Goal: Task Accomplishment & Management: Manage account settings

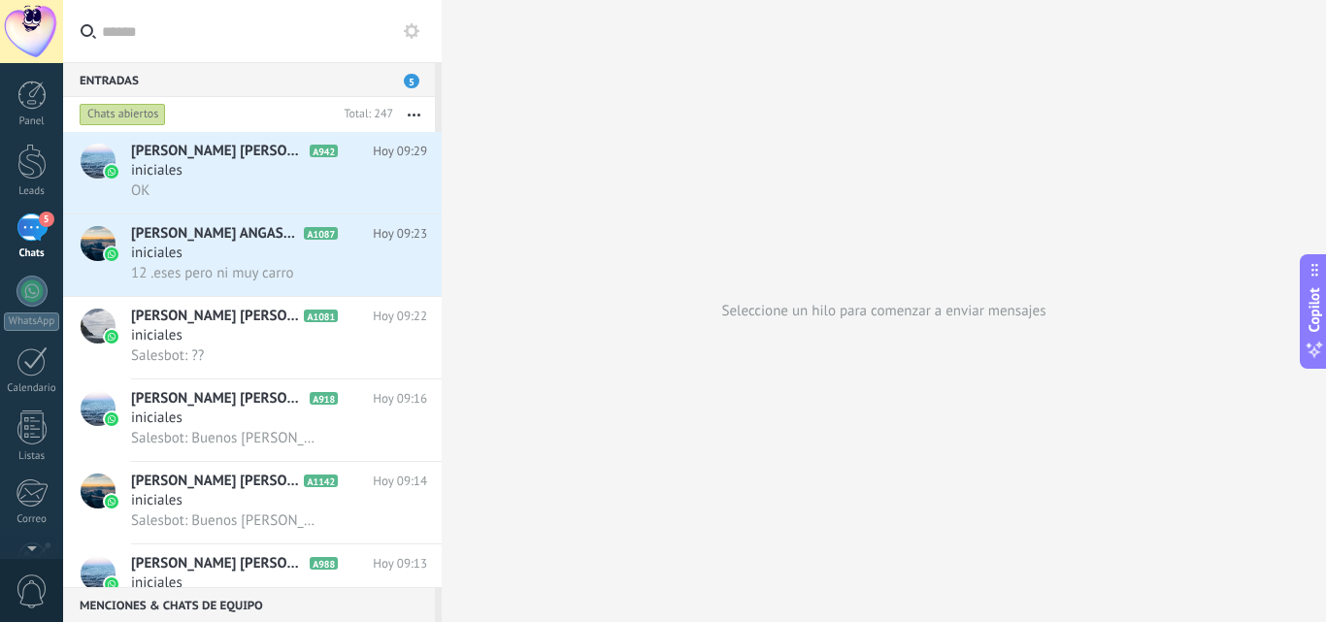
click at [23, 166] on div at bounding box center [31, 162] width 29 height 36
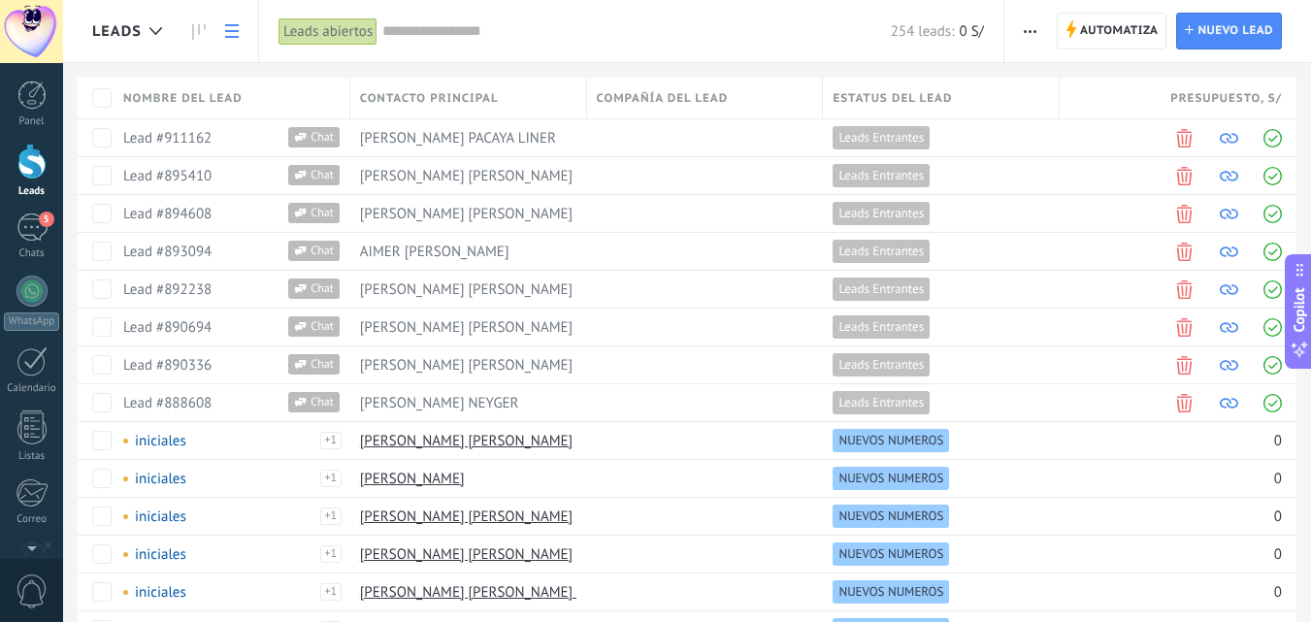
click at [39, 171] on div at bounding box center [31, 162] width 29 height 36
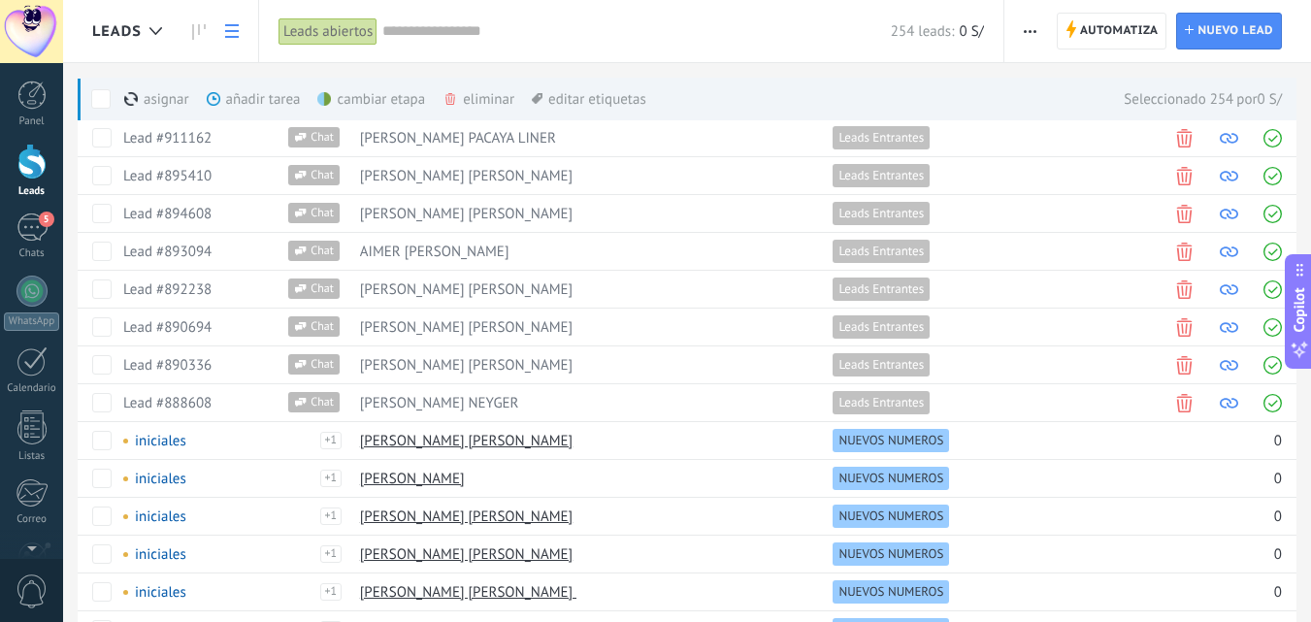
click at [470, 95] on div "eliminar màs" at bounding box center [512, 99] width 138 height 43
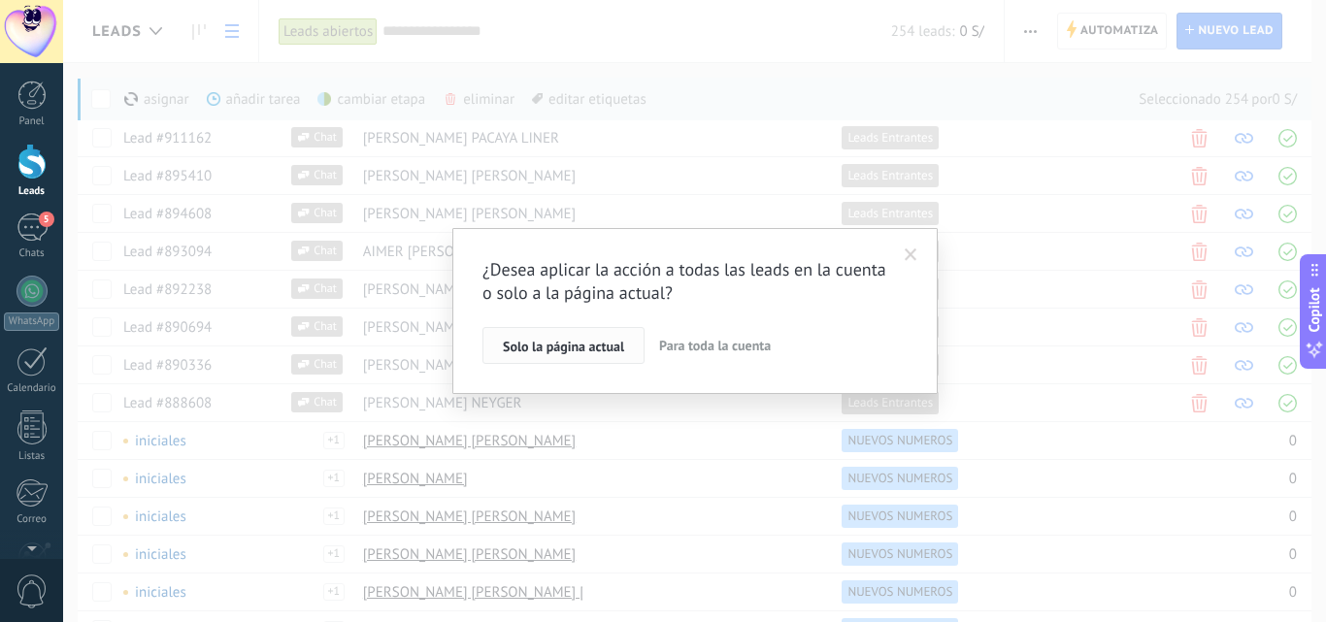
click at [544, 348] on span "Solo la página actual" at bounding box center [563, 347] width 121 height 14
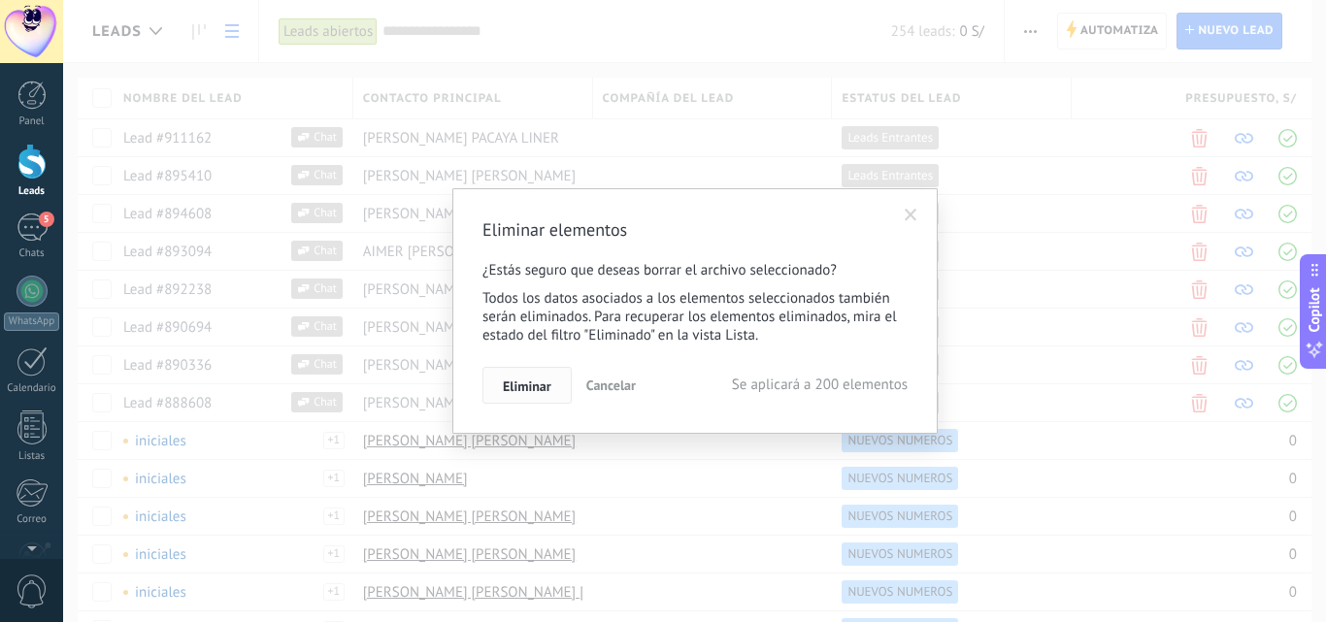
click at [508, 392] on span "Eliminar" at bounding box center [527, 387] width 49 height 14
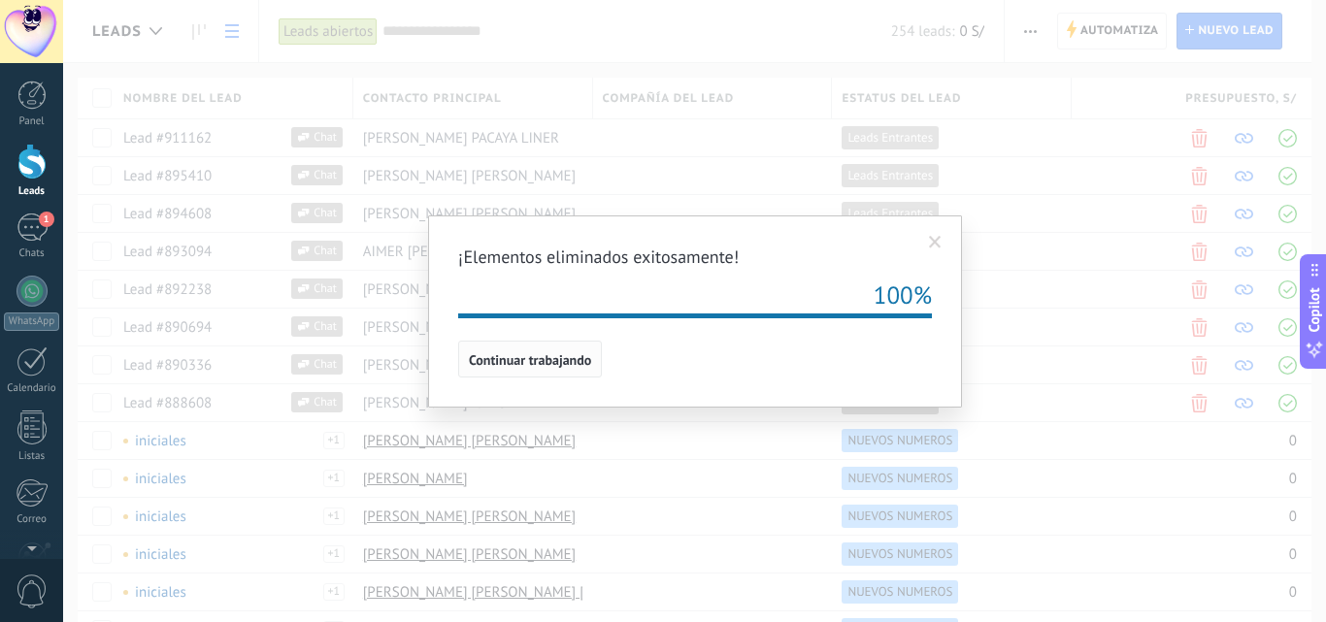
click at [502, 359] on span "Continuar trabajando" at bounding box center [530, 360] width 122 height 14
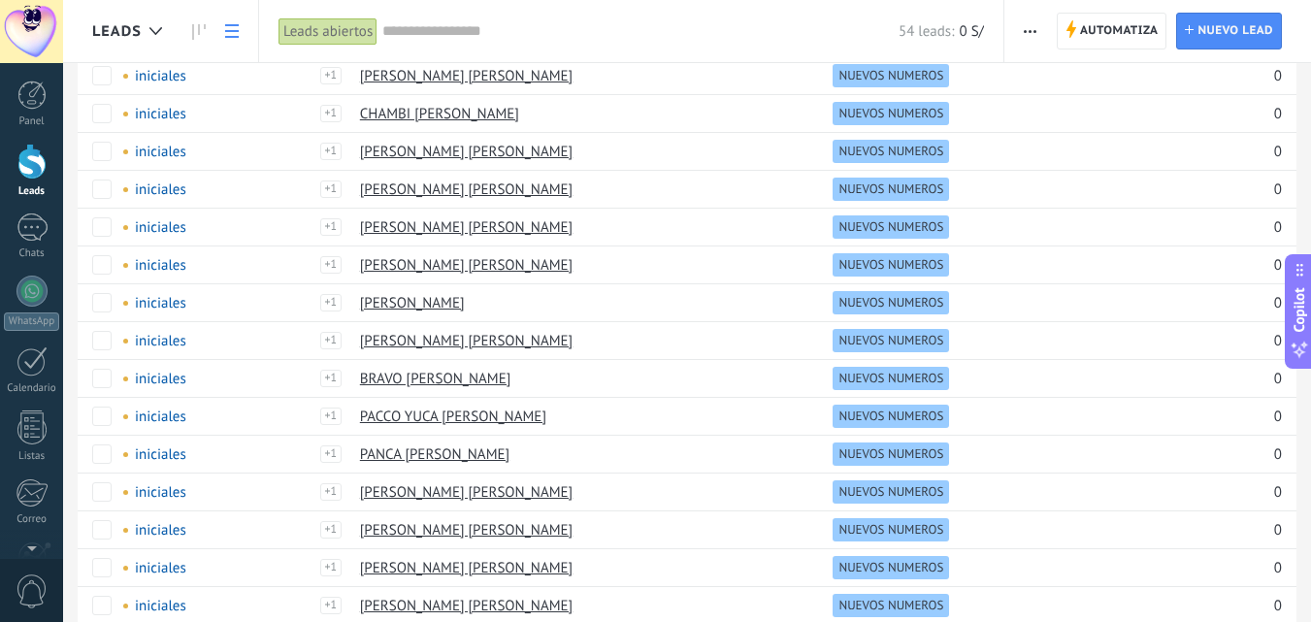
scroll to position [1604, 0]
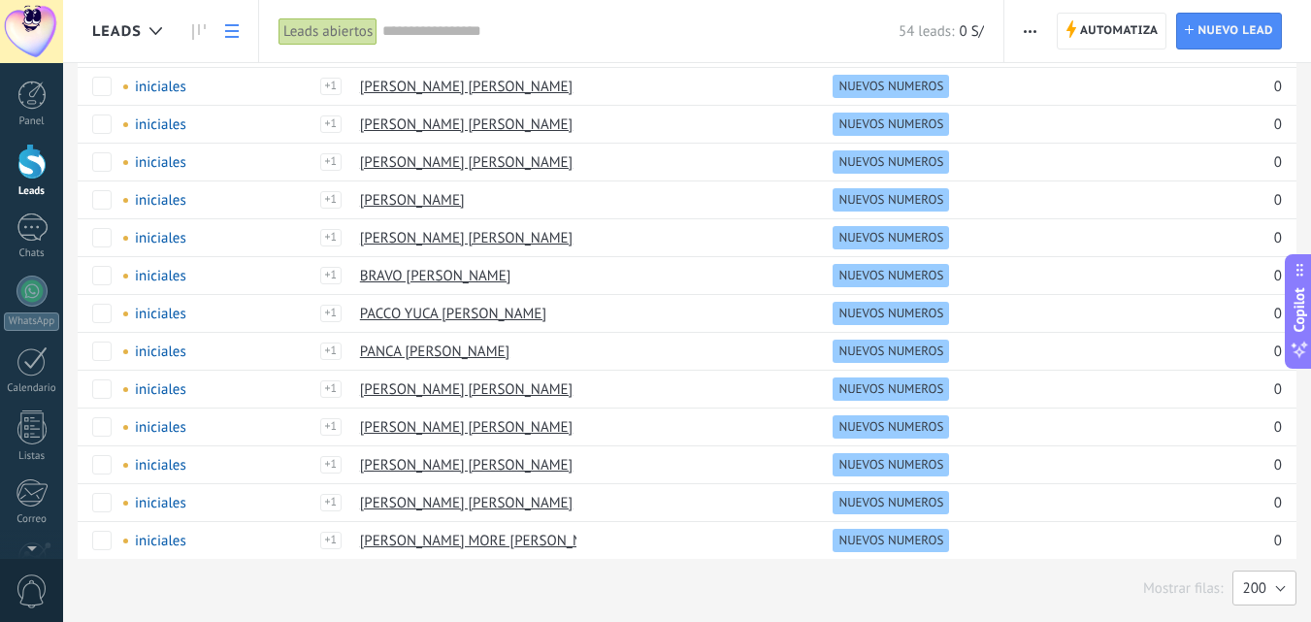
click at [1283, 587] on button "200" at bounding box center [1265, 588] width 64 height 35
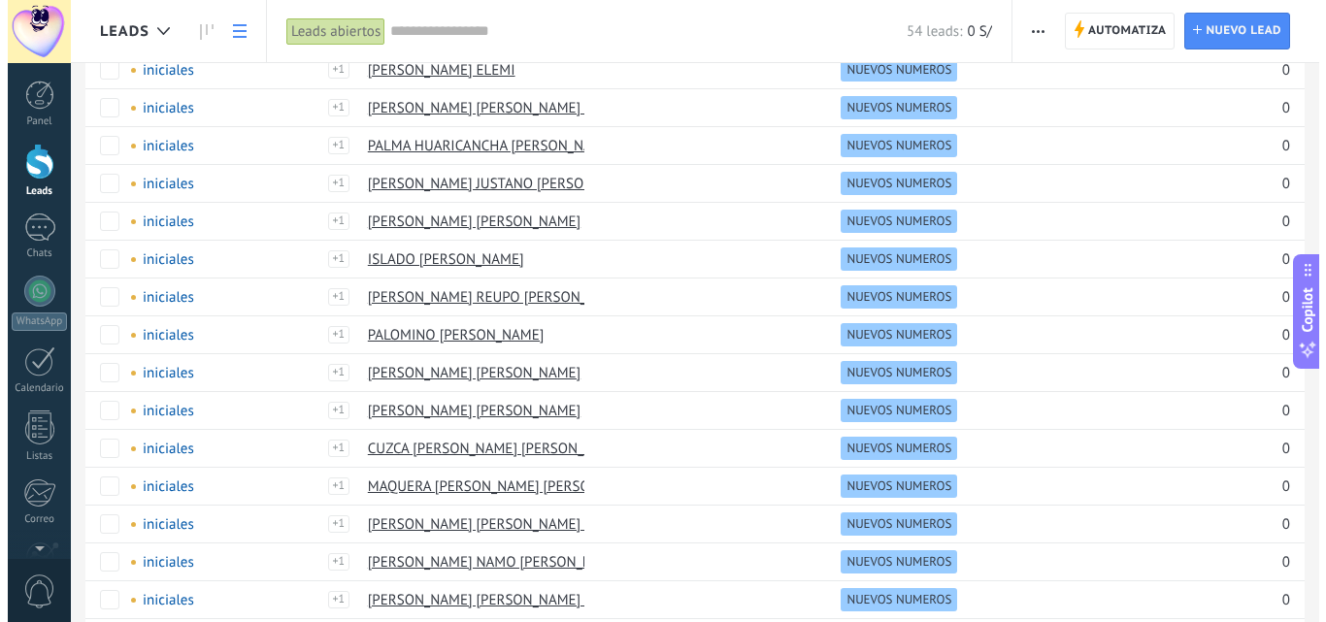
scroll to position [0, 0]
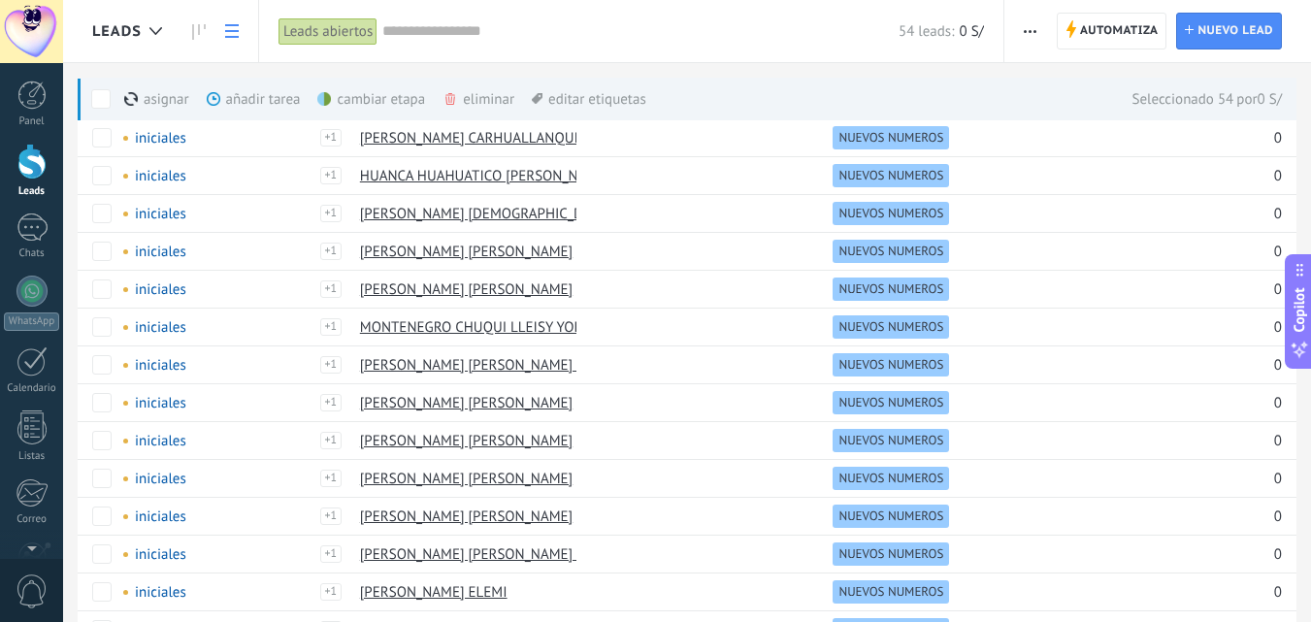
click at [459, 89] on div "eliminar màs" at bounding box center [512, 99] width 138 height 43
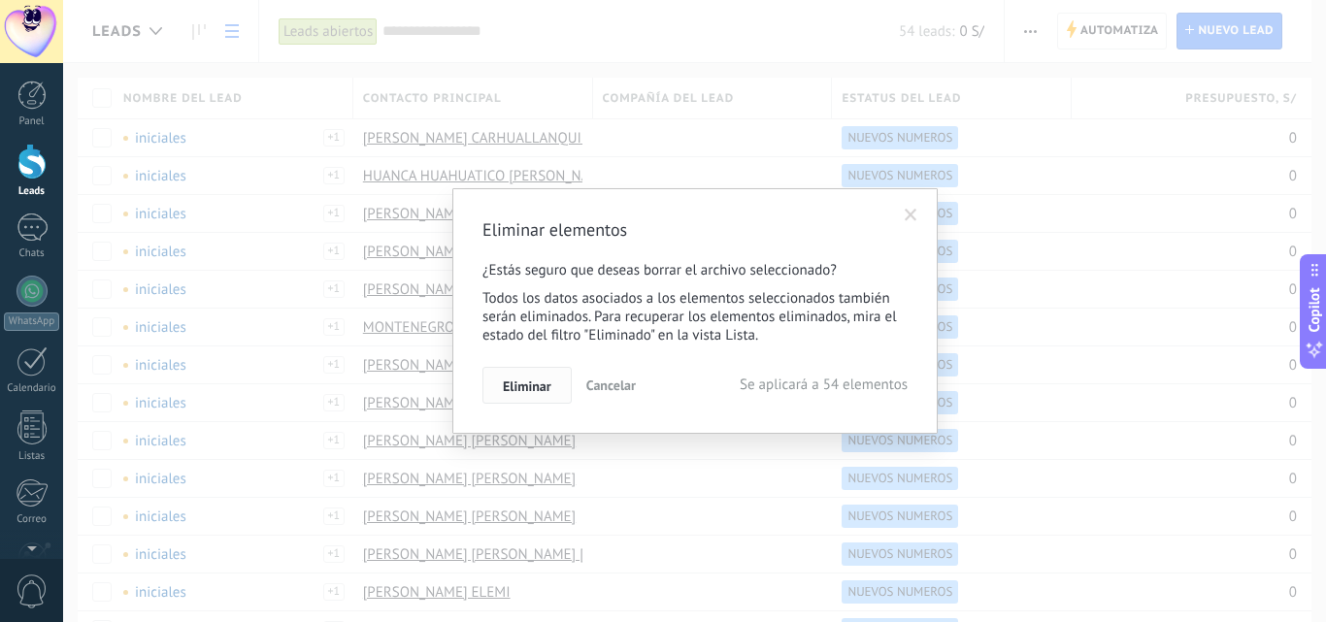
click at [507, 382] on span "Eliminar" at bounding box center [527, 387] width 49 height 14
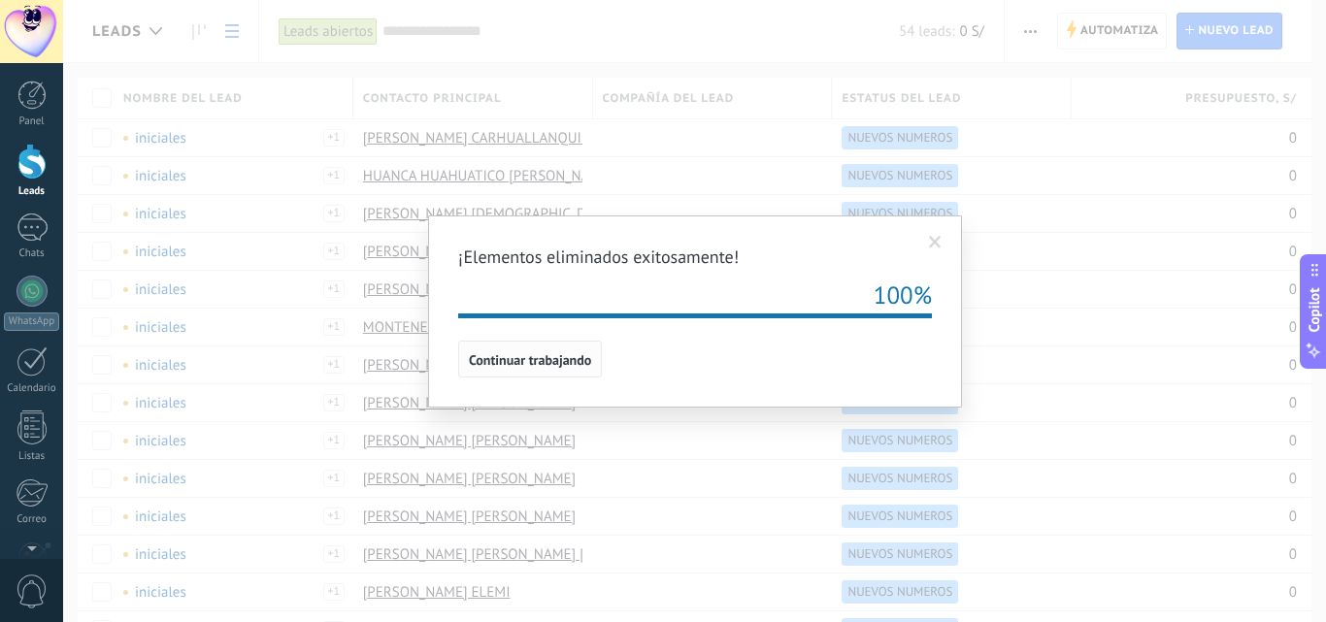
click at [490, 359] on span "Continuar trabajando" at bounding box center [530, 360] width 122 height 14
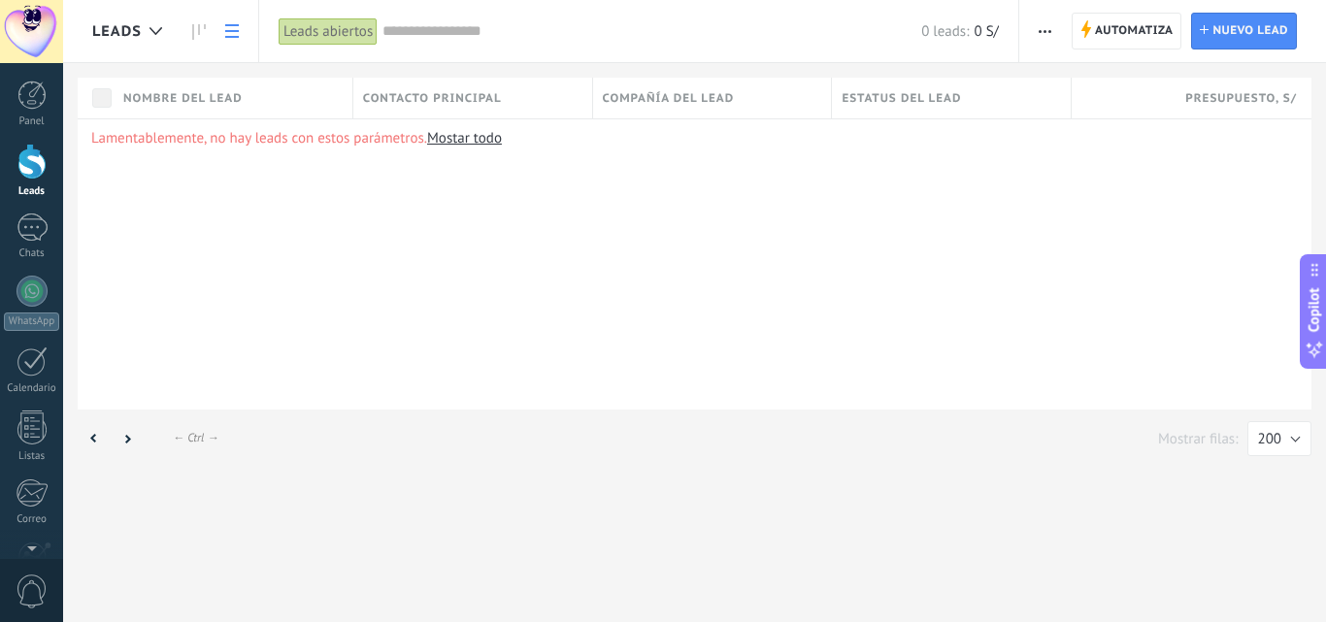
click at [1052, 33] on button "button" at bounding box center [1045, 31] width 28 height 37
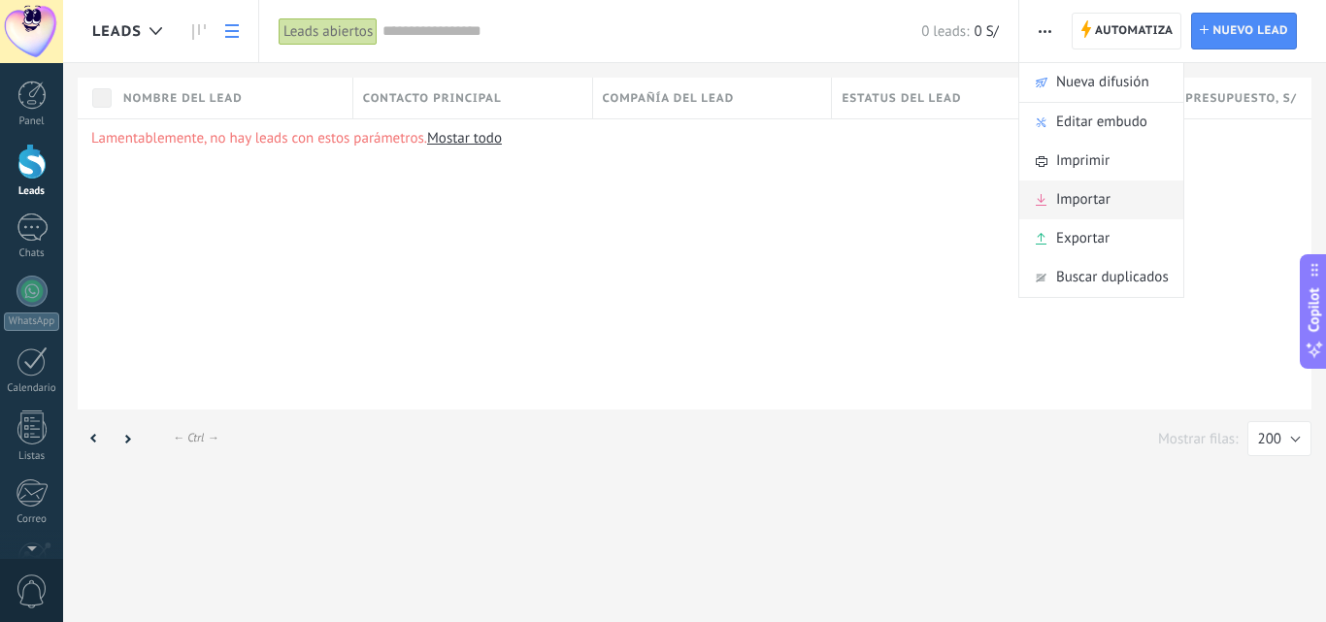
click at [1096, 197] on span "Importar" at bounding box center [1083, 200] width 54 height 39
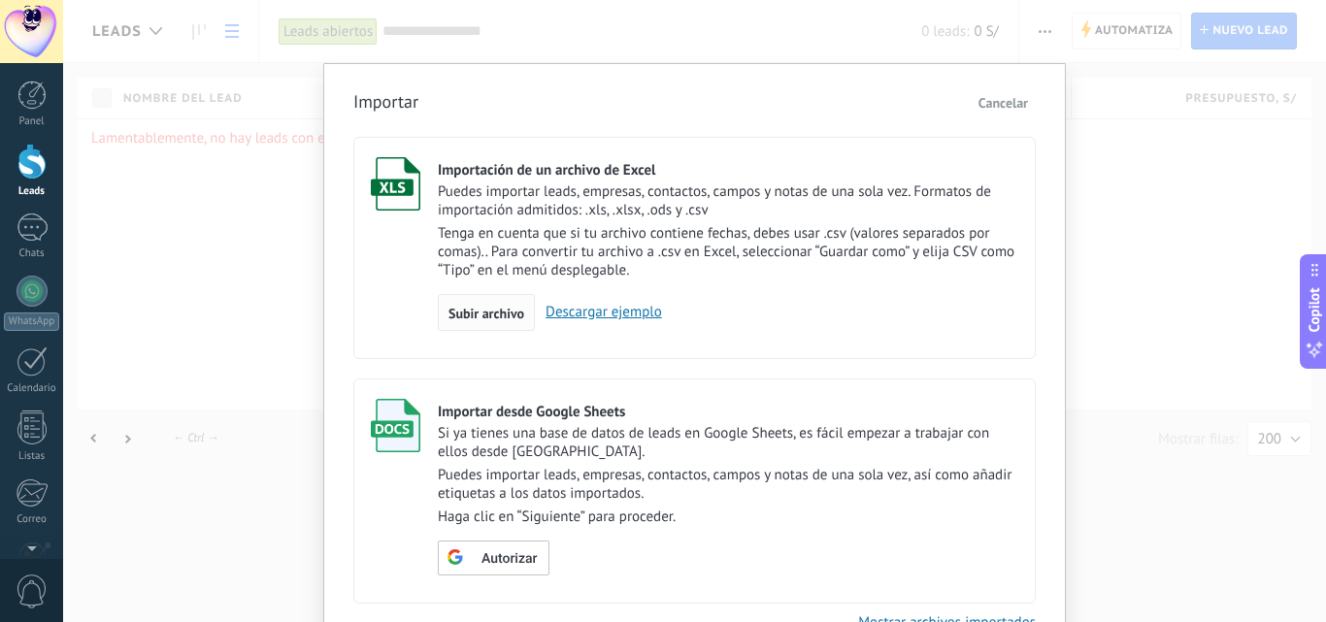
click at [474, 311] on span "Subir archivo" at bounding box center [486, 314] width 76 height 14
click at [0, 0] on input "Importación de un archivo de Excel Puedes importar leads, empresas, contactos, …" at bounding box center [0, 0] width 0 height 0
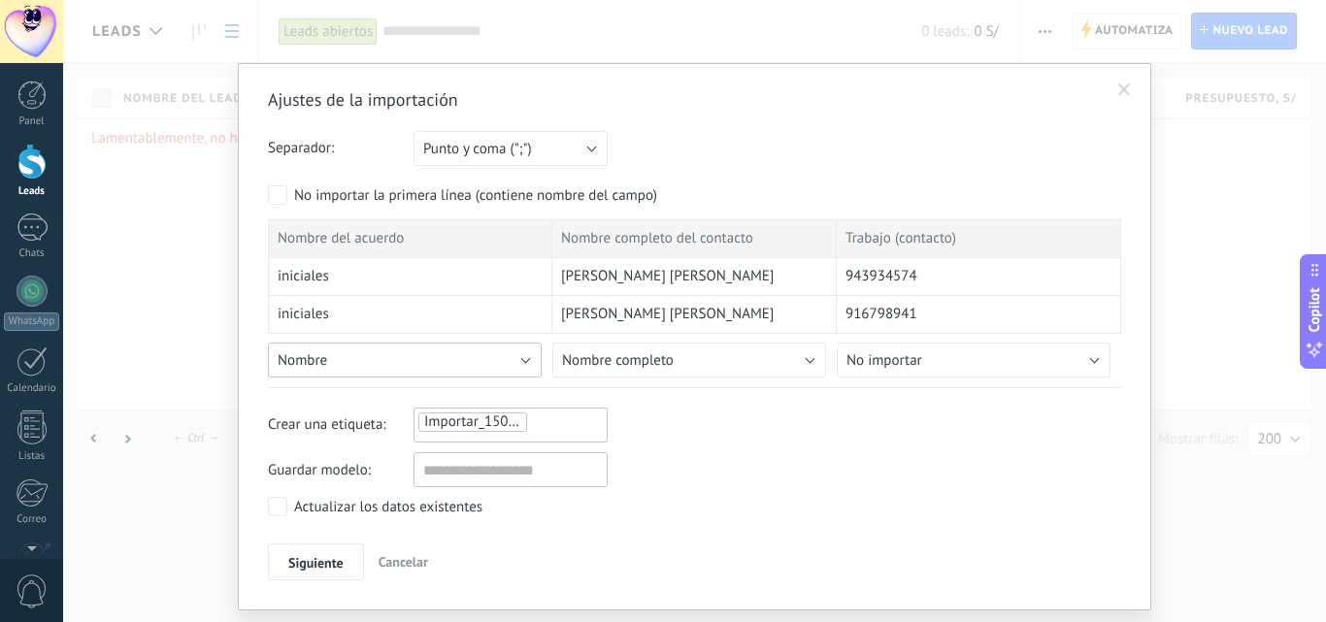
click at [304, 363] on span "Nombre" at bounding box center [303, 360] width 50 height 18
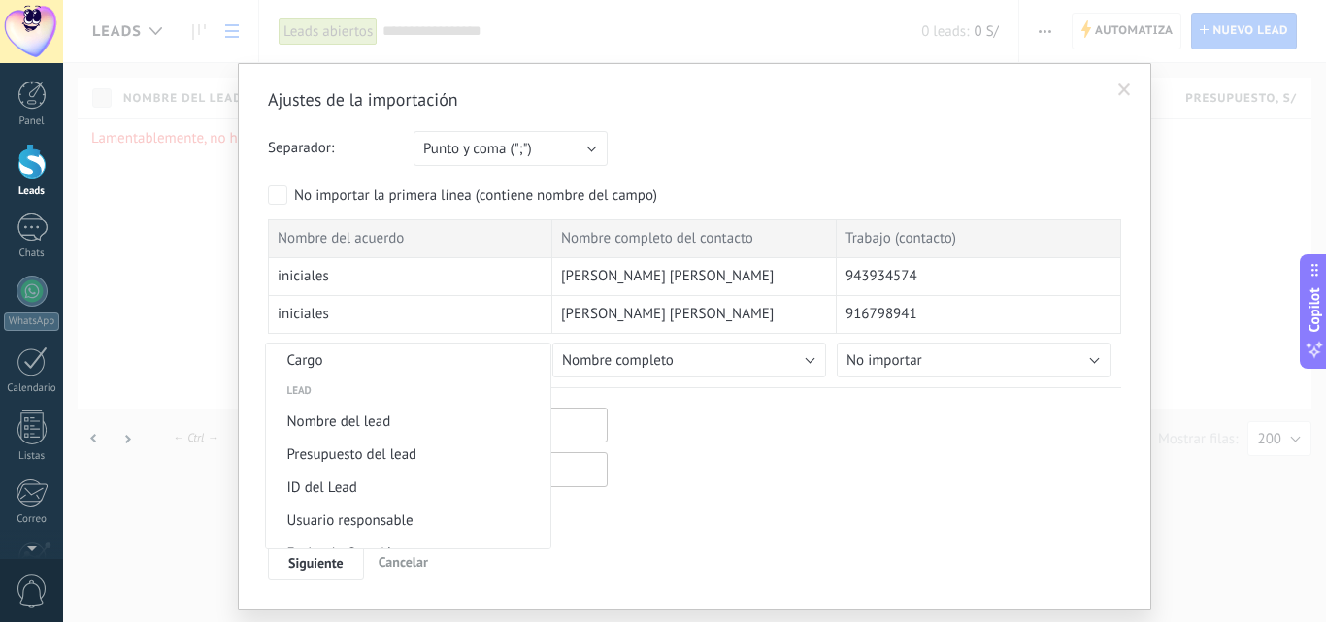
scroll to position [723, 0]
click at [349, 423] on span "Nombre del lead" at bounding box center [405, 420] width 279 height 18
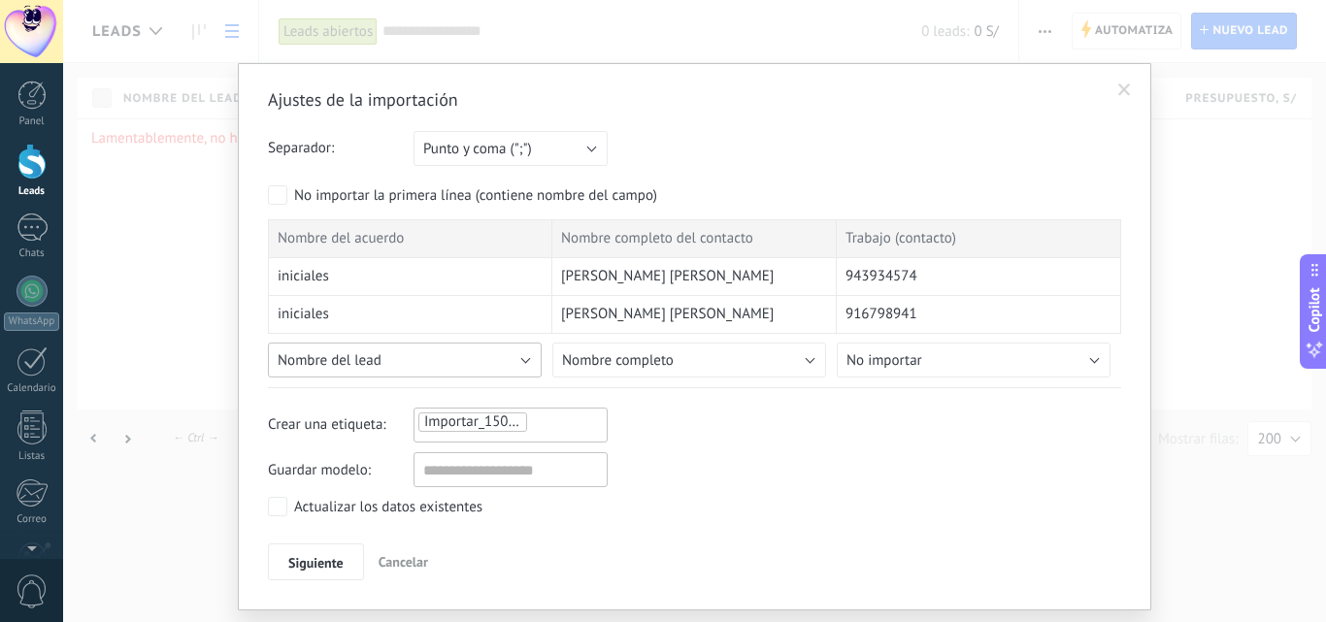
click at [357, 371] on button "Nombre del lead" at bounding box center [405, 360] width 274 height 35
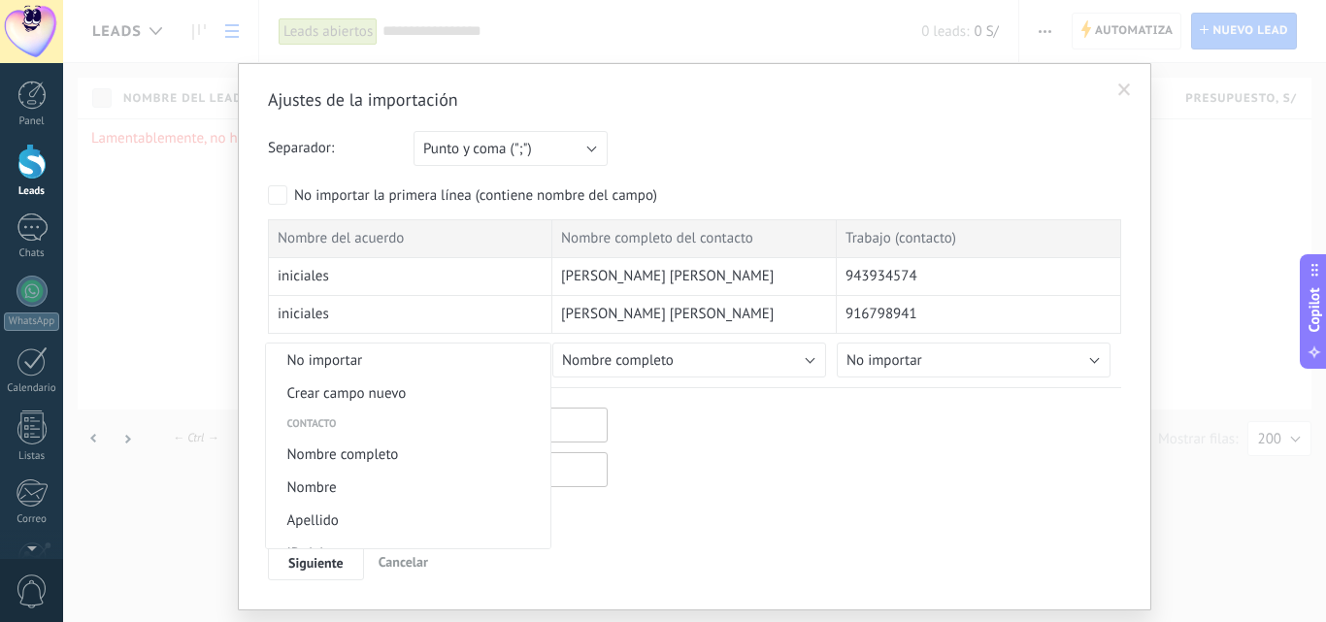
scroll to position [699, 0]
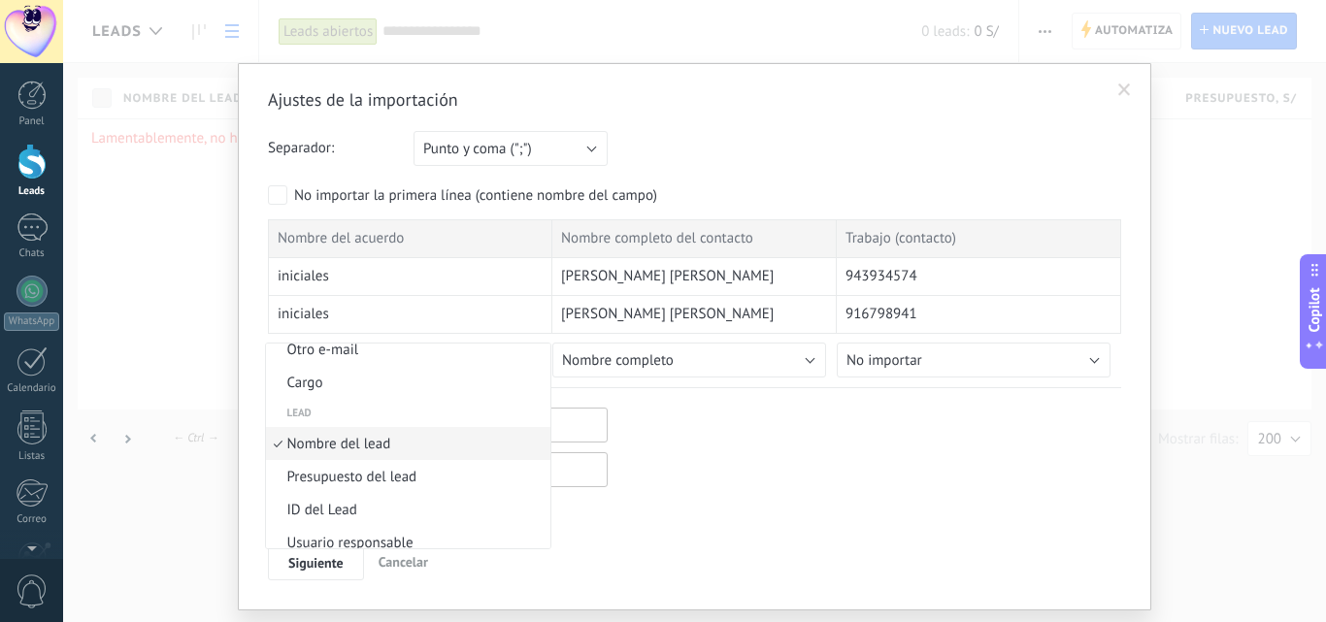
click at [381, 428] on li "Nombre del lead" at bounding box center [408, 443] width 284 height 33
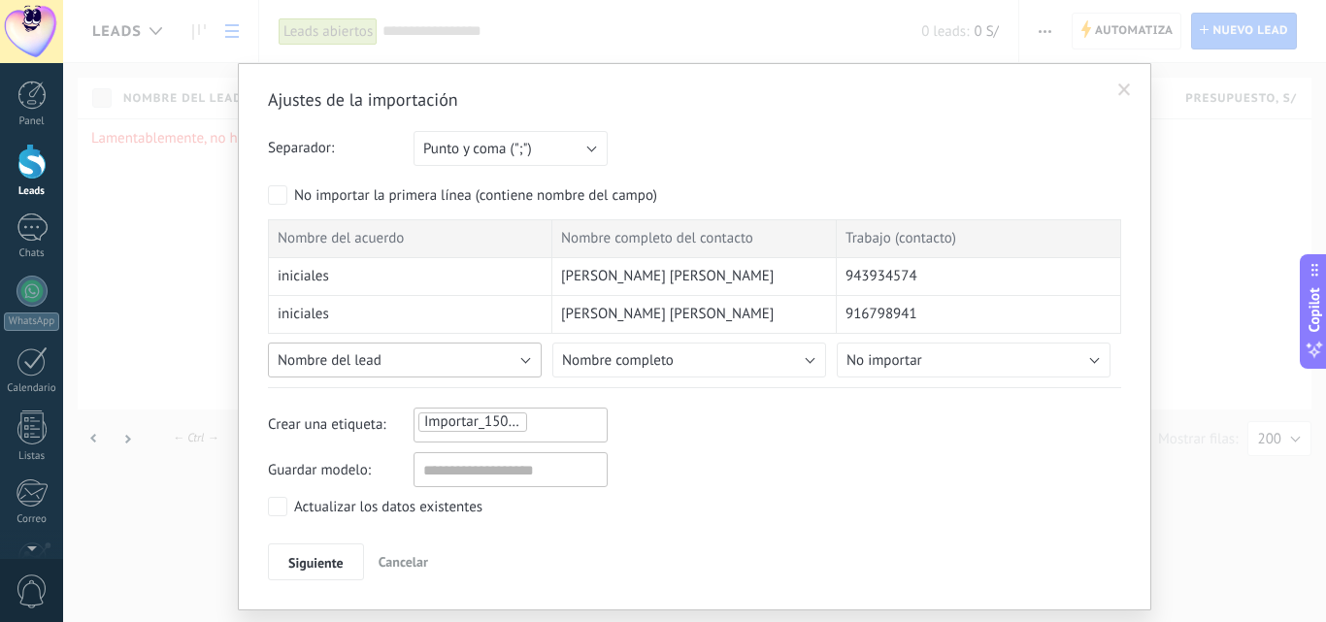
click at [361, 357] on span "Nombre del lead" at bounding box center [330, 360] width 104 height 18
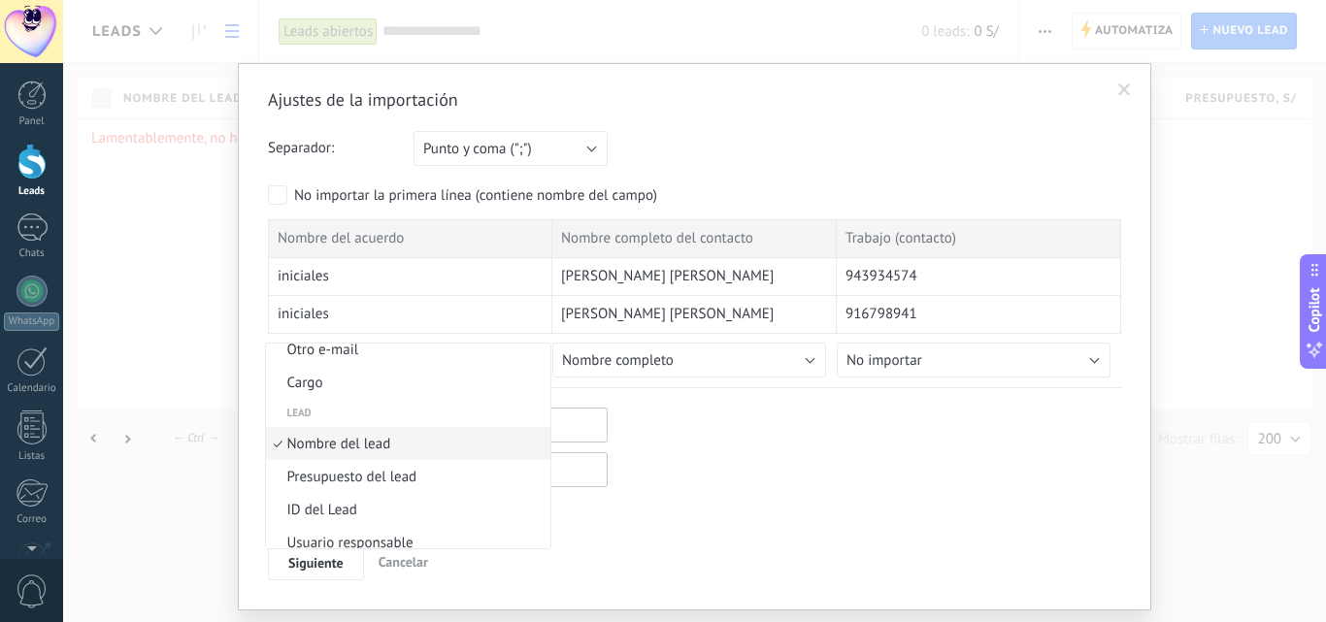
click at [363, 434] on li "Nombre del lead" at bounding box center [408, 443] width 284 height 33
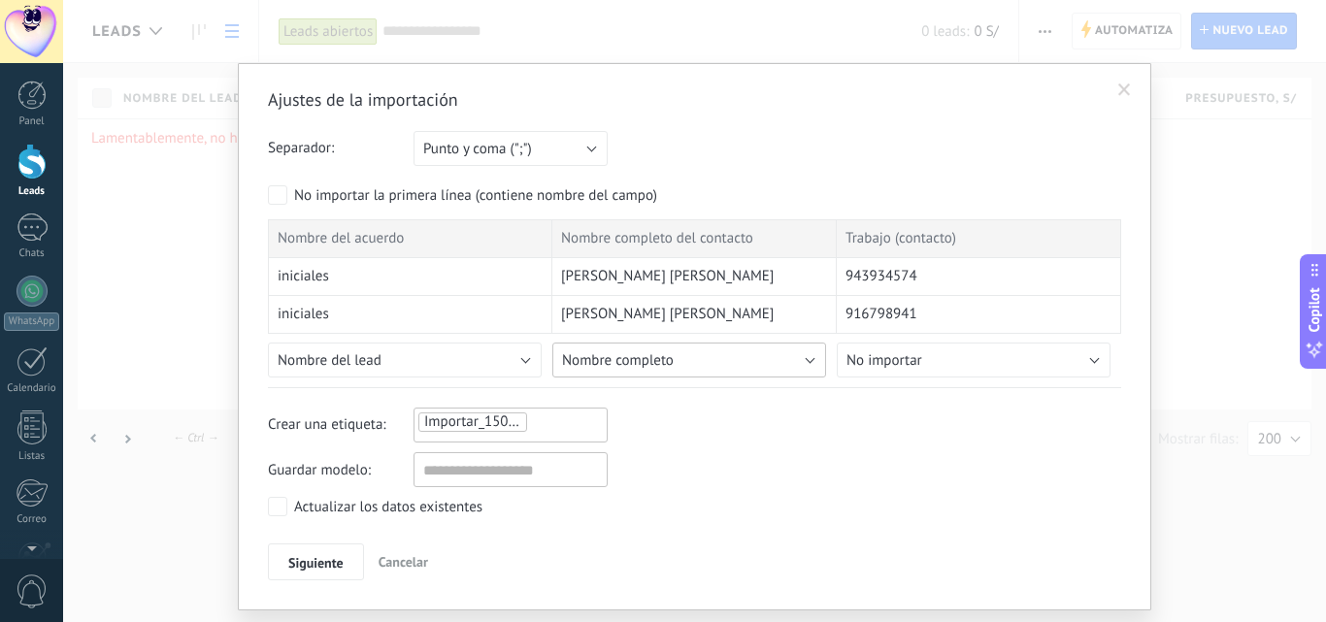
click at [614, 347] on button "Nombre completo" at bounding box center [689, 360] width 274 height 35
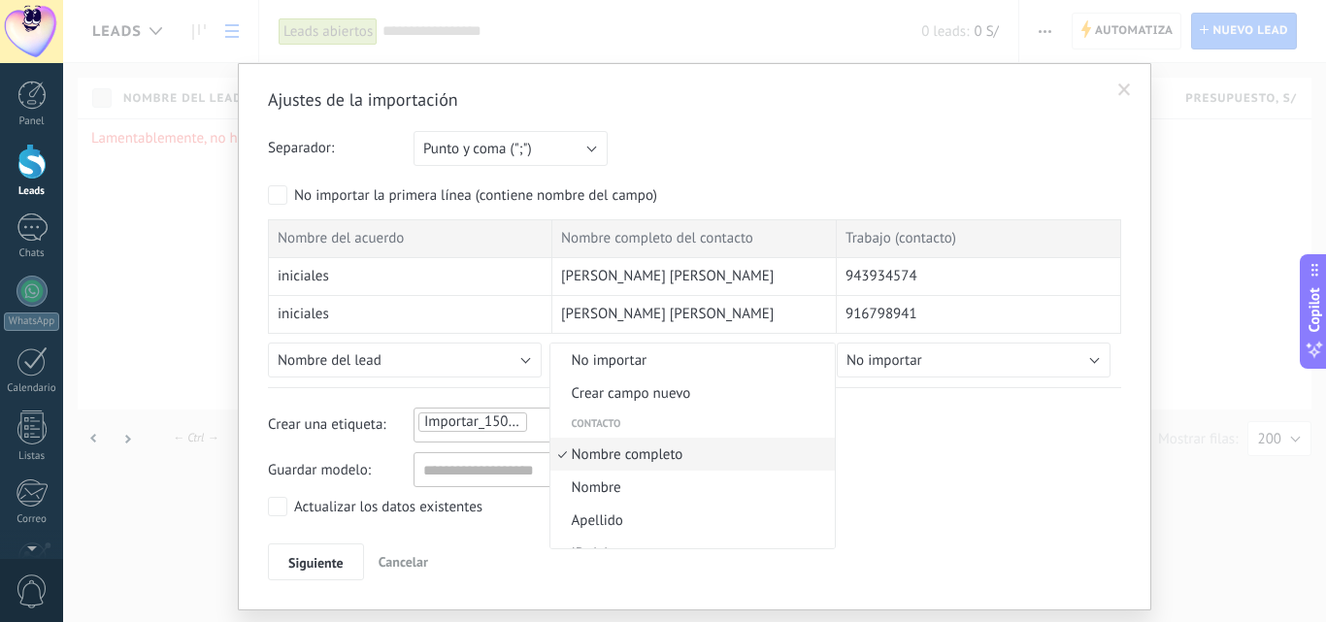
scroll to position [11, 0]
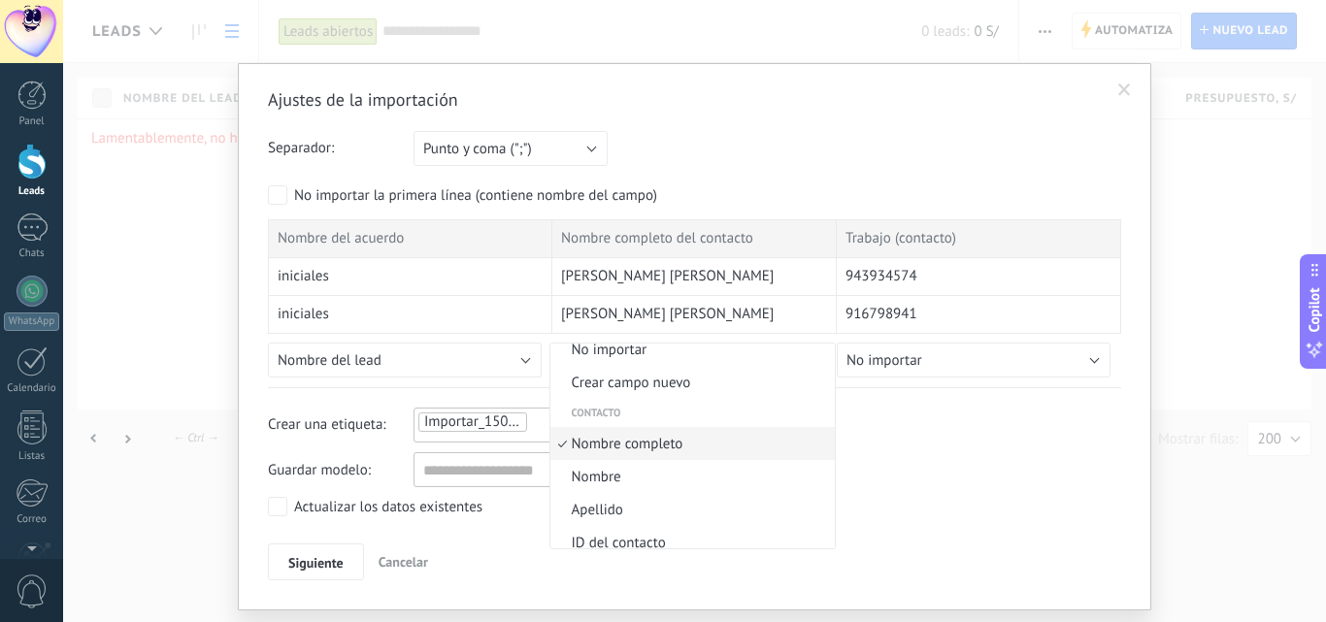
click at [620, 434] on li "Nombre completo" at bounding box center [692, 443] width 284 height 33
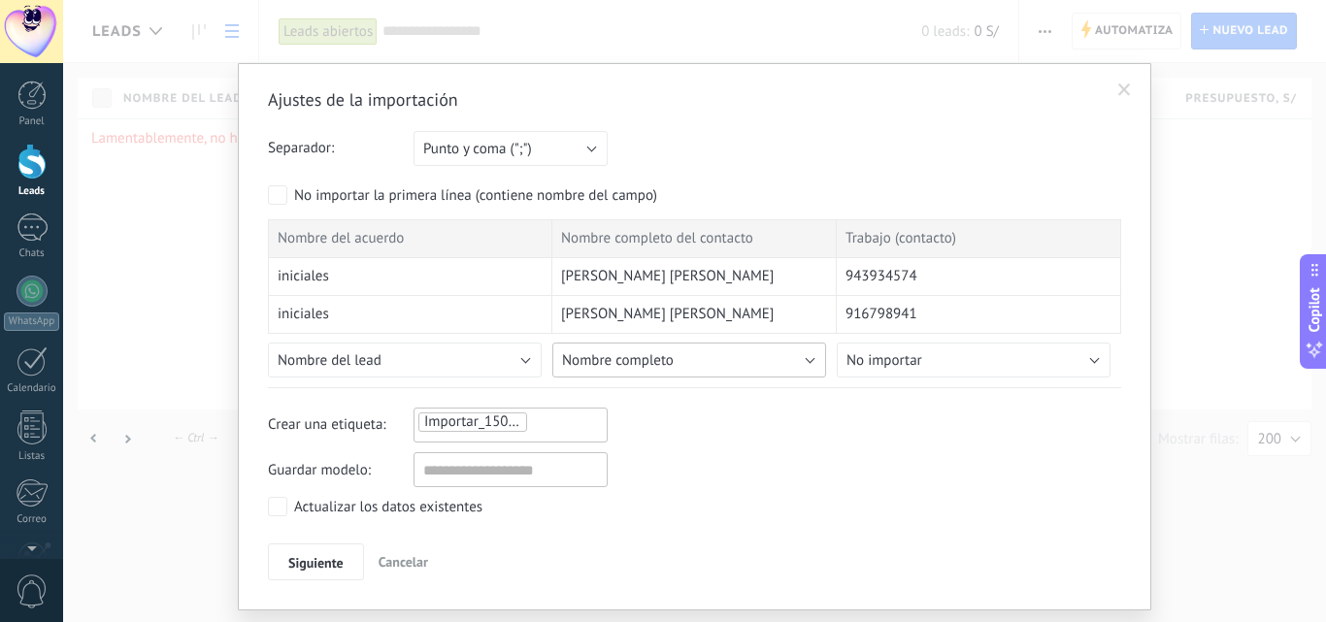
click at [665, 362] on span "Nombre completo" at bounding box center [618, 360] width 112 height 18
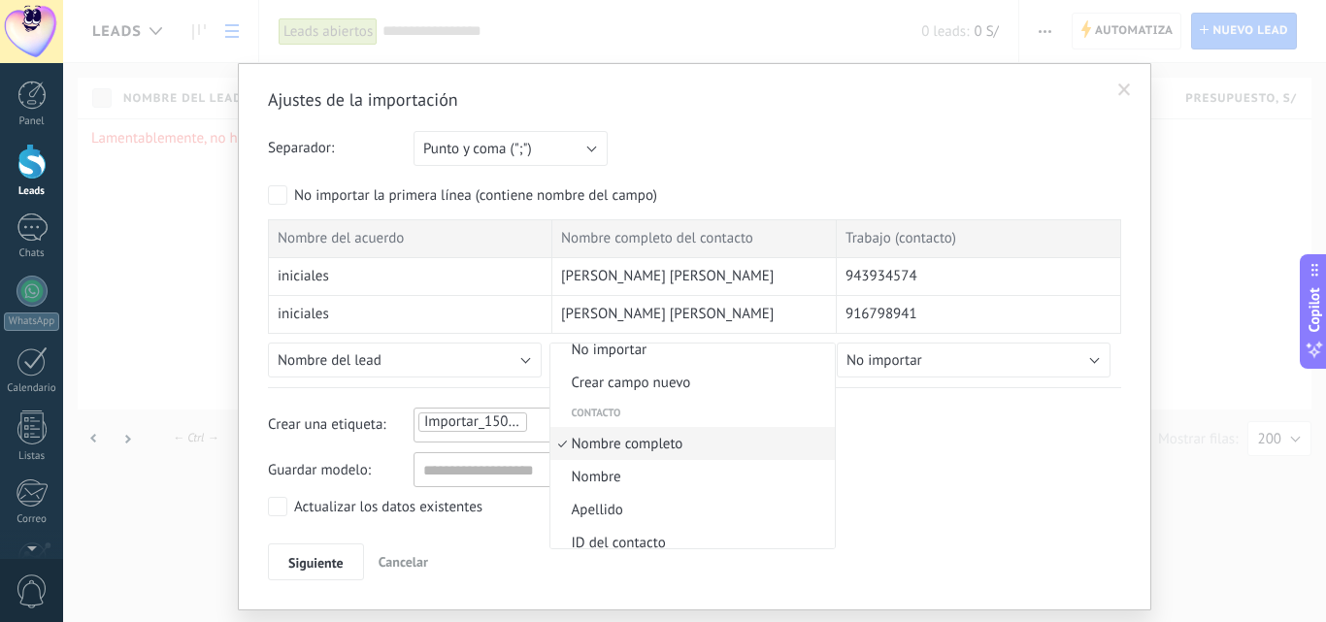
click at [668, 432] on li "Nombre completo" at bounding box center [692, 443] width 284 height 33
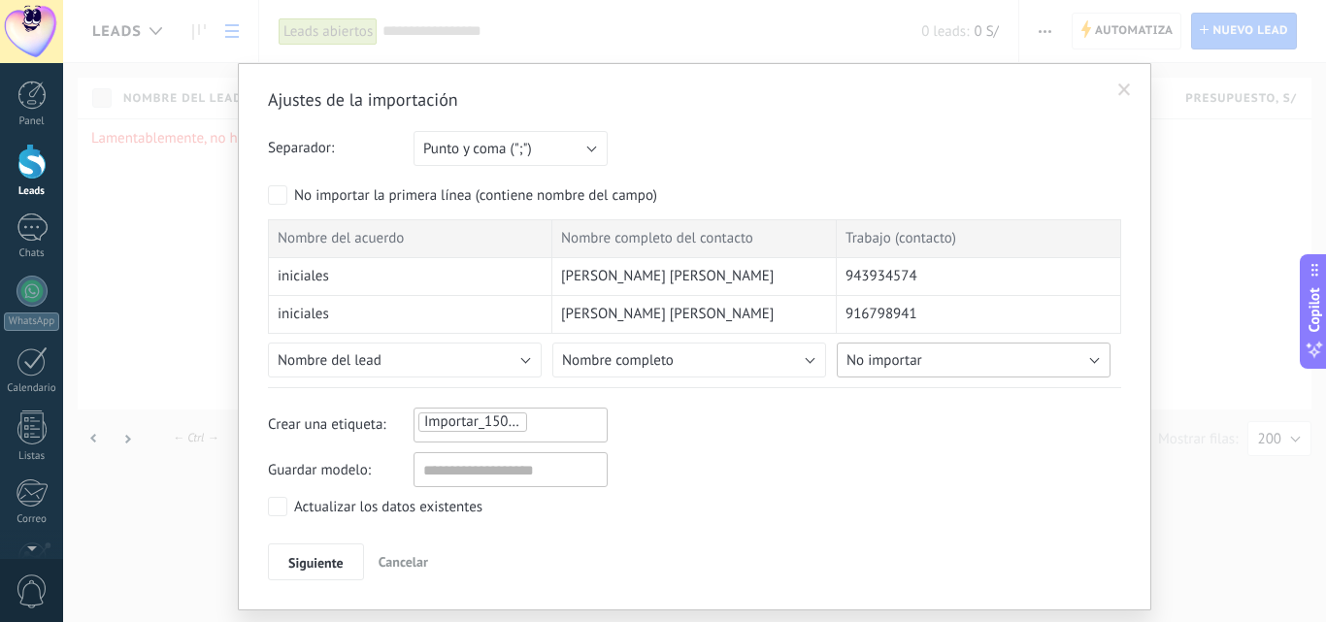
click at [879, 360] on span "No importar" at bounding box center [884, 360] width 76 height 18
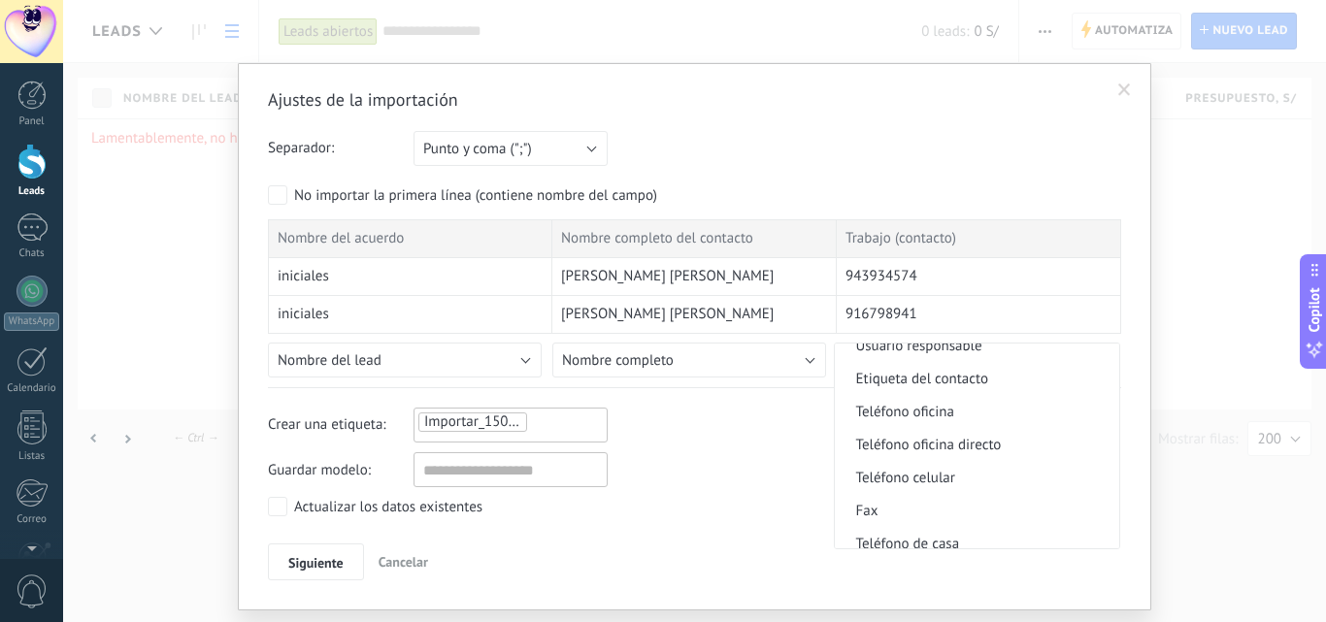
scroll to position [485, 0]
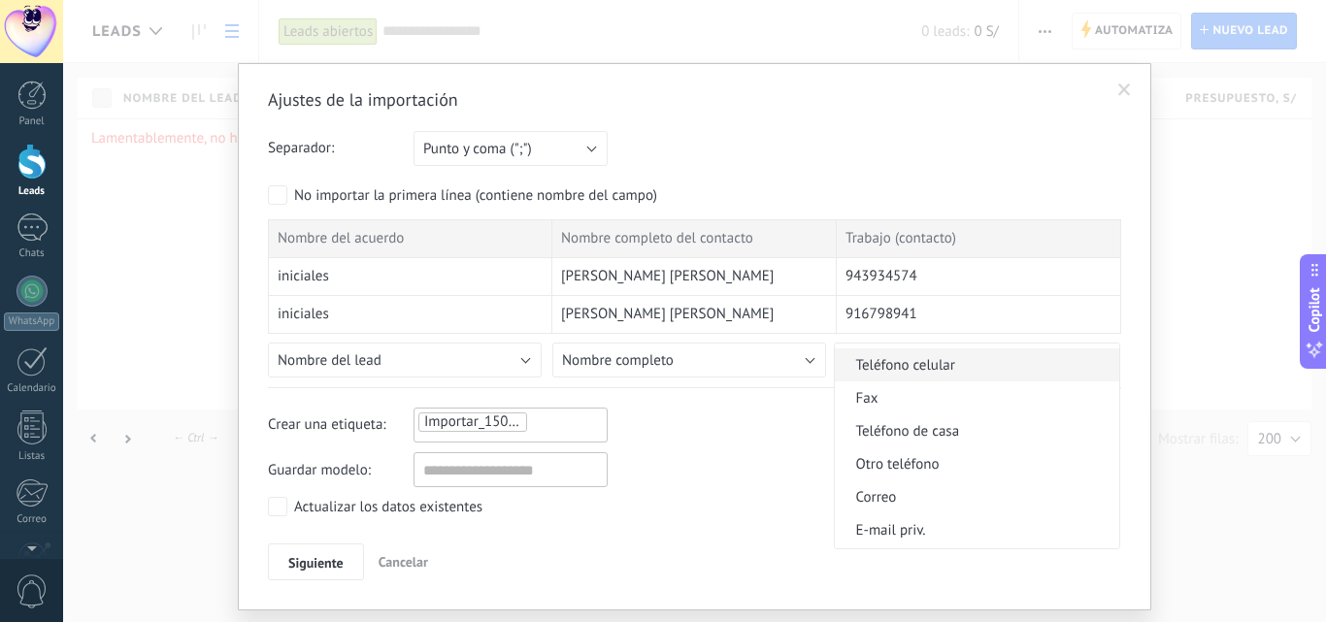
click at [923, 356] on span "Teléfono celular" at bounding box center [974, 365] width 279 height 18
click at [923, 356] on span "Teléfono celular" at bounding box center [895, 360] width 99 height 18
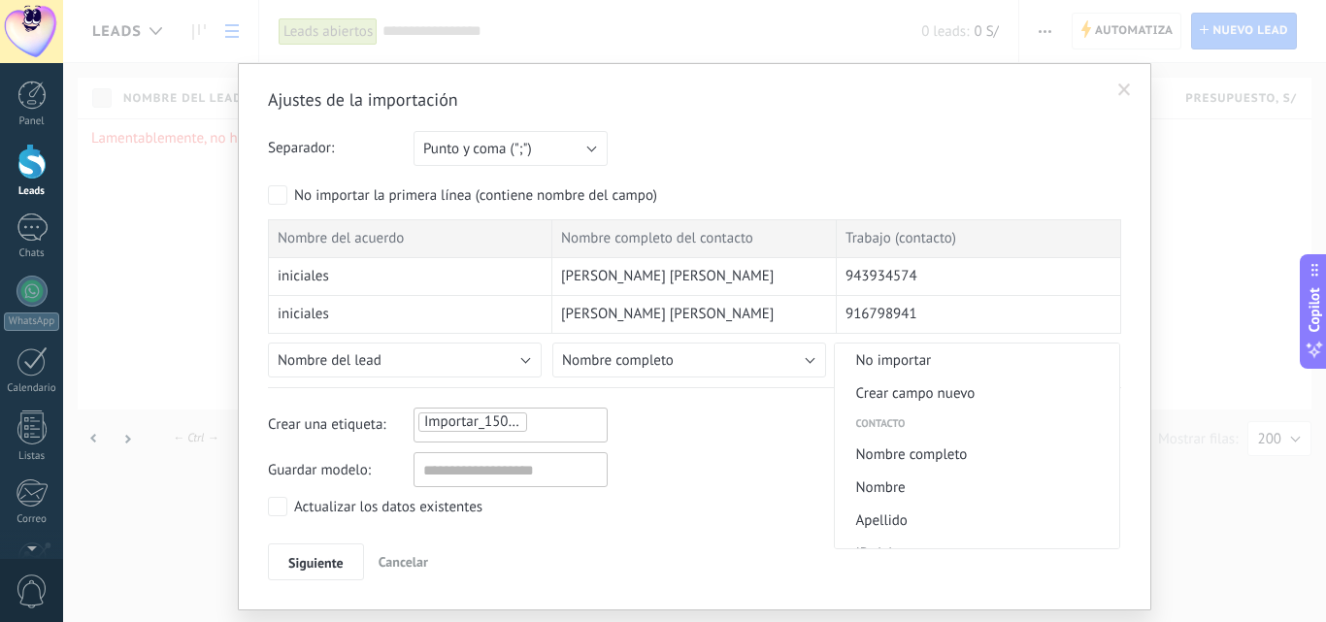
scroll to position [407, 0]
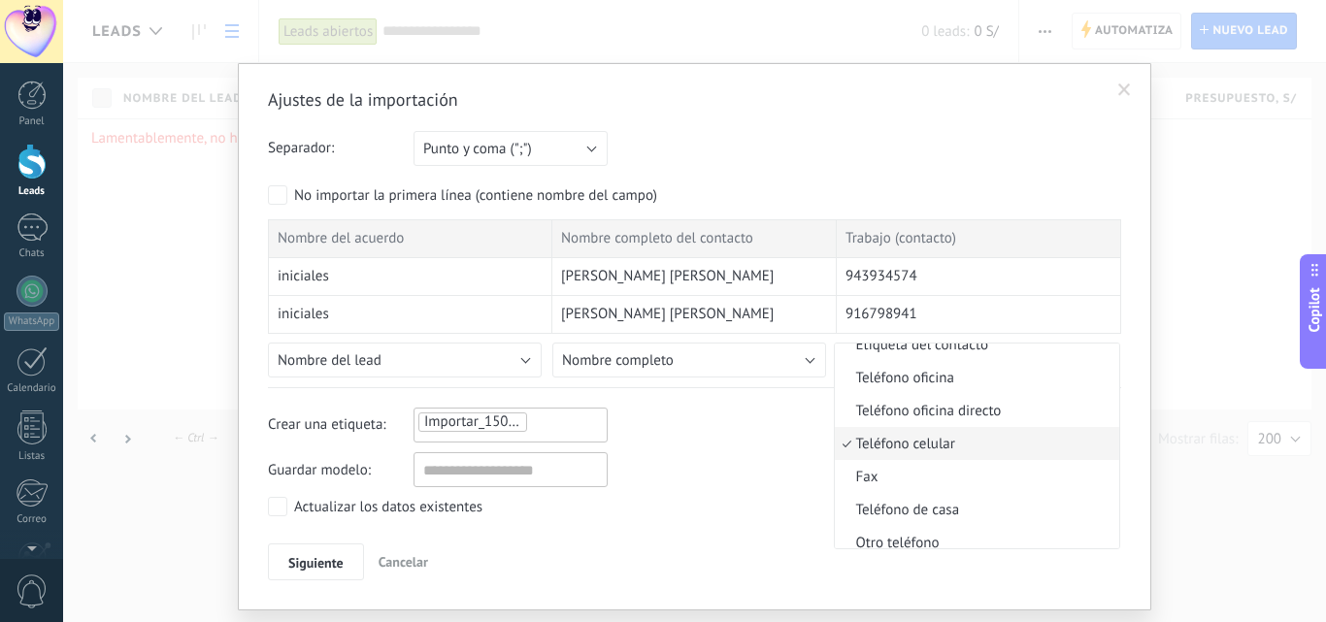
click at [910, 443] on span "Teléfono celular" at bounding box center [974, 444] width 279 height 18
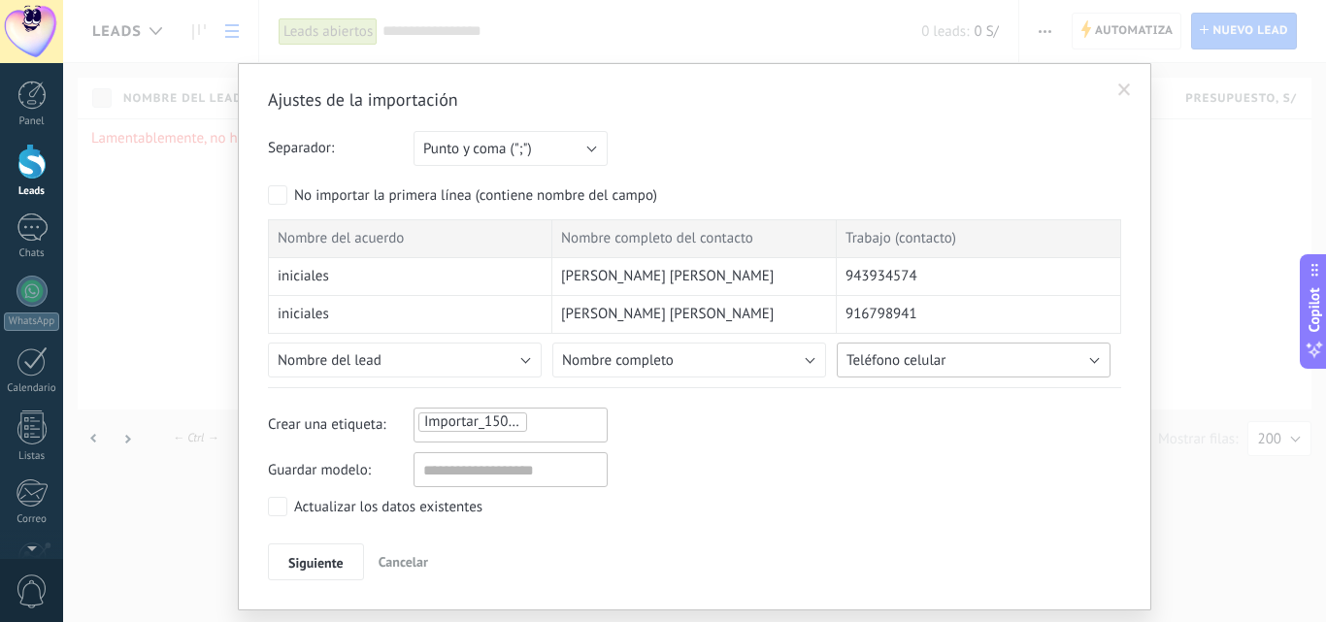
drag, startPoint x: 915, startPoint y: 366, endPoint x: 904, endPoint y: 428, distance: 63.2
click at [915, 368] on span "Teléfono celular" at bounding box center [895, 360] width 99 height 18
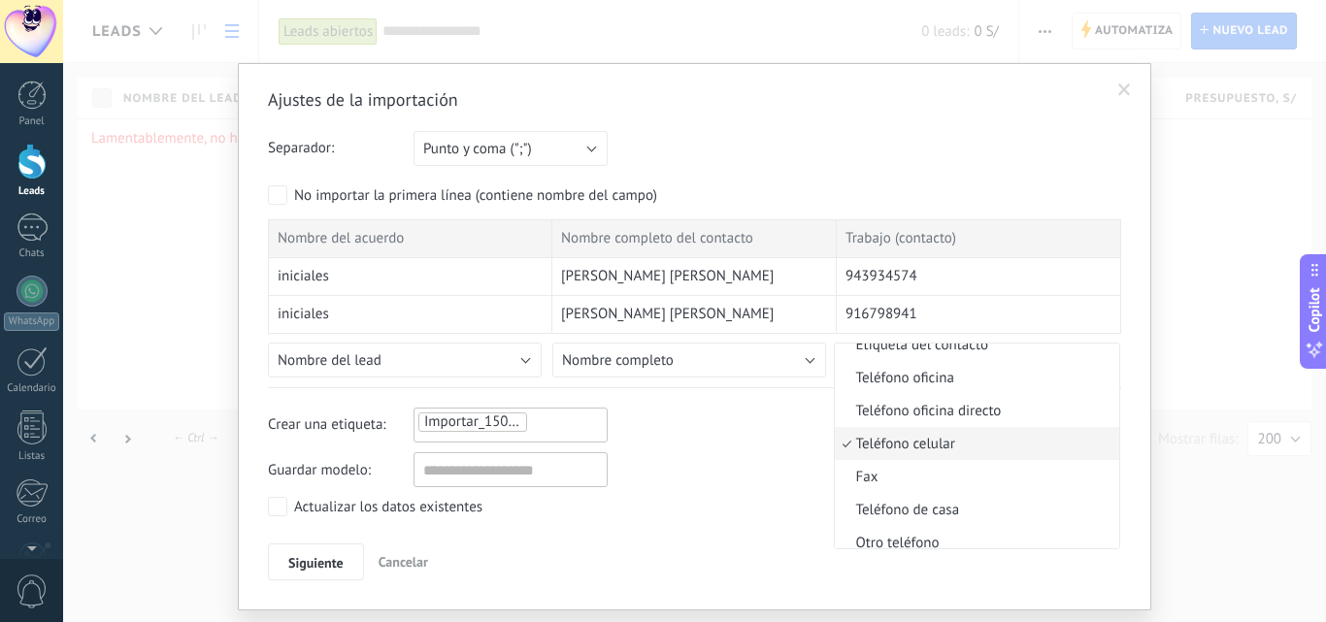
click at [904, 437] on span "Teléfono celular" at bounding box center [974, 444] width 279 height 18
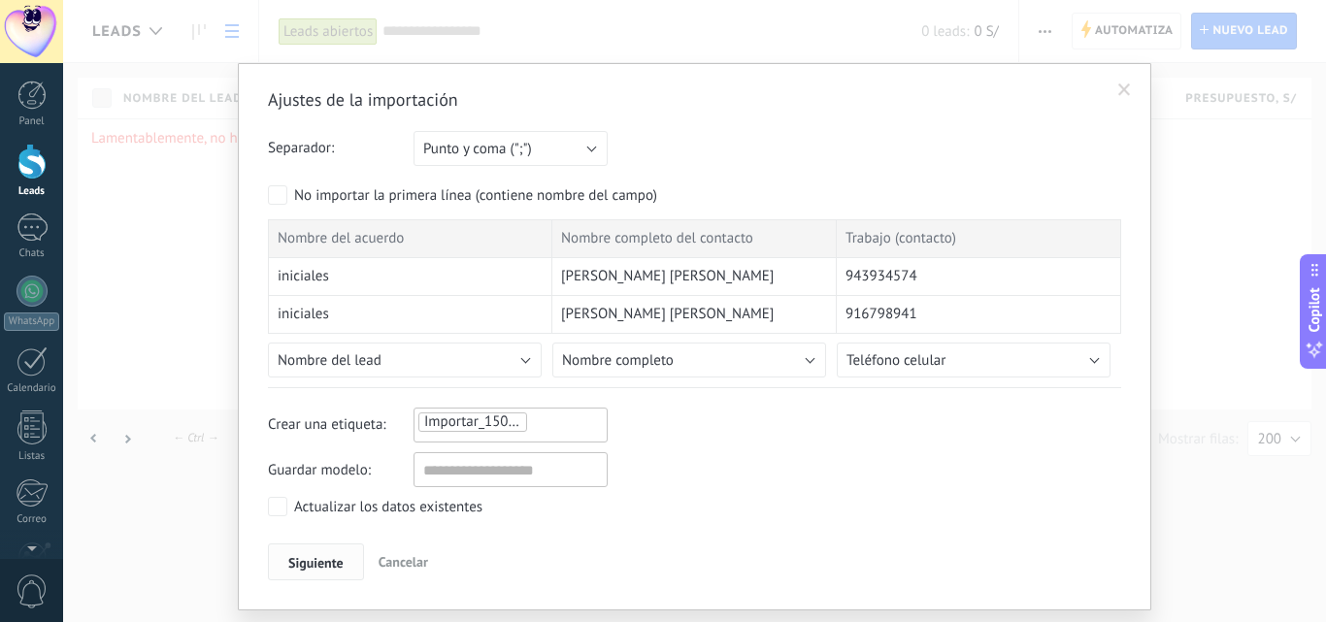
click at [320, 565] on span "Siguiente" at bounding box center [315, 563] width 55 height 14
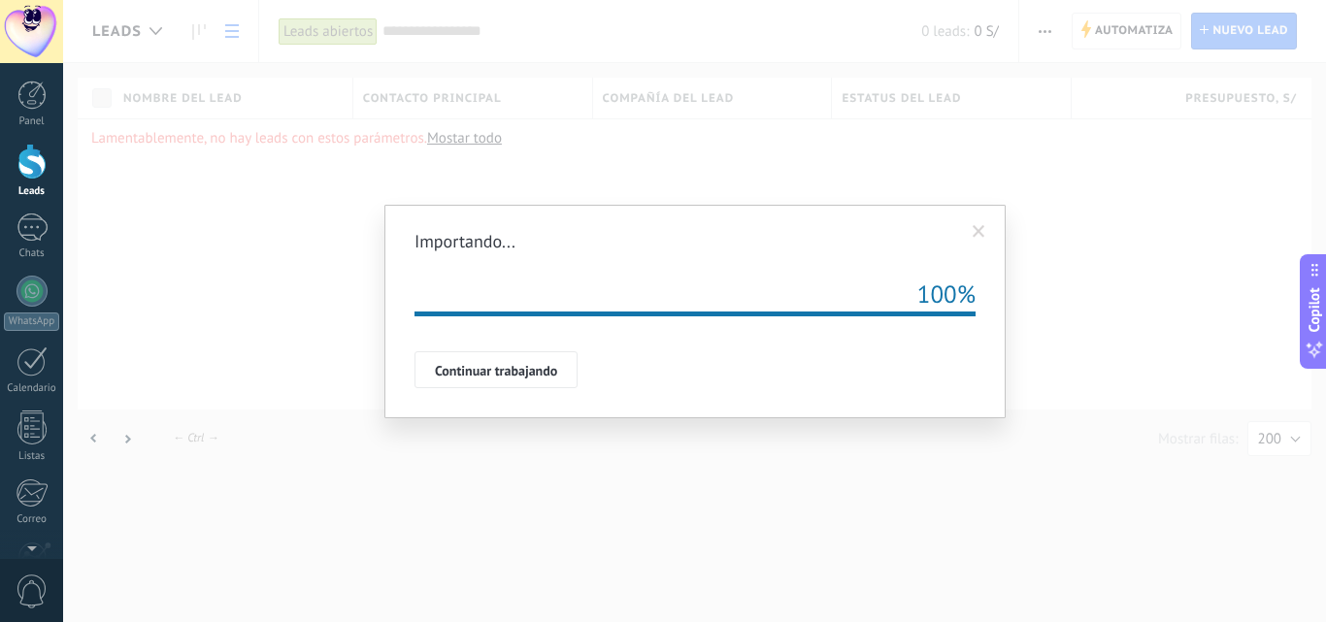
click at [499, 378] on span "Continuar trabajando" at bounding box center [496, 371] width 122 height 14
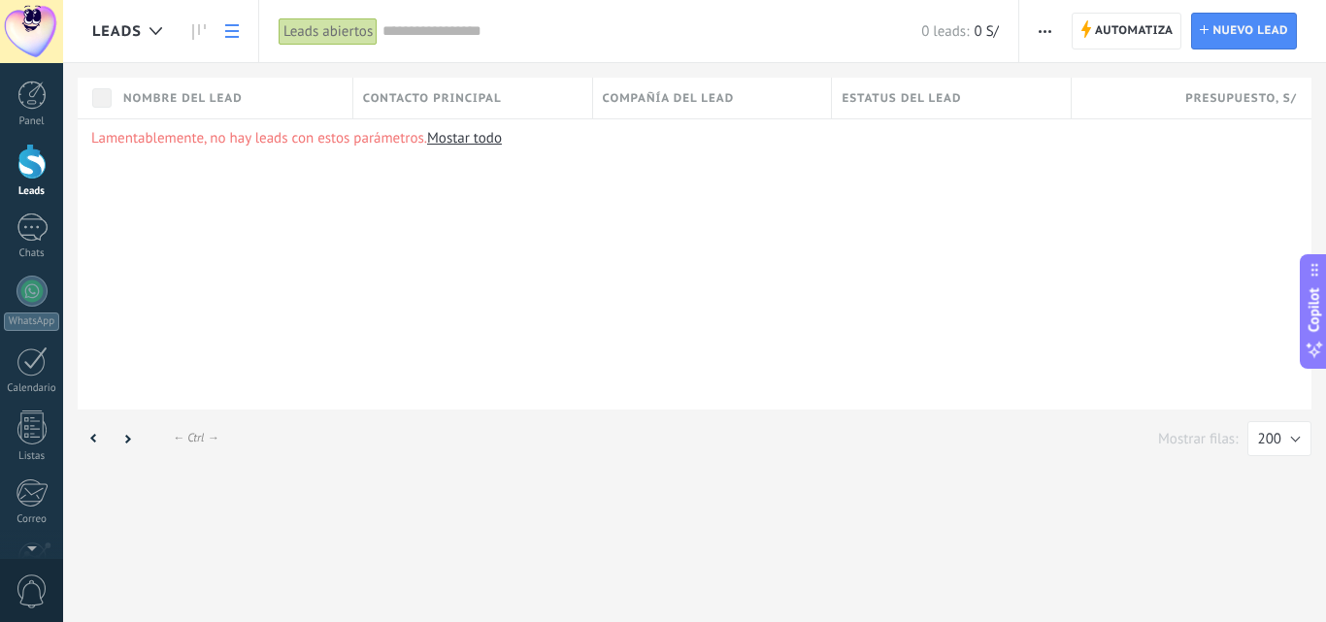
click at [21, 158] on div at bounding box center [31, 162] width 29 height 36
click at [31, 158] on div at bounding box center [31, 162] width 29 height 36
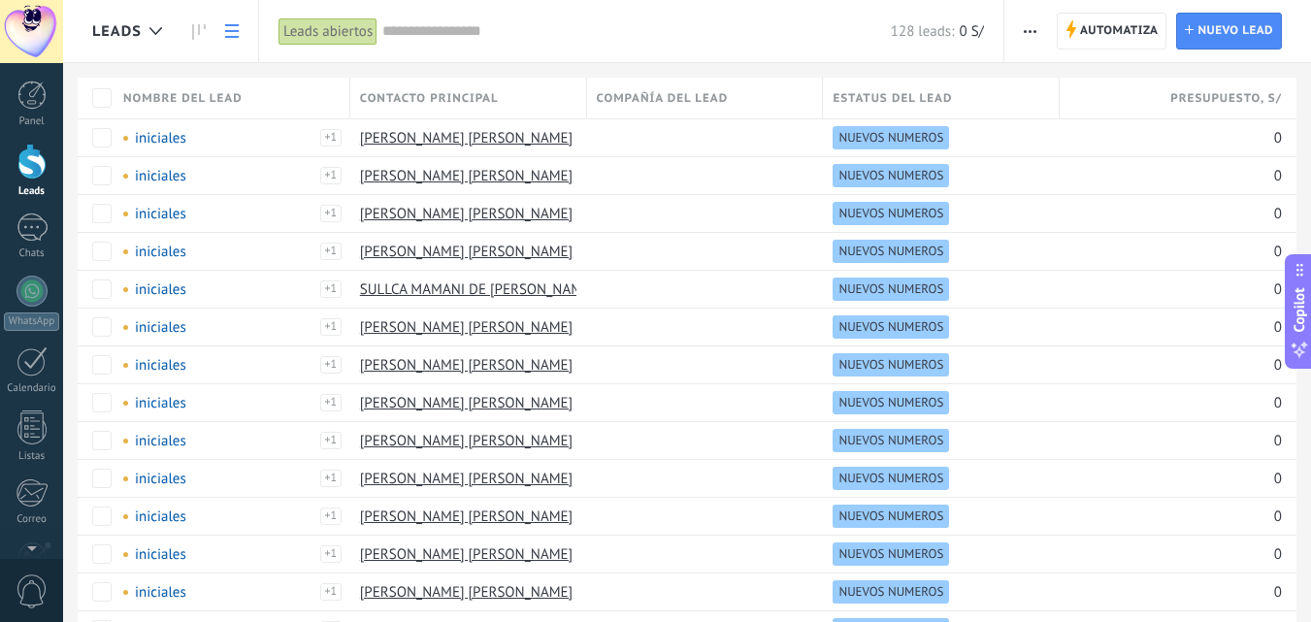
click at [38, 161] on div at bounding box center [31, 162] width 29 height 36
click at [1027, 24] on span "button" at bounding box center [1030, 31] width 13 height 37
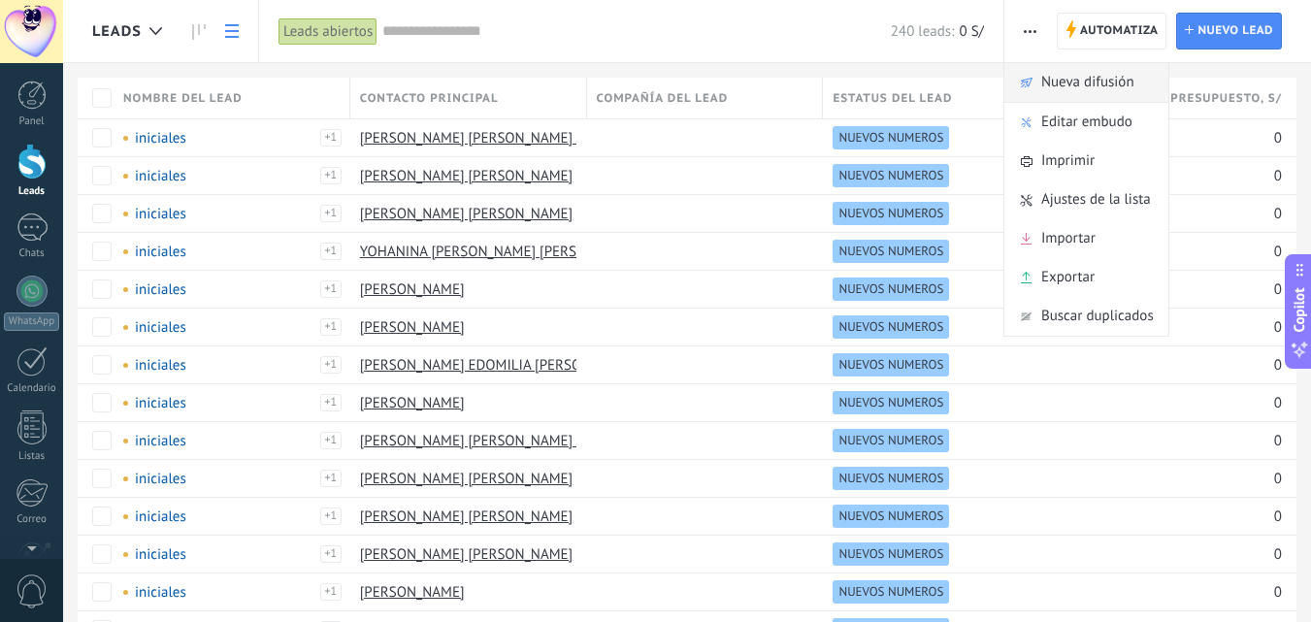
click at [1069, 72] on span "Nueva difusión" at bounding box center [1088, 82] width 93 height 39
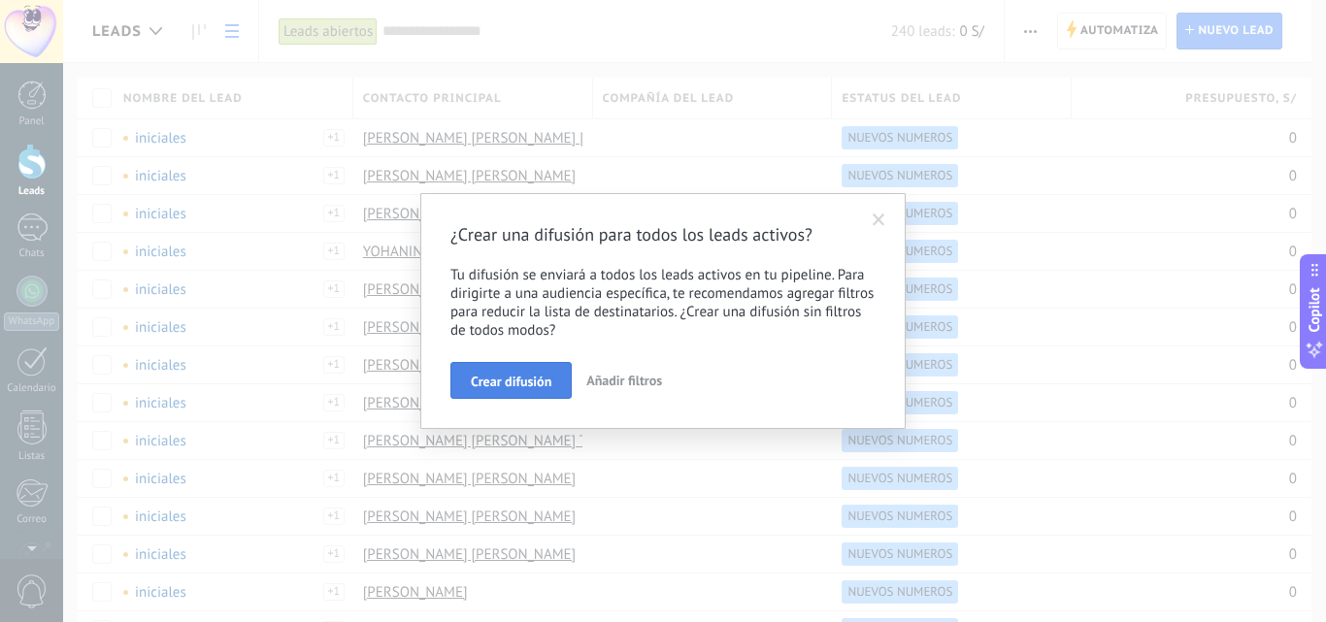
click at [536, 378] on span "Crear difusión" at bounding box center [511, 382] width 81 height 14
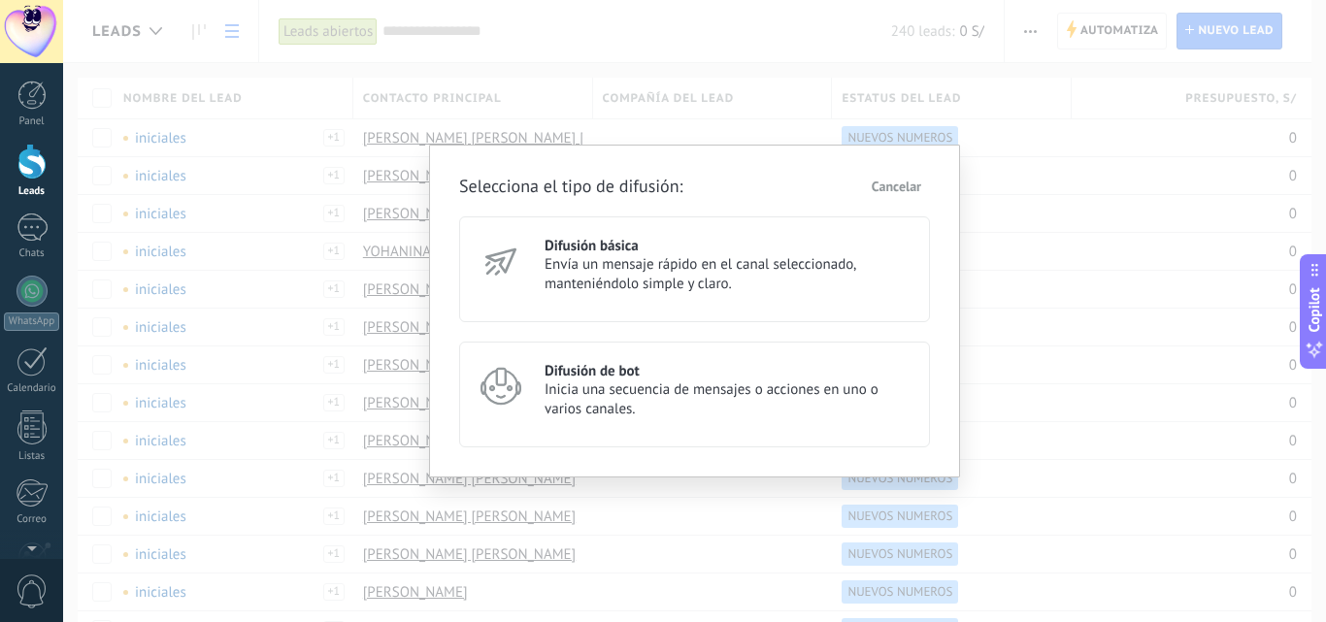
click at [520, 374] on icon at bounding box center [501, 386] width 49 height 49
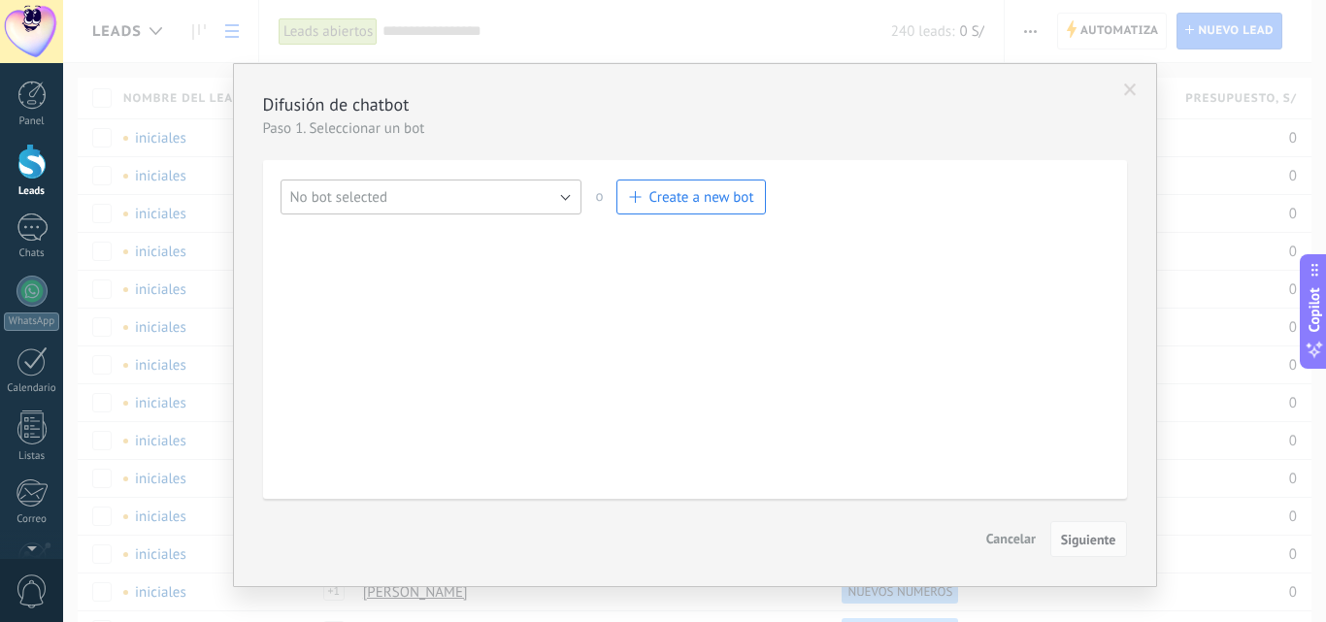
click at [529, 198] on button "No bot selected" at bounding box center [432, 197] width 302 height 35
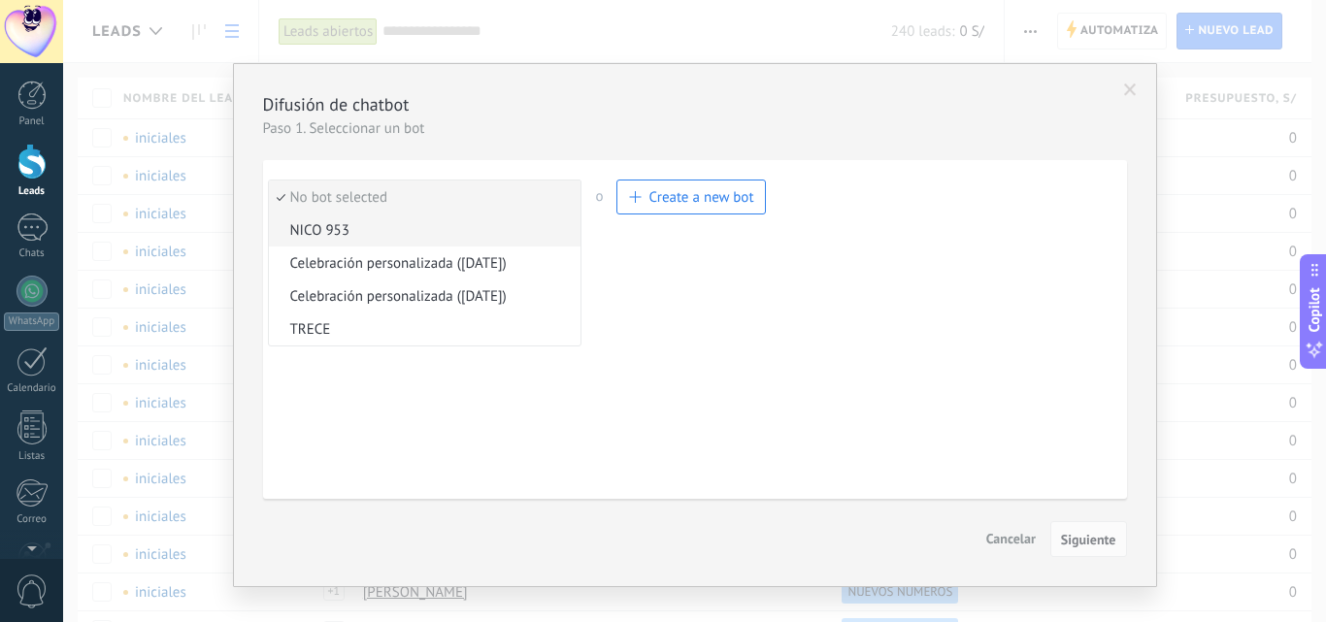
click at [388, 233] on span "NICO 953" at bounding box center [422, 230] width 307 height 18
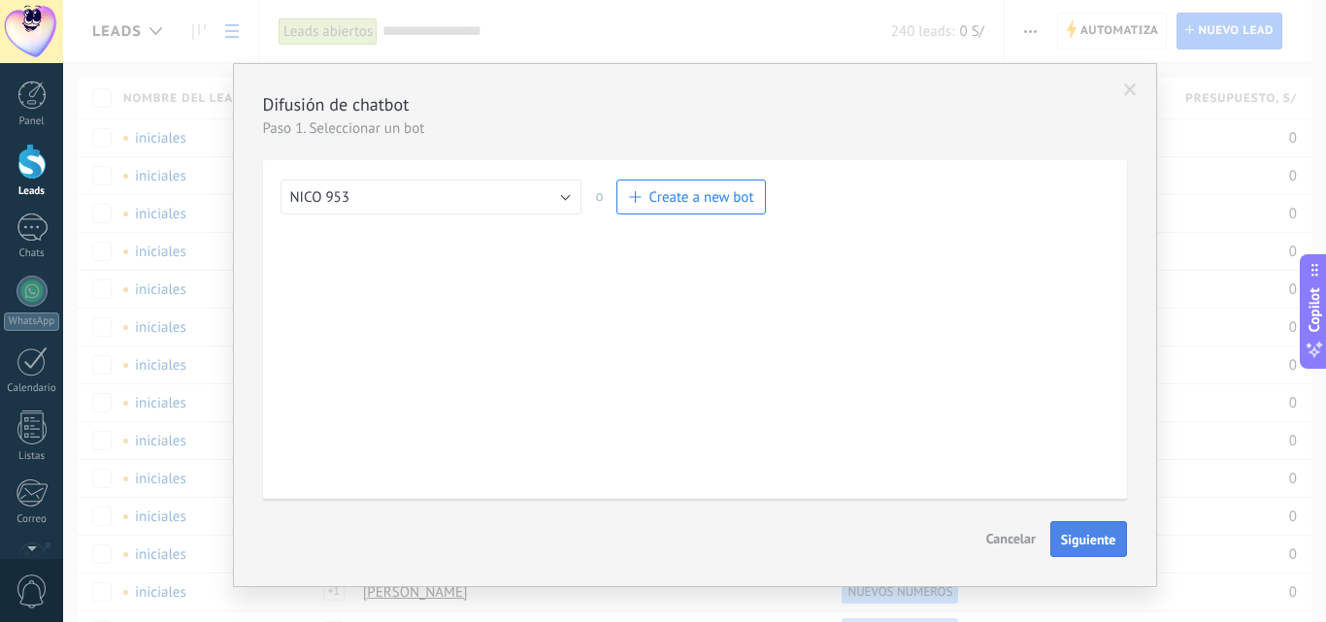
click at [1103, 536] on span "Siguiente" at bounding box center [1088, 540] width 55 height 14
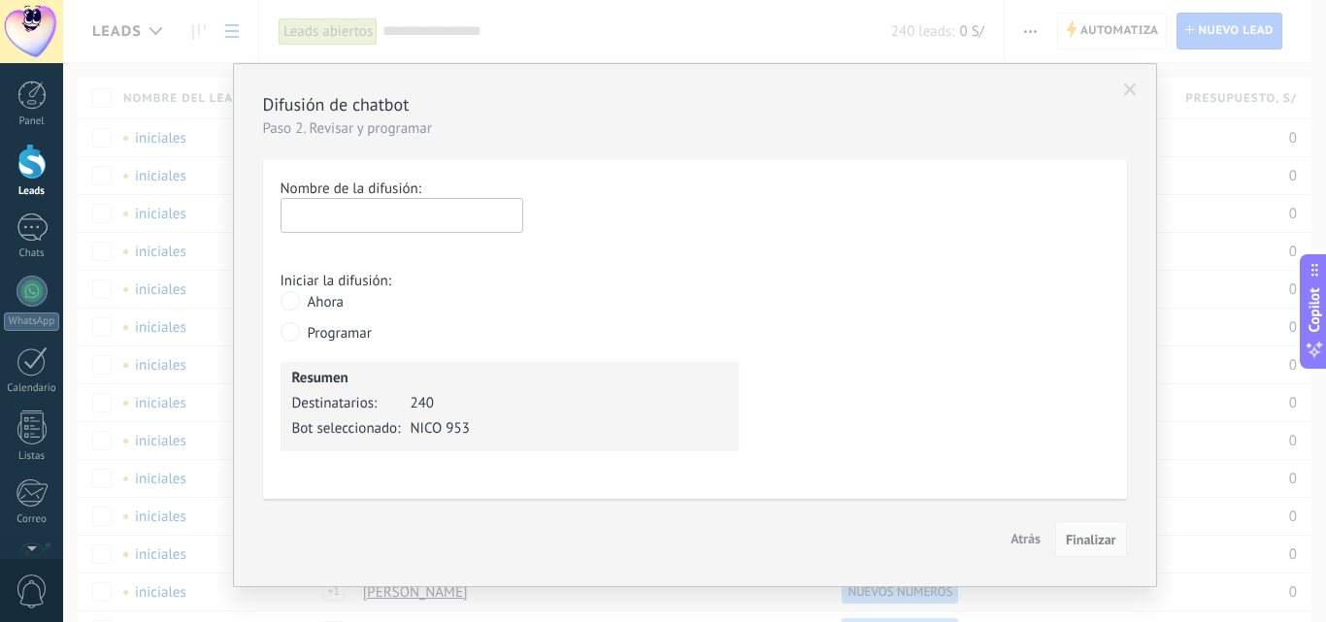
click at [401, 225] on input "text" at bounding box center [402, 215] width 243 height 35
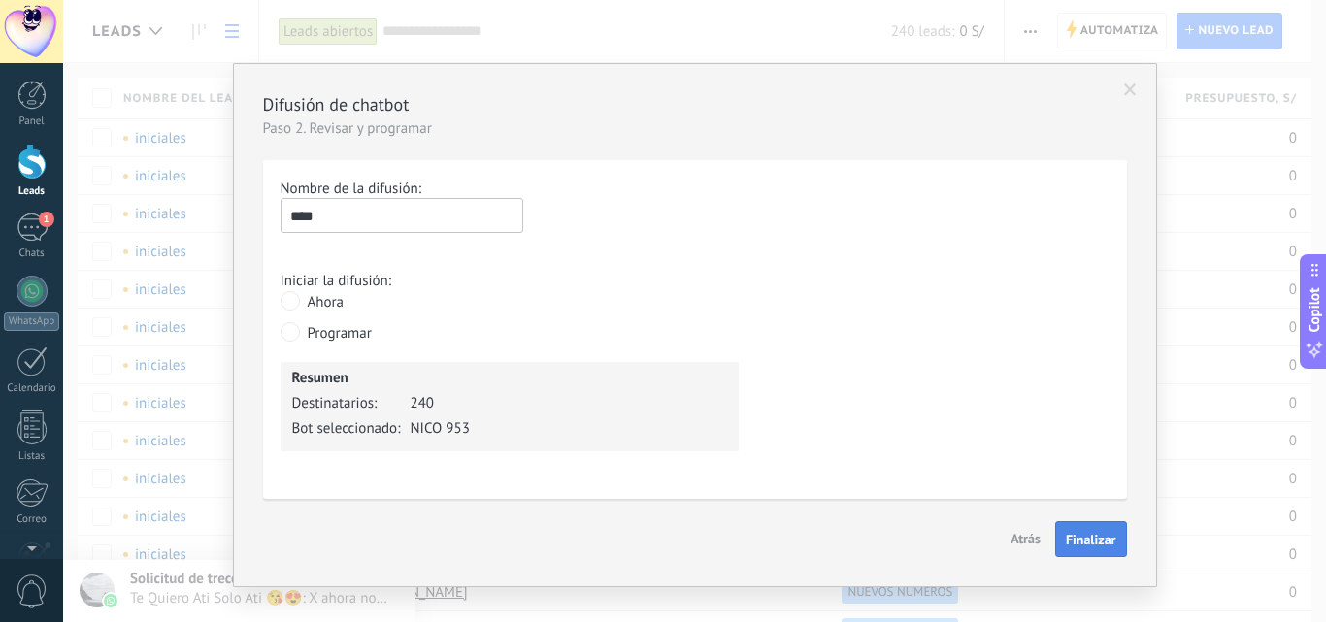
type input "****"
click at [1111, 536] on span "Finalizar" at bounding box center [1091, 540] width 50 height 14
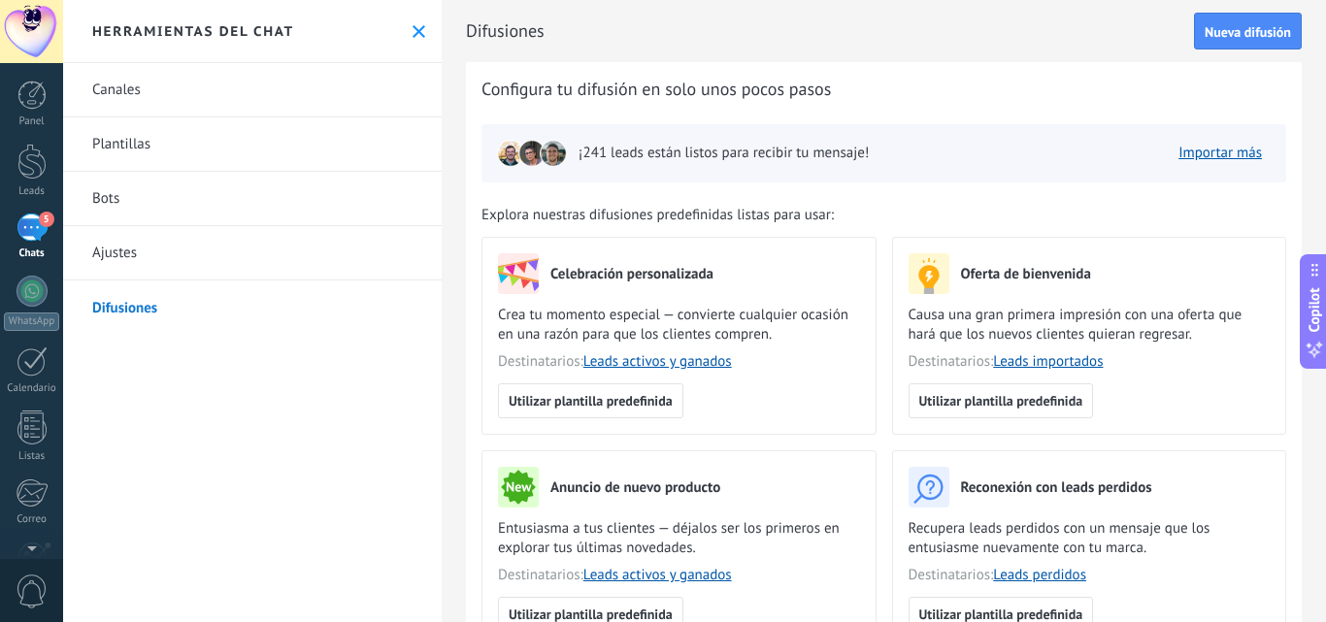
click at [27, 234] on div "5" at bounding box center [32, 228] width 31 height 28
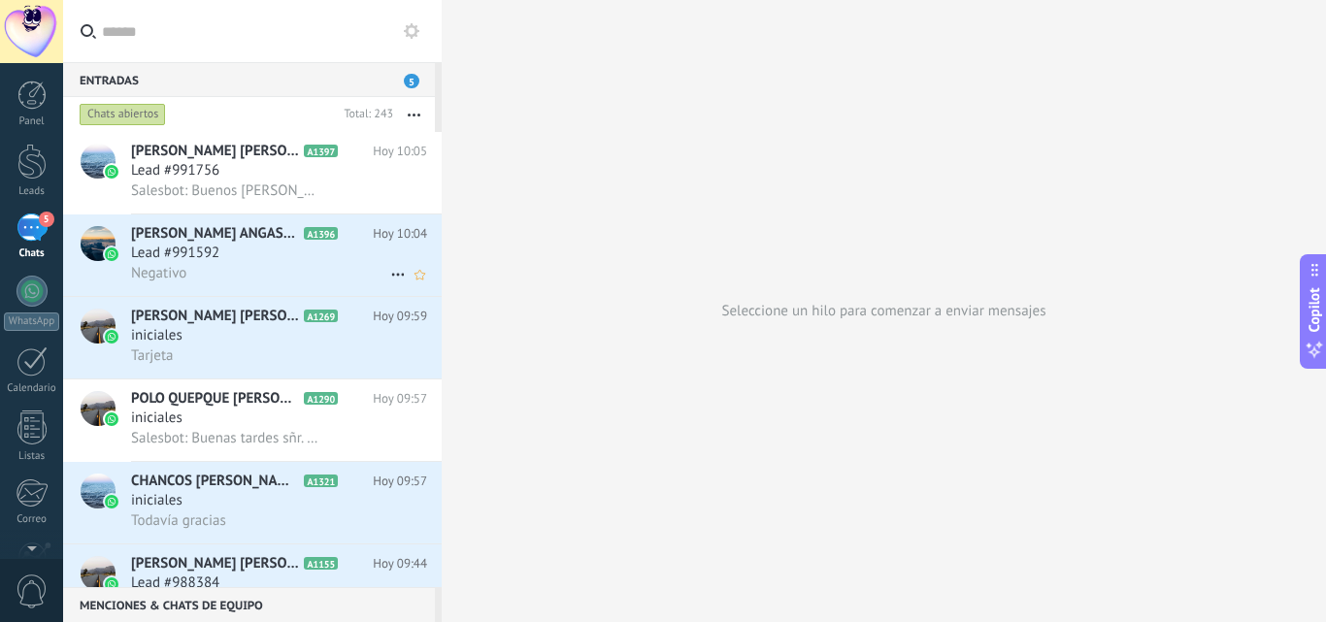
click at [278, 271] on div "Negativo" at bounding box center [279, 273] width 296 height 20
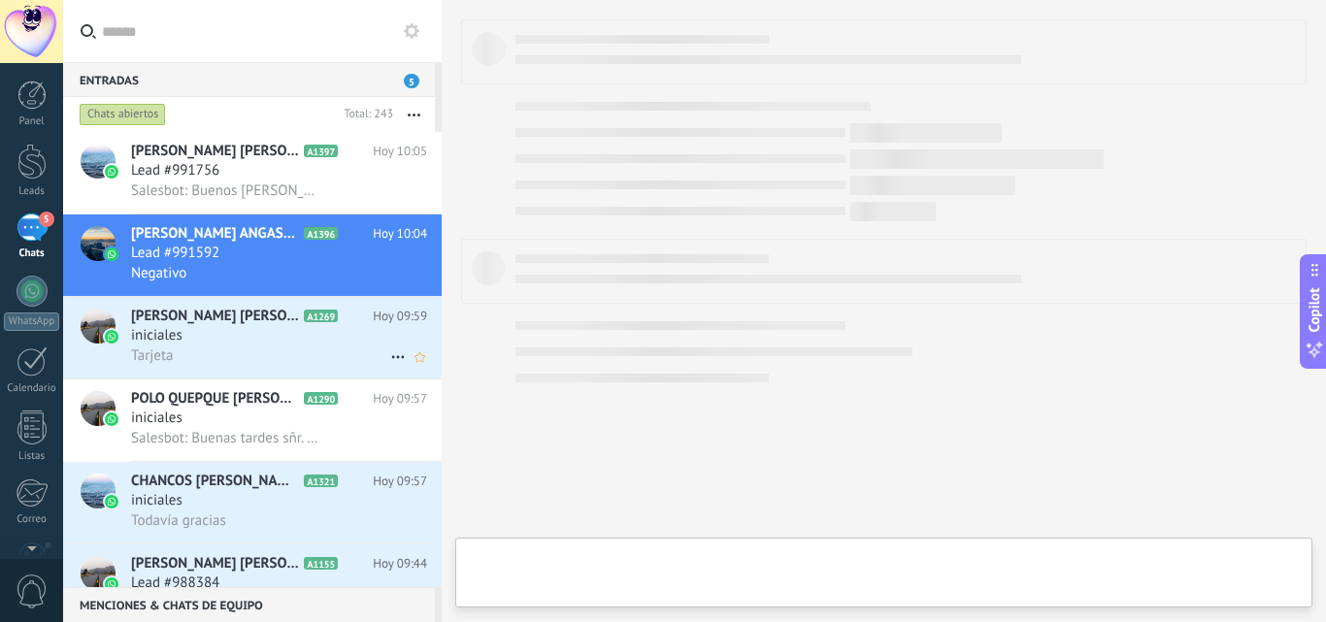
click at [216, 346] on div "Tarjeta" at bounding box center [279, 356] width 296 height 20
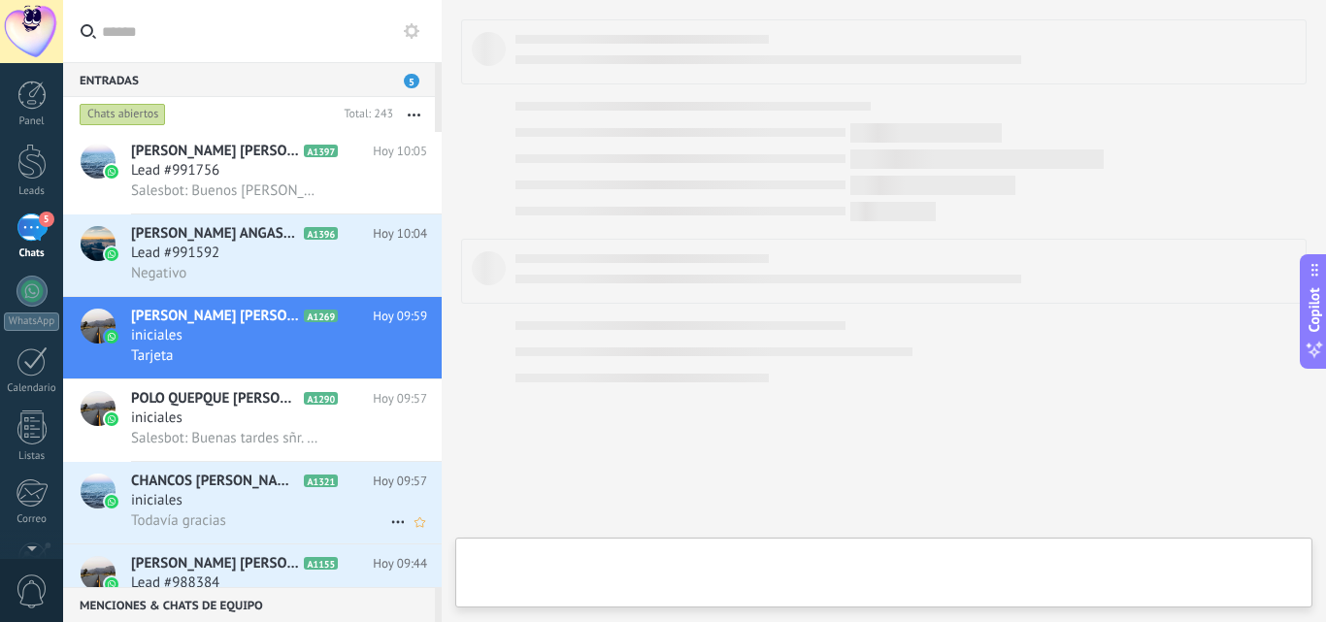
scroll to position [195, 0]
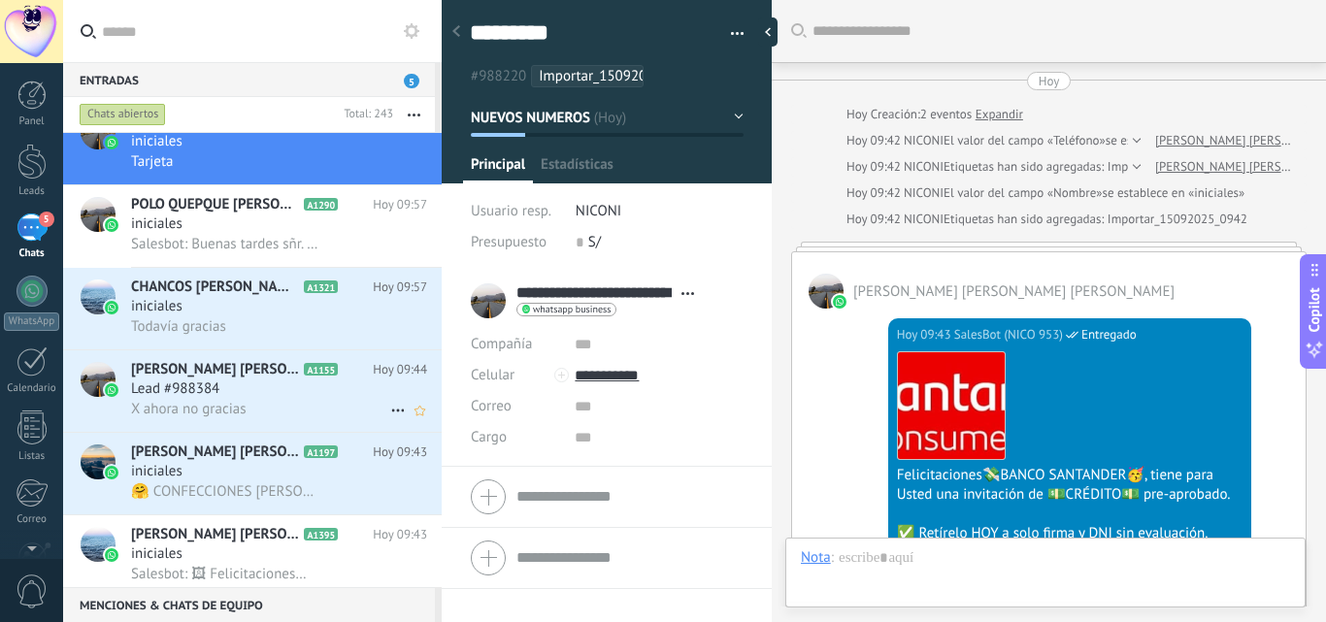
click at [222, 320] on span "Todavía gracias" at bounding box center [178, 326] width 95 height 18
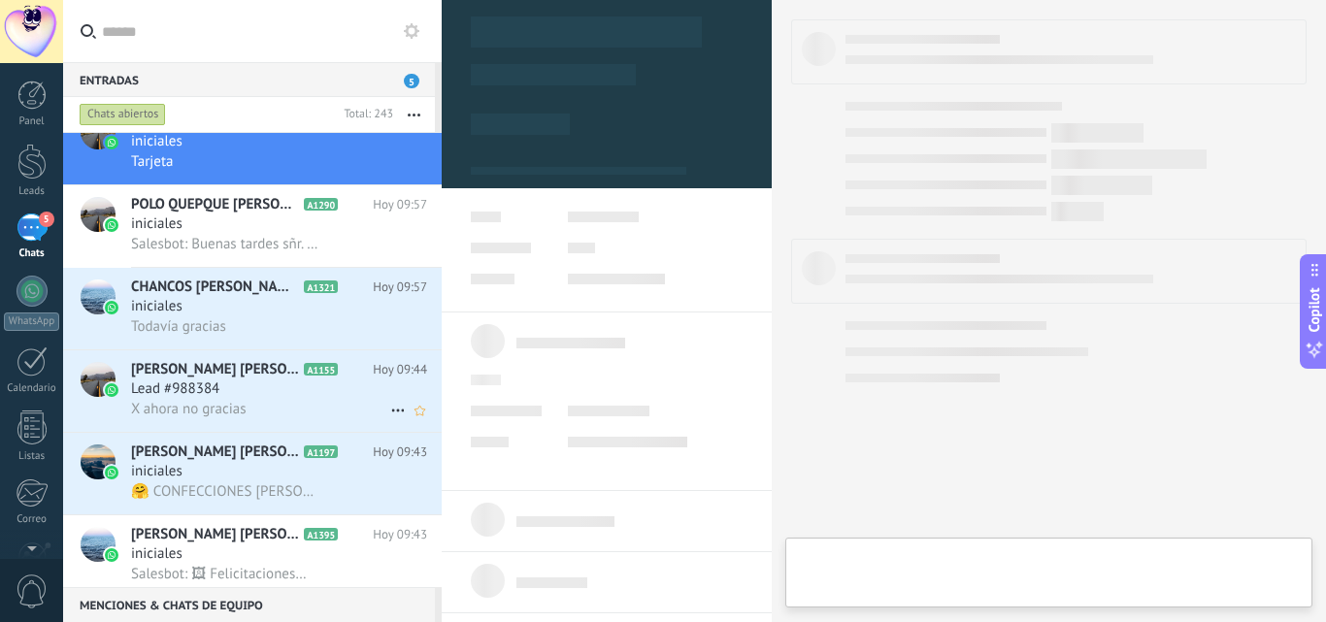
scroll to position [29, 0]
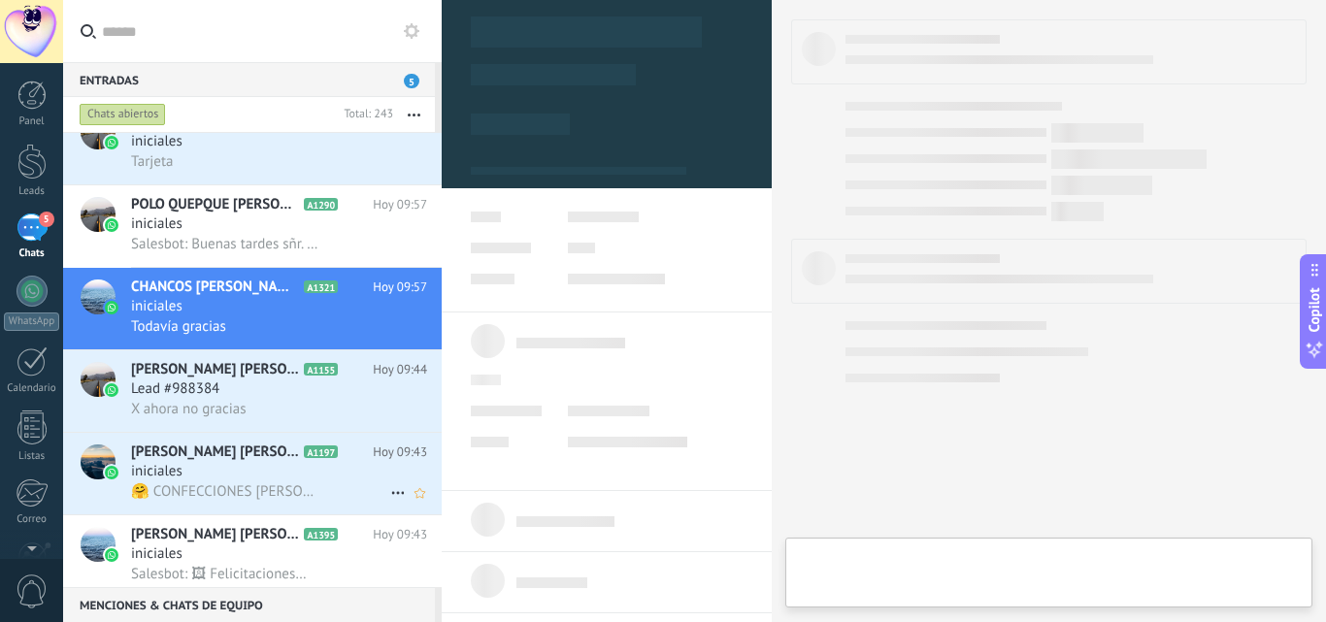
click at [242, 399] on div "X ahora no gracias" at bounding box center [279, 409] width 296 height 20
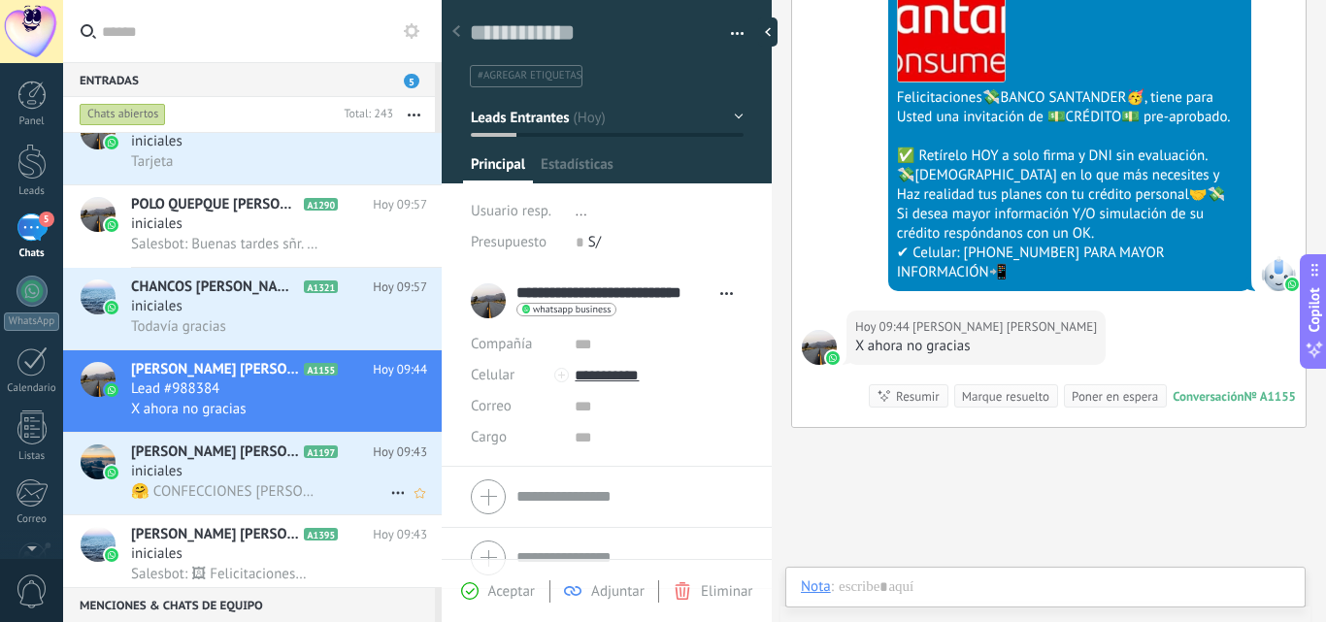
scroll to position [29, 0]
click at [239, 462] on div "iniciales" at bounding box center [279, 471] width 296 height 19
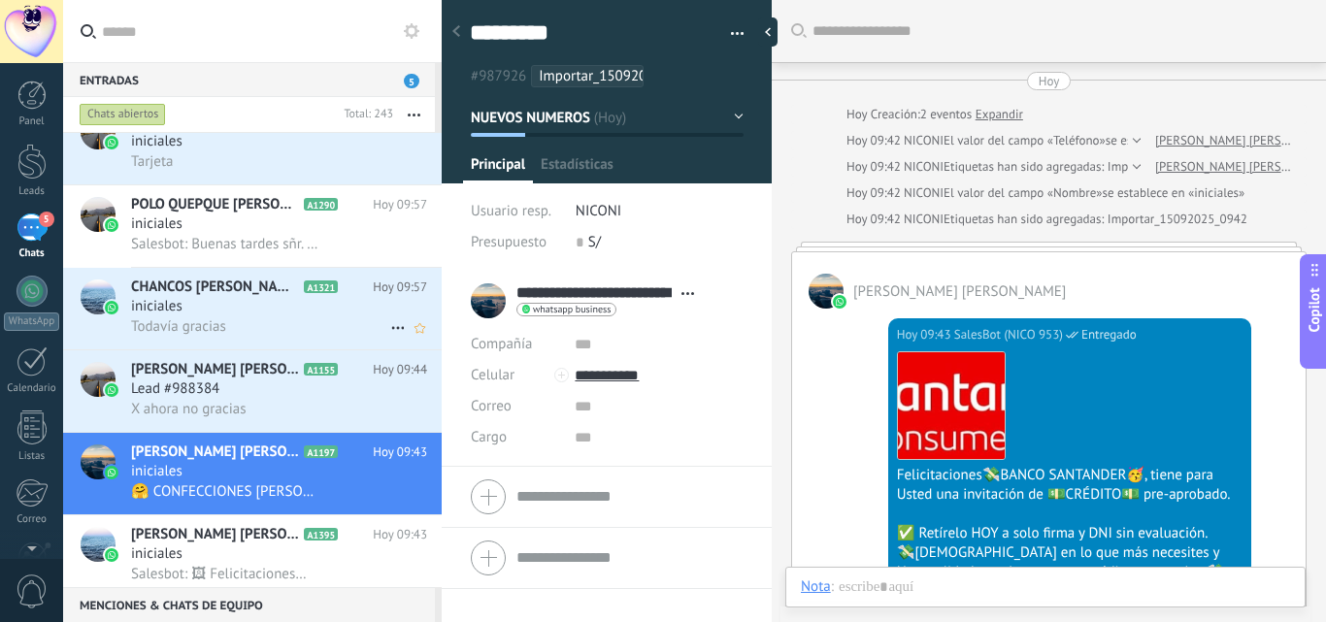
type textarea "*********"
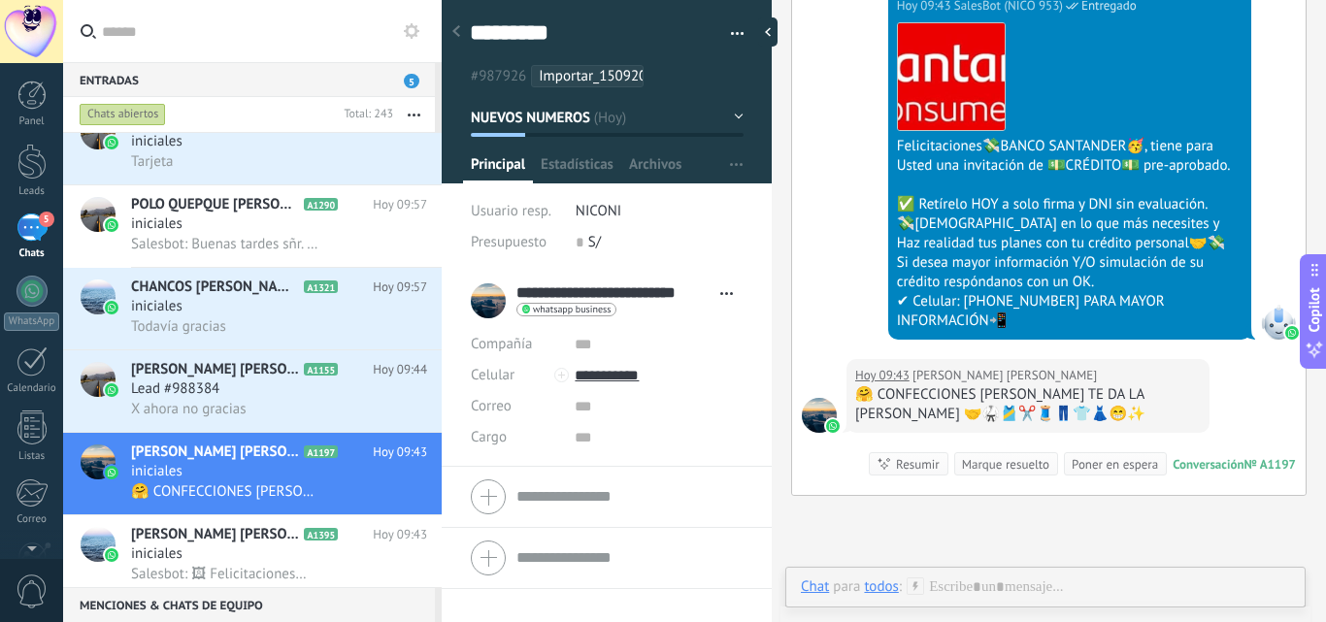
scroll to position [232, 0]
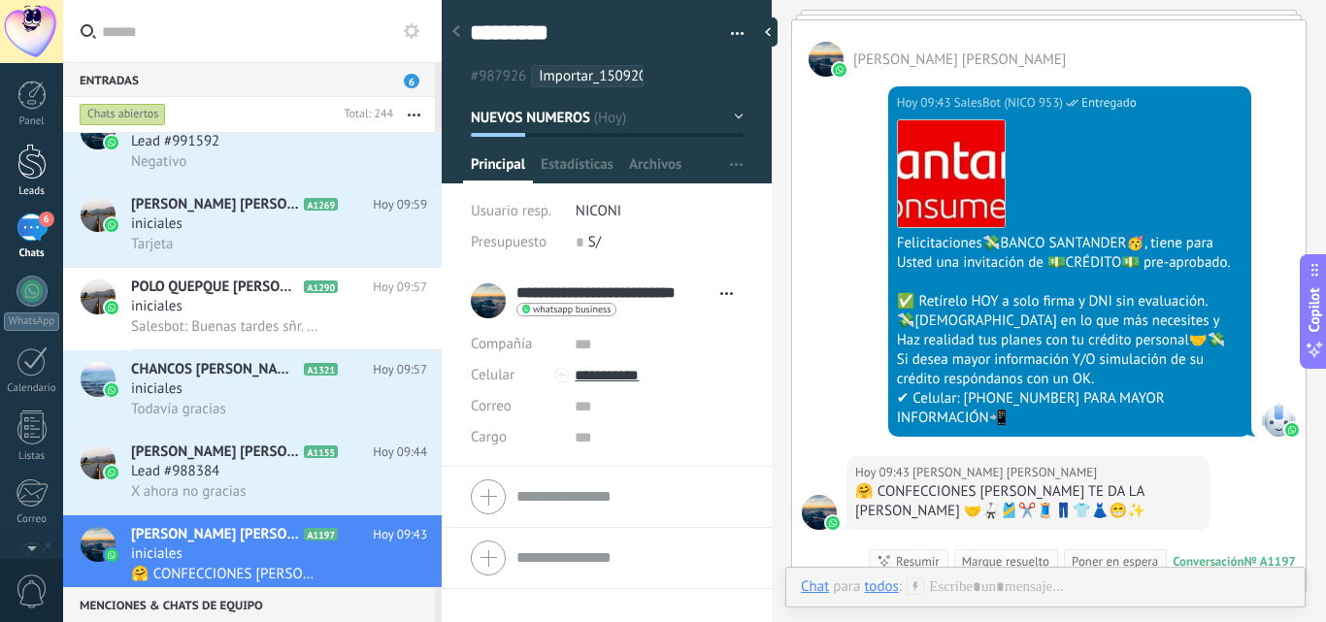
click at [20, 162] on div at bounding box center [31, 162] width 29 height 36
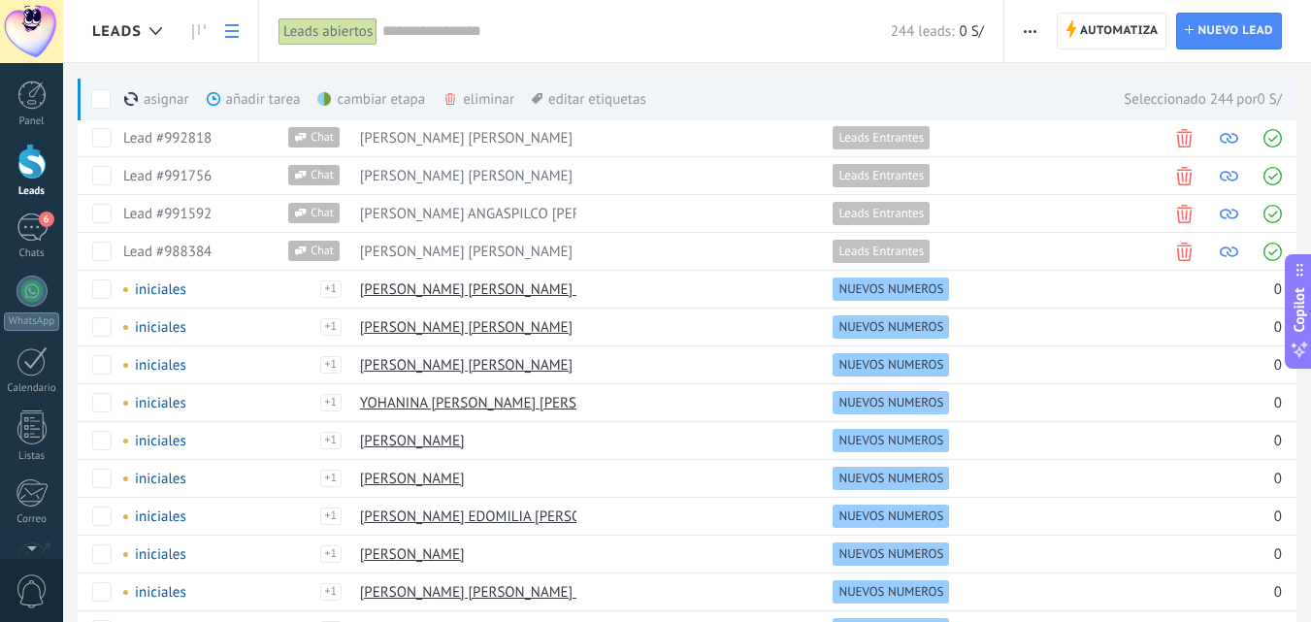
click at [447, 98] on use at bounding box center [451, 99] width 10 height 12
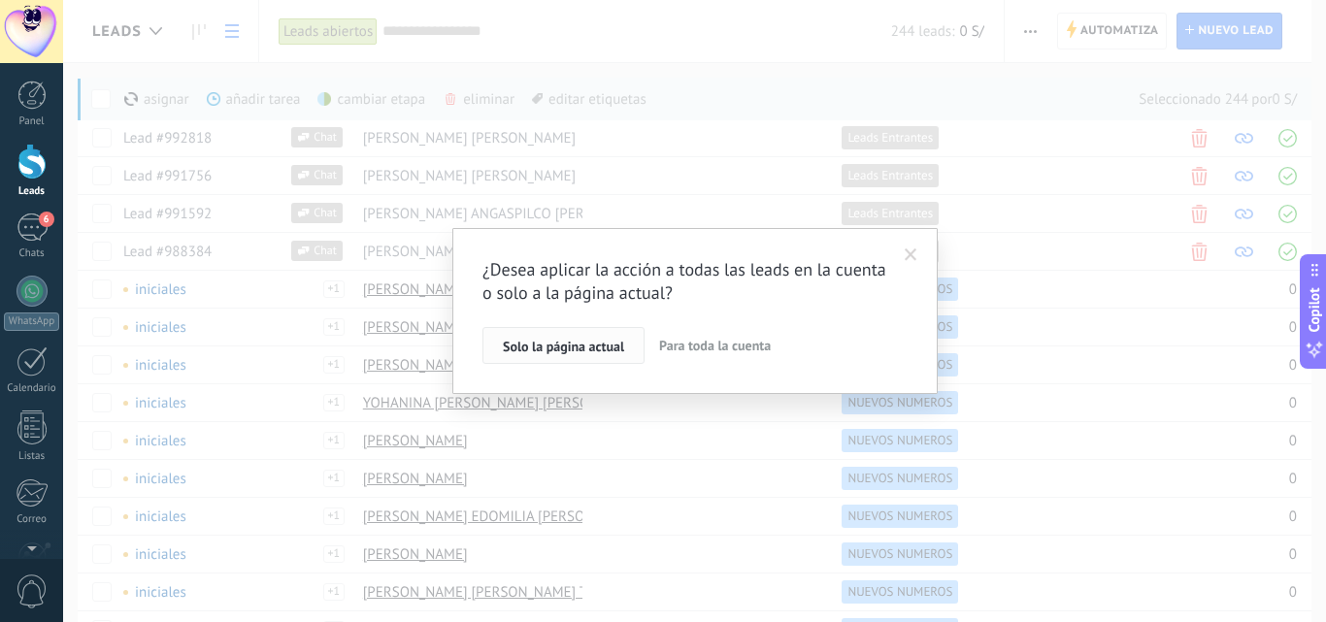
click at [524, 345] on span "Solo la página actual" at bounding box center [563, 347] width 121 height 14
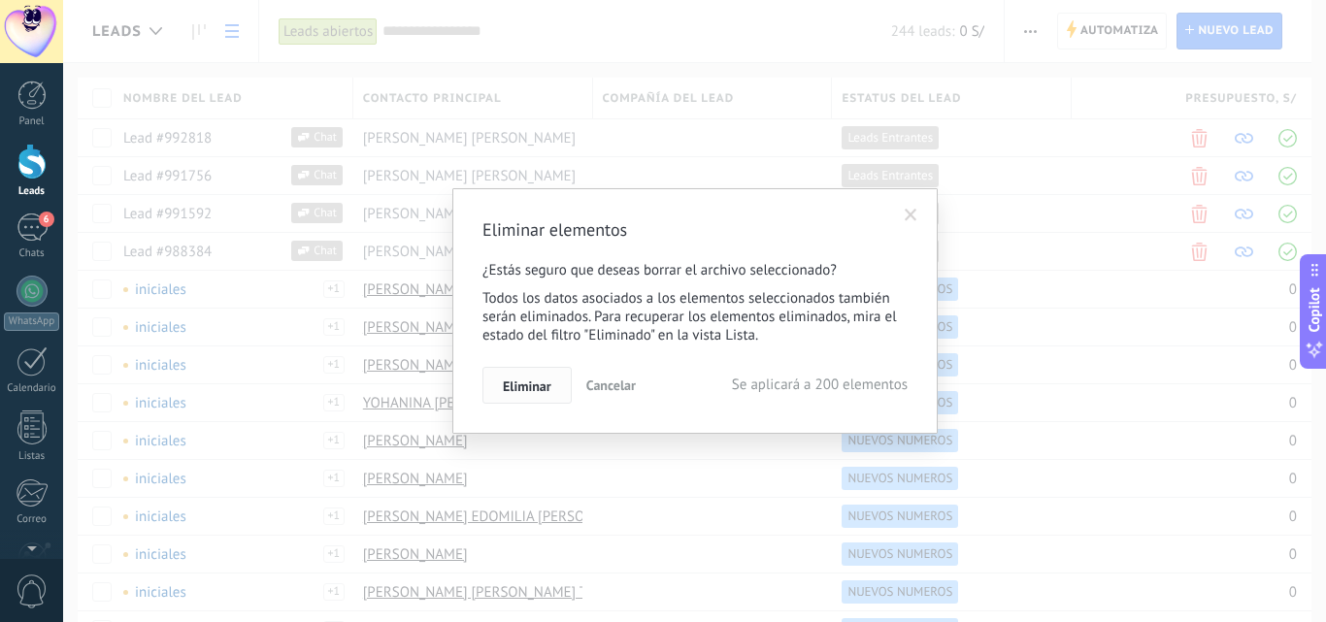
click at [536, 372] on button "Eliminar" at bounding box center [526, 385] width 89 height 37
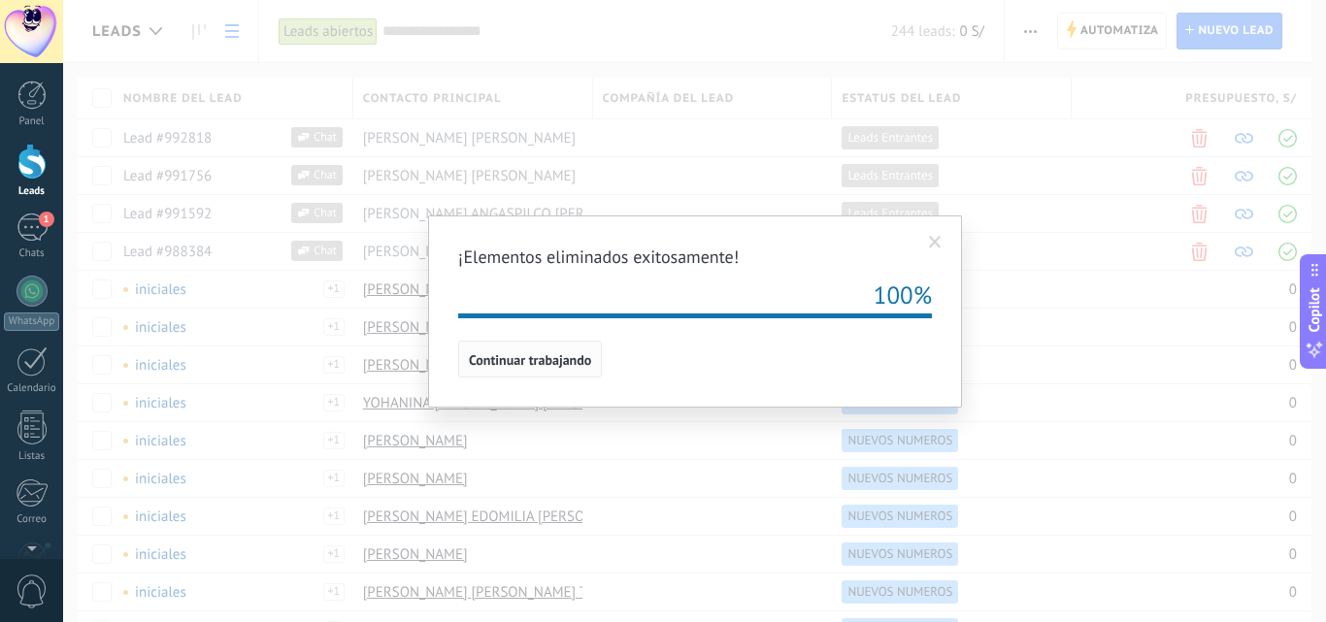
click at [580, 357] on span "Continuar trabajando" at bounding box center [530, 360] width 122 height 14
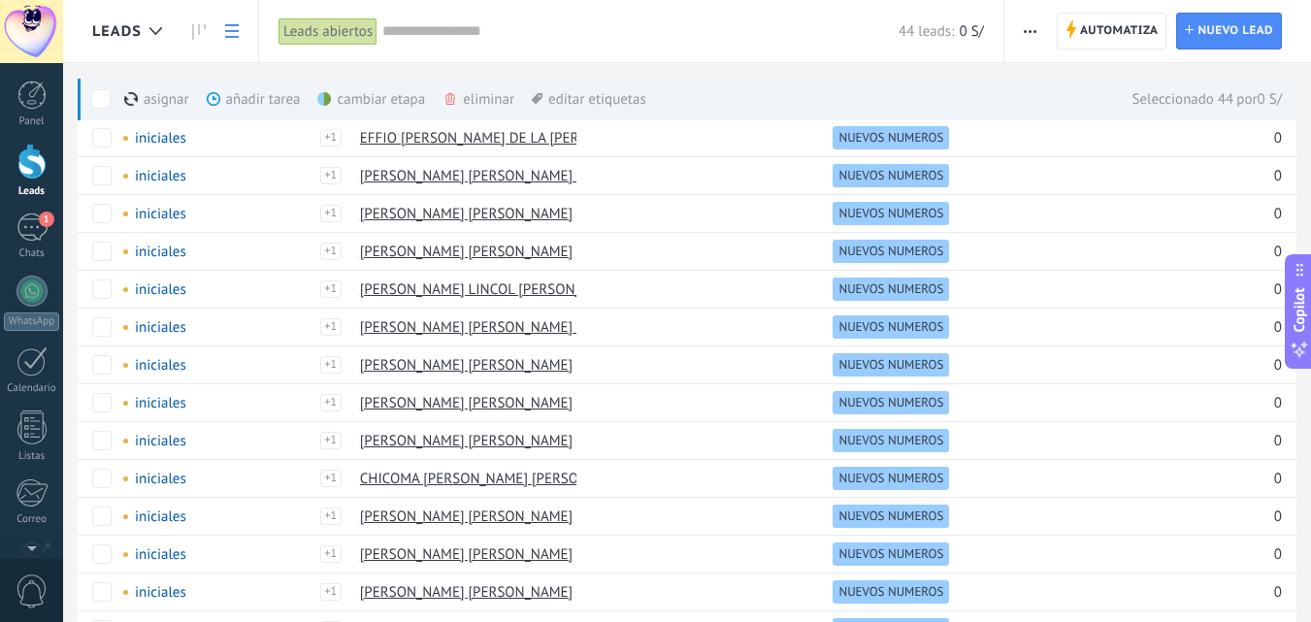
click at [454, 99] on icon at bounding box center [451, 99] width 10 height 12
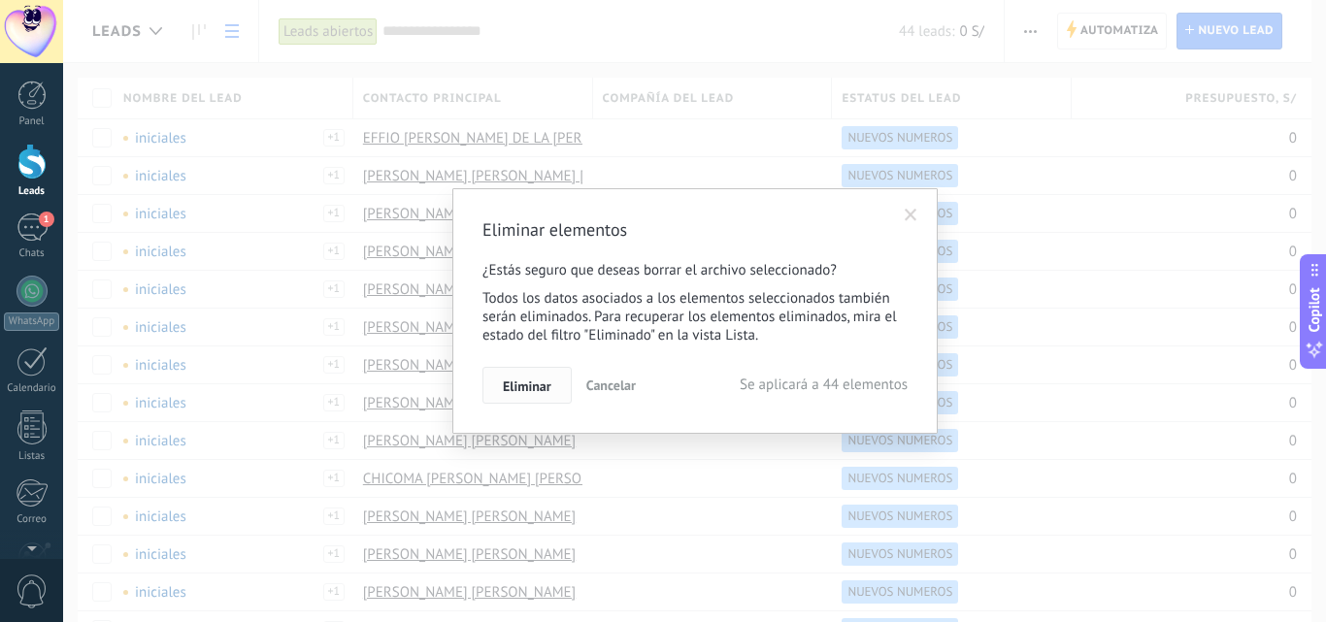
click at [539, 381] on span "Eliminar" at bounding box center [527, 387] width 49 height 14
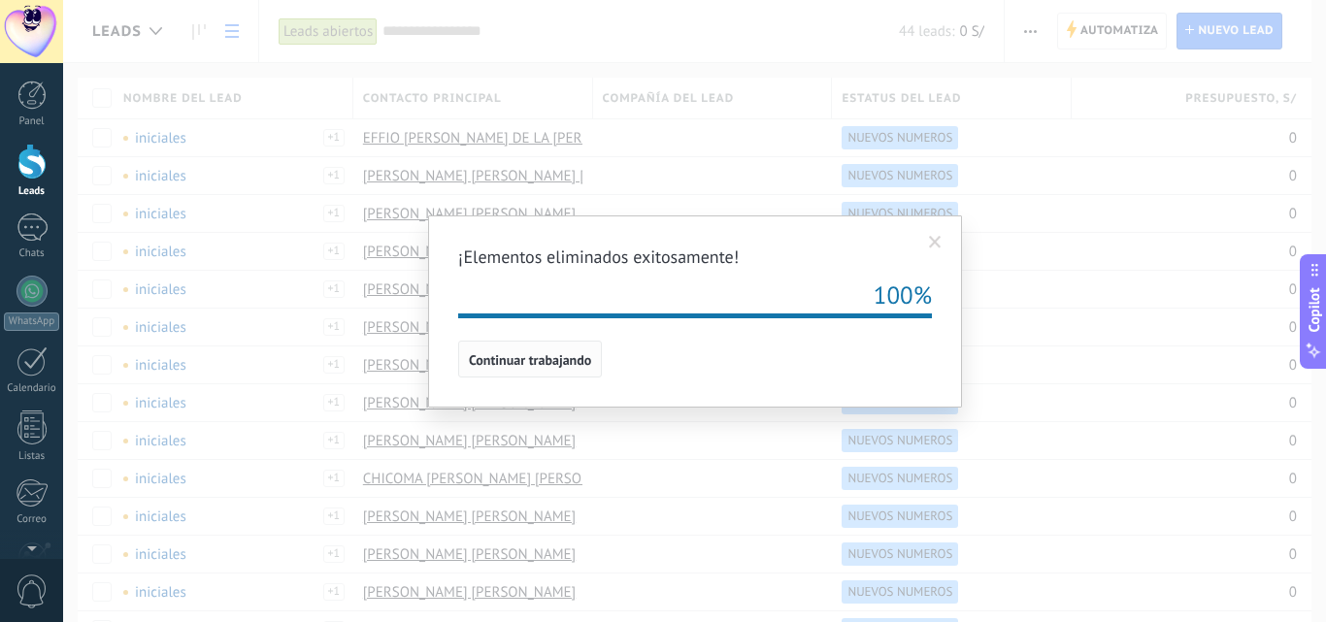
click at [537, 359] on span "Continuar trabajando" at bounding box center [530, 360] width 122 height 14
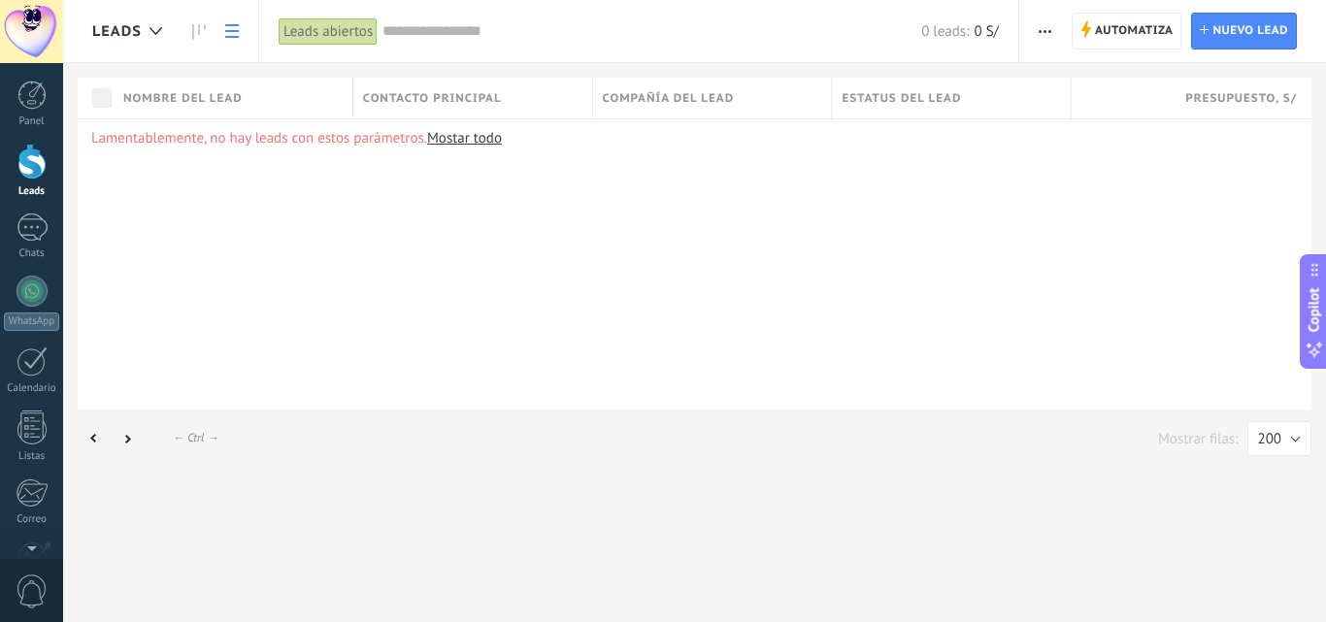
click at [1042, 32] on icon "button" at bounding box center [1045, 31] width 13 height 3
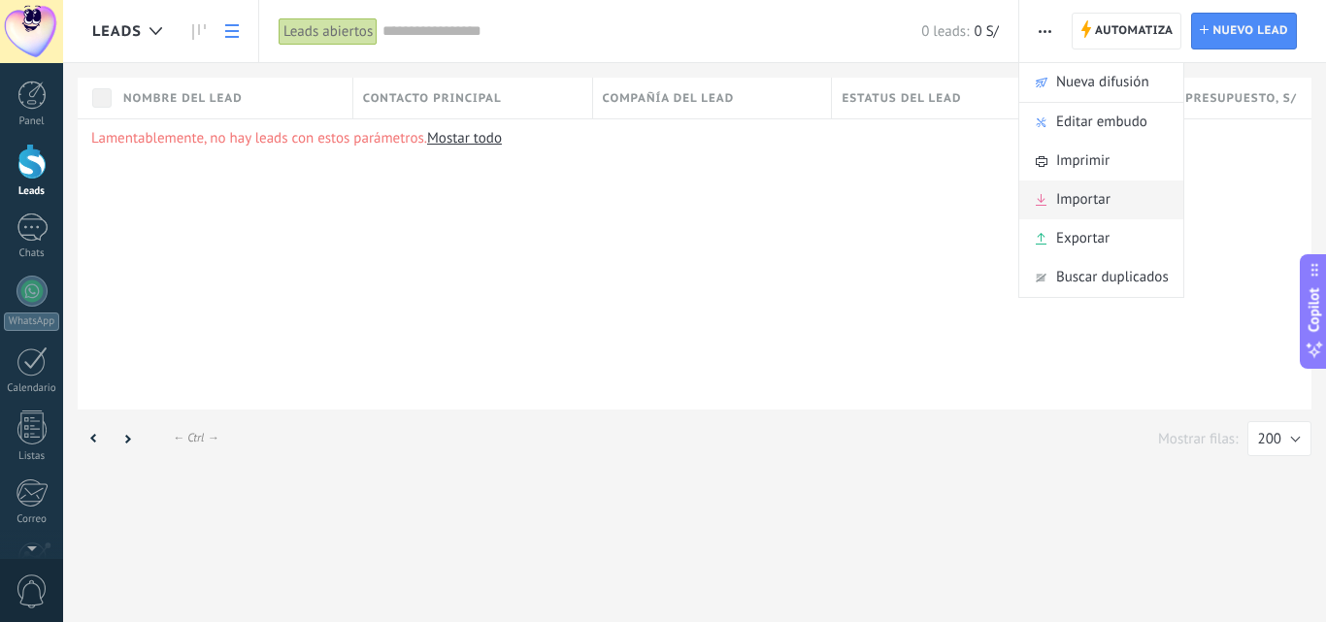
click at [1084, 199] on span "Importar" at bounding box center [1083, 200] width 54 height 39
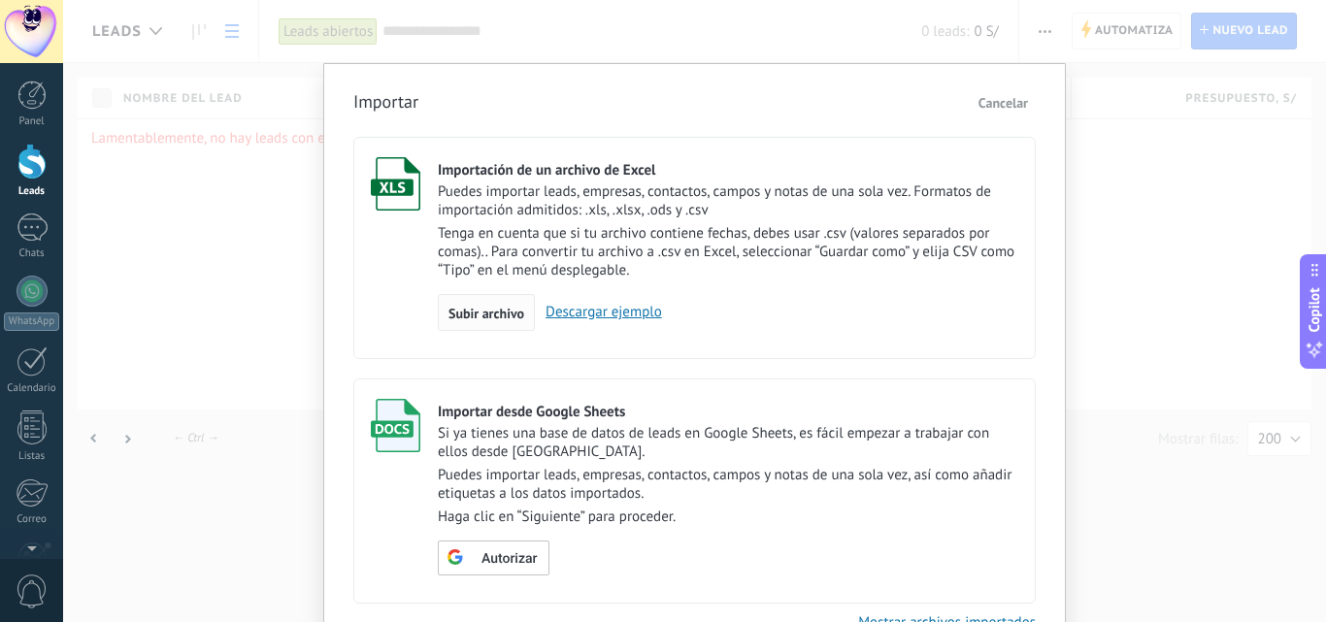
click at [462, 318] on span "Subir archivo" at bounding box center [486, 314] width 76 height 14
click at [0, 0] on input "Importación de un archivo de Excel Puedes importar leads, empresas, contactos, …" at bounding box center [0, 0] width 0 height 0
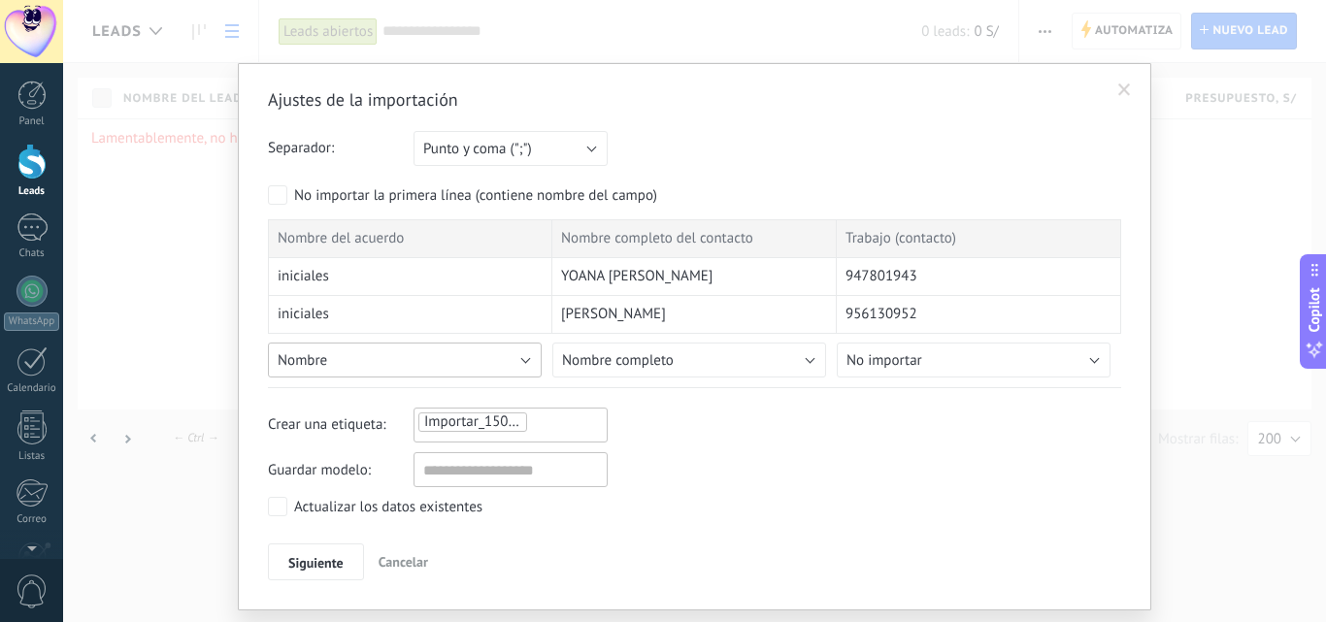
click at [394, 358] on button "Nombre" at bounding box center [405, 360] width 274 height 35
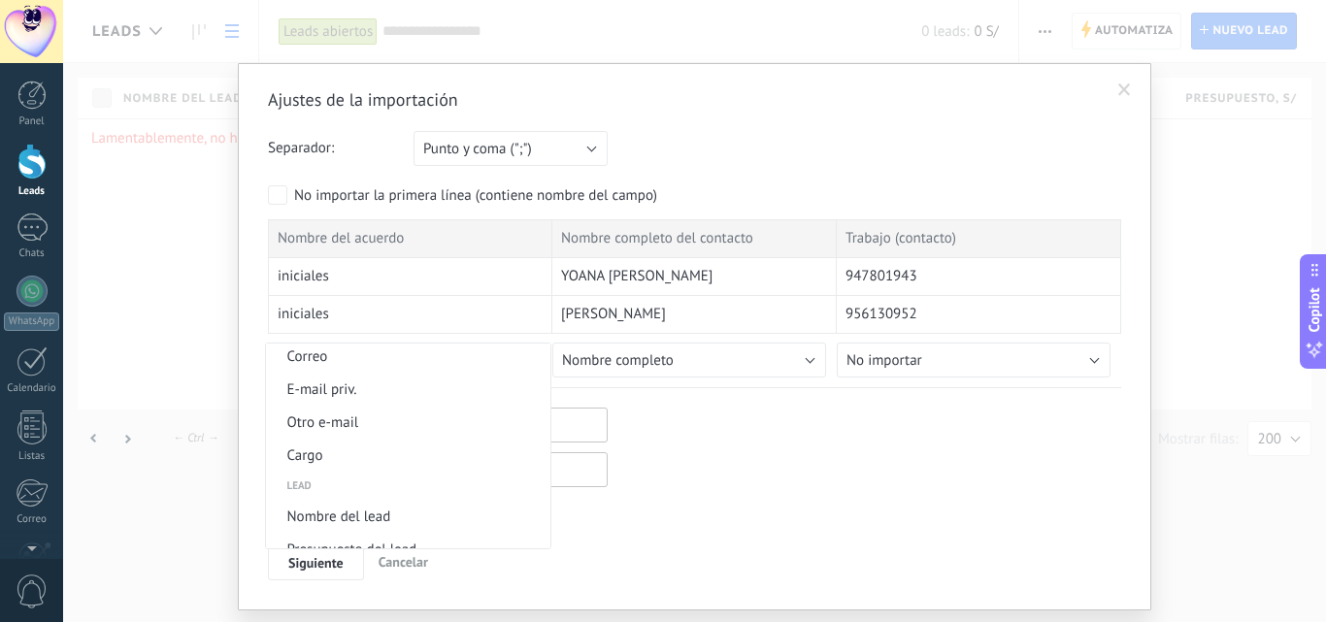
scroll to position [723, 0]
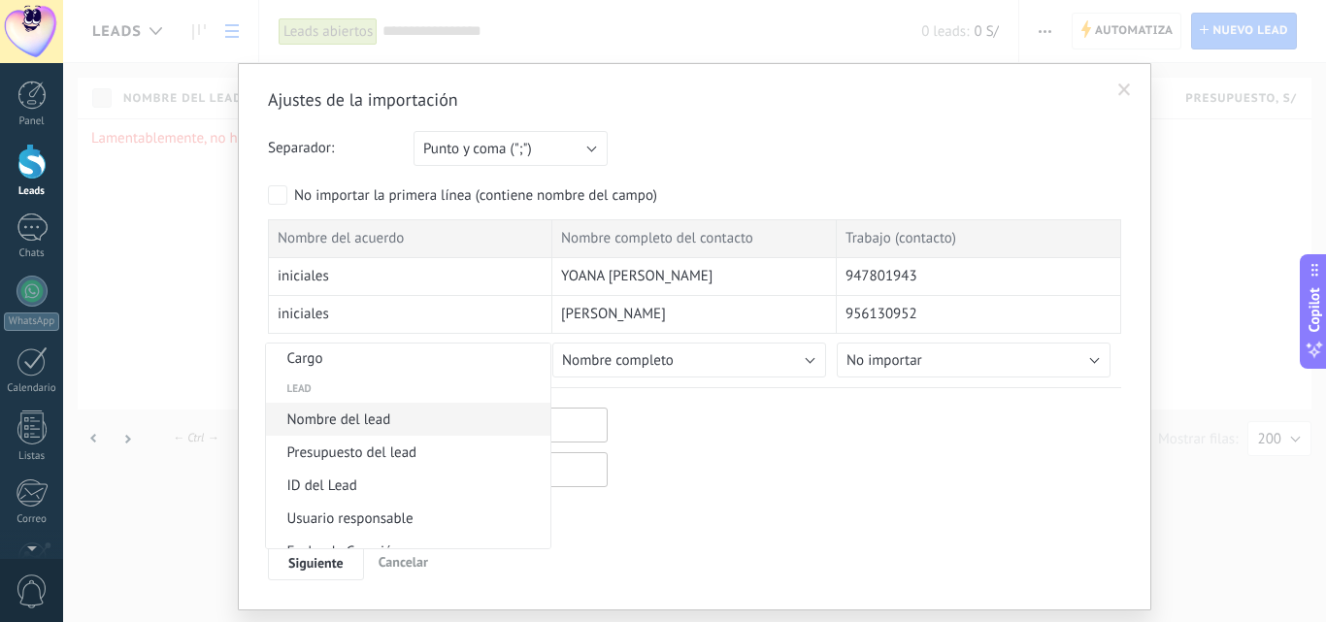
click at [440, 419] on span "Nombre del lead" at bounding box center [405, 420] width 279 height 18
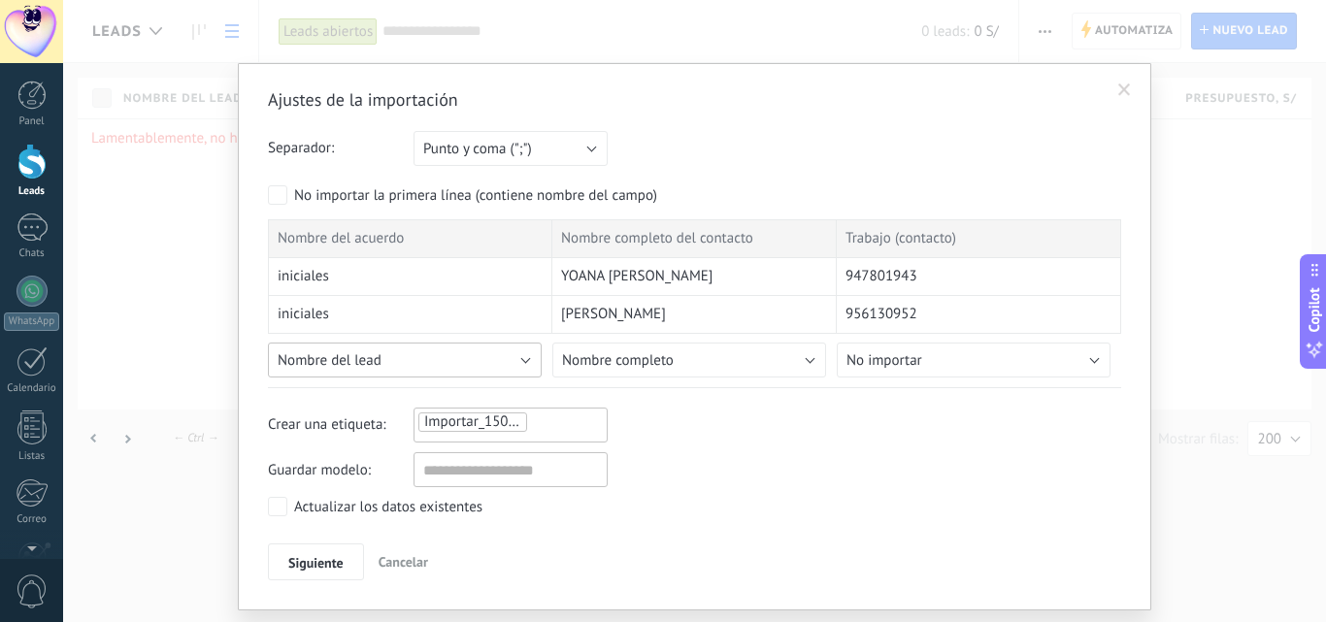
click at [441, 368] on button "Nombre del lead" at bounding box center [405, 360] width 274 height 35
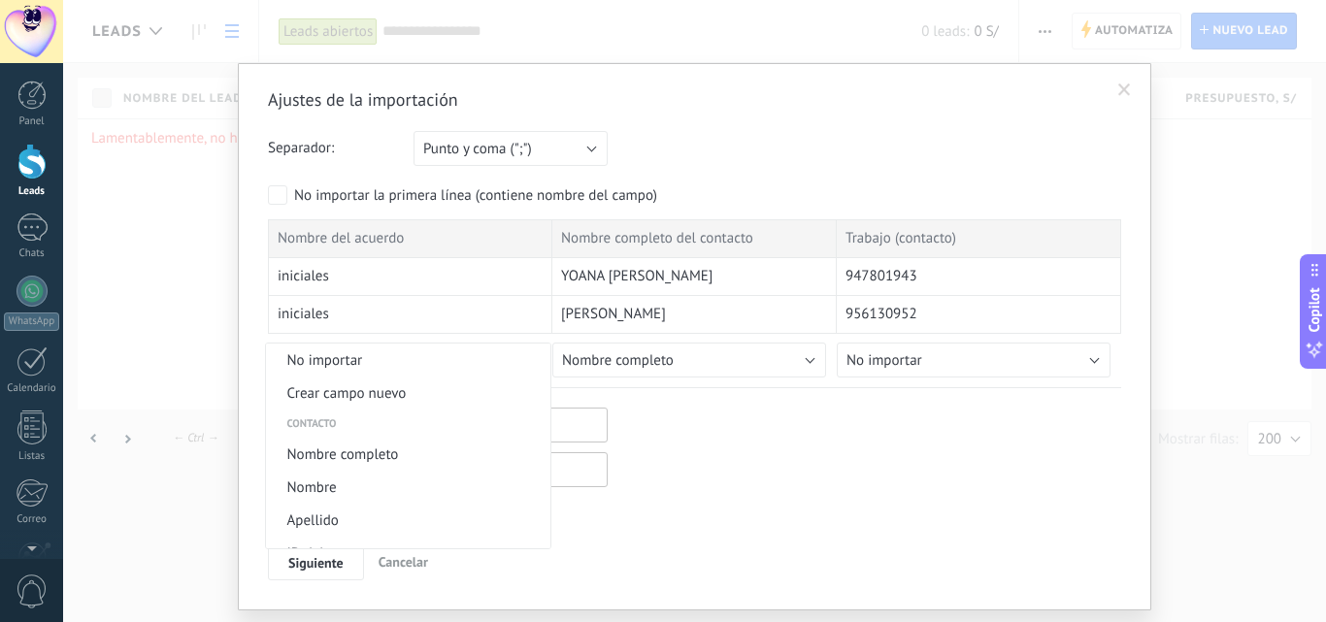
scroll to position [699, 0]
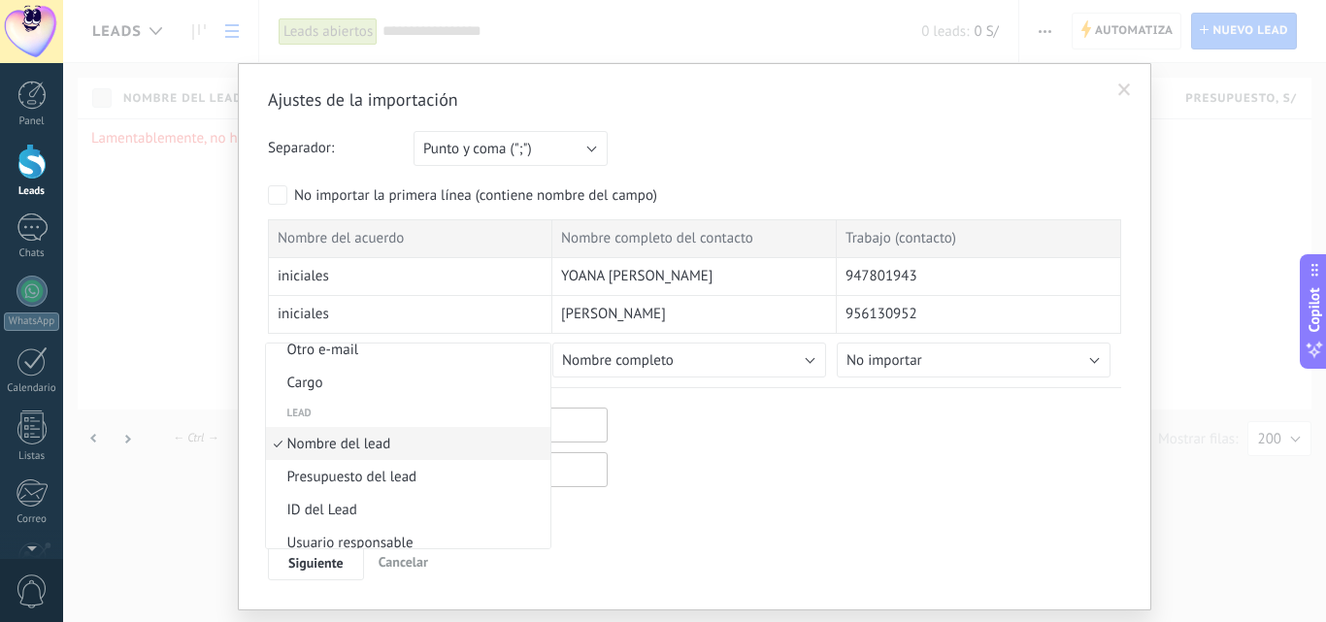
click at [415, 442] on span "Nombre del lead" at bounding box center [405, 444] width 279 height 18
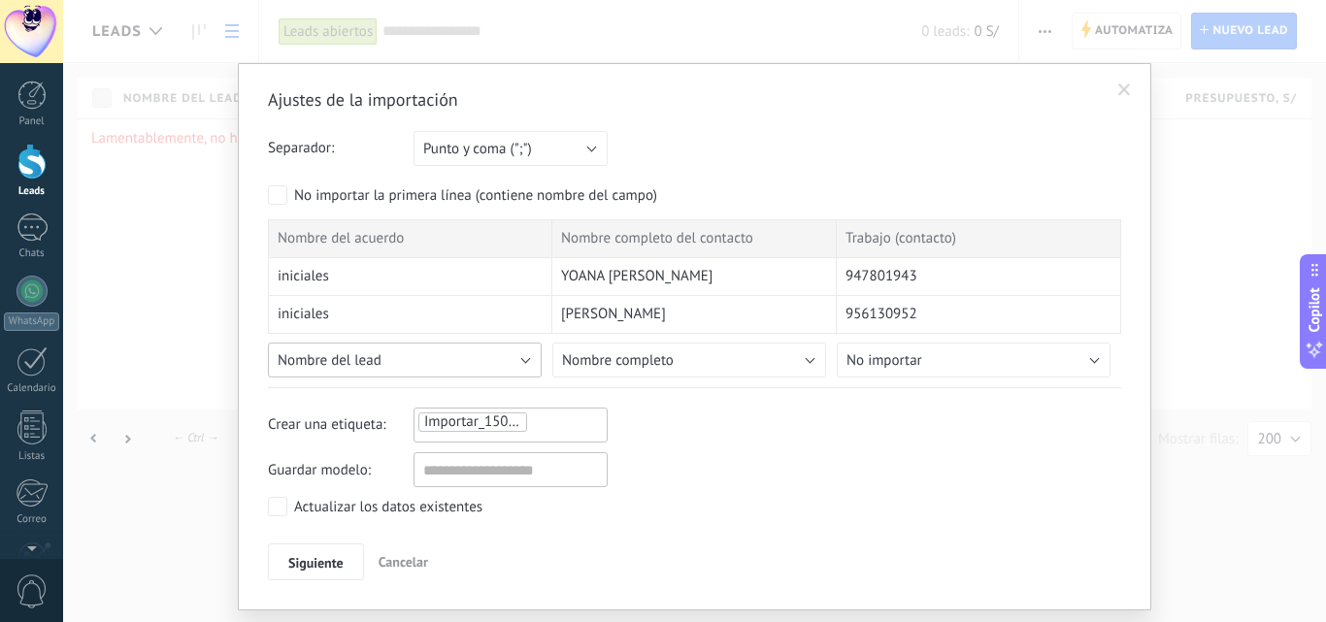
click at [436, 355] on button "Nombre del lead" at bounding box center [405, 360] width 274 height 35
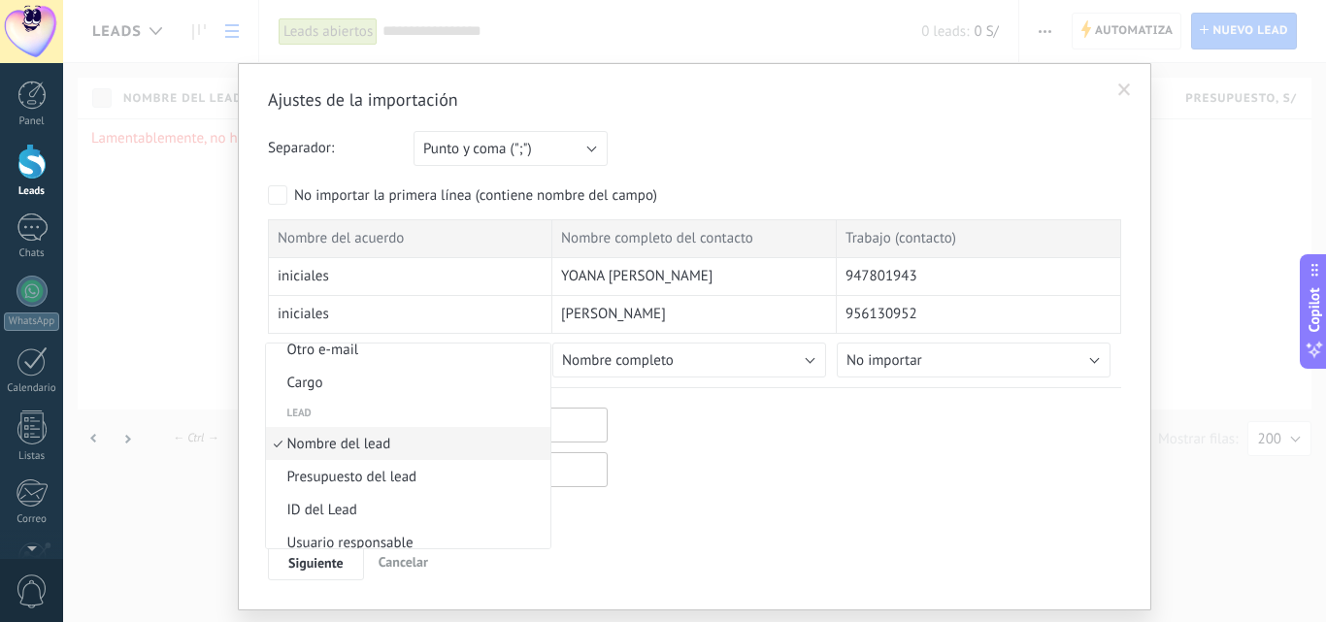
click at [381, 435] on span "Nombre del lead" at bounding box center [405, 444] width 279 height 18
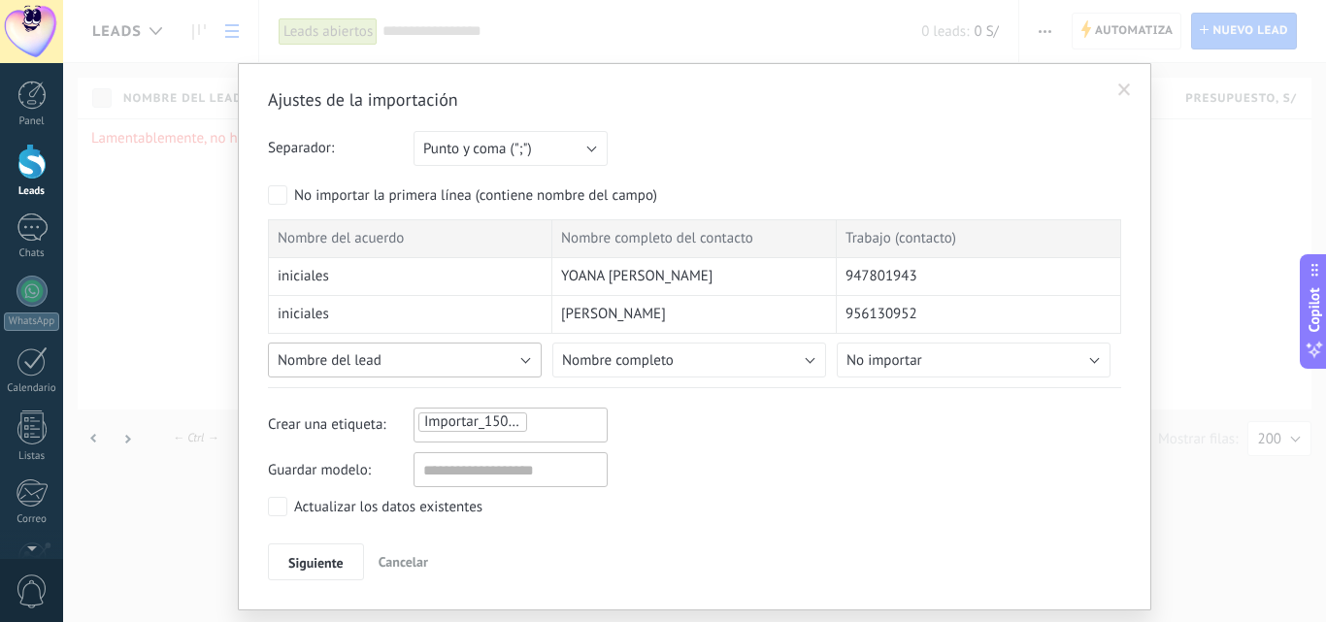
click at [403, 368] on button "Nombre del lead" at bounding box center [405, 360] width 274 height 35
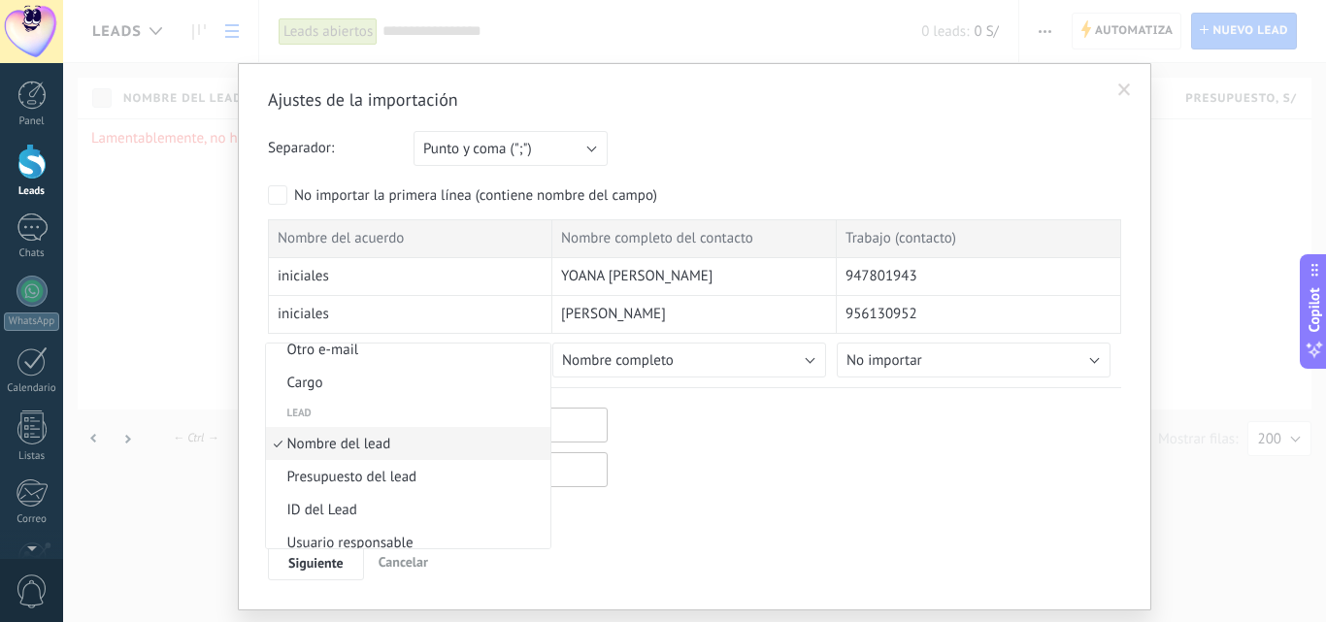
click at [397, 432] on li "Nombre del lead" at bounding box center [408, 443] width 284 height 33
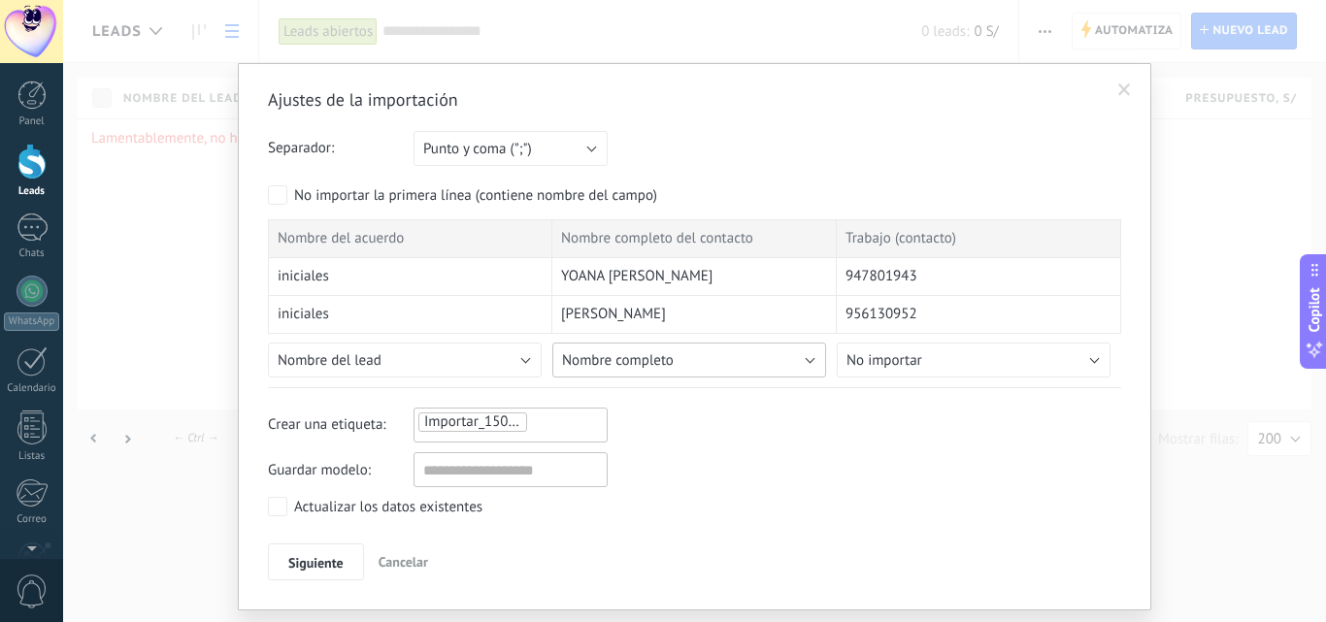
click at [603, 351] on span "Nombre completo" at bounding box center [618, 360] width 112 height 18
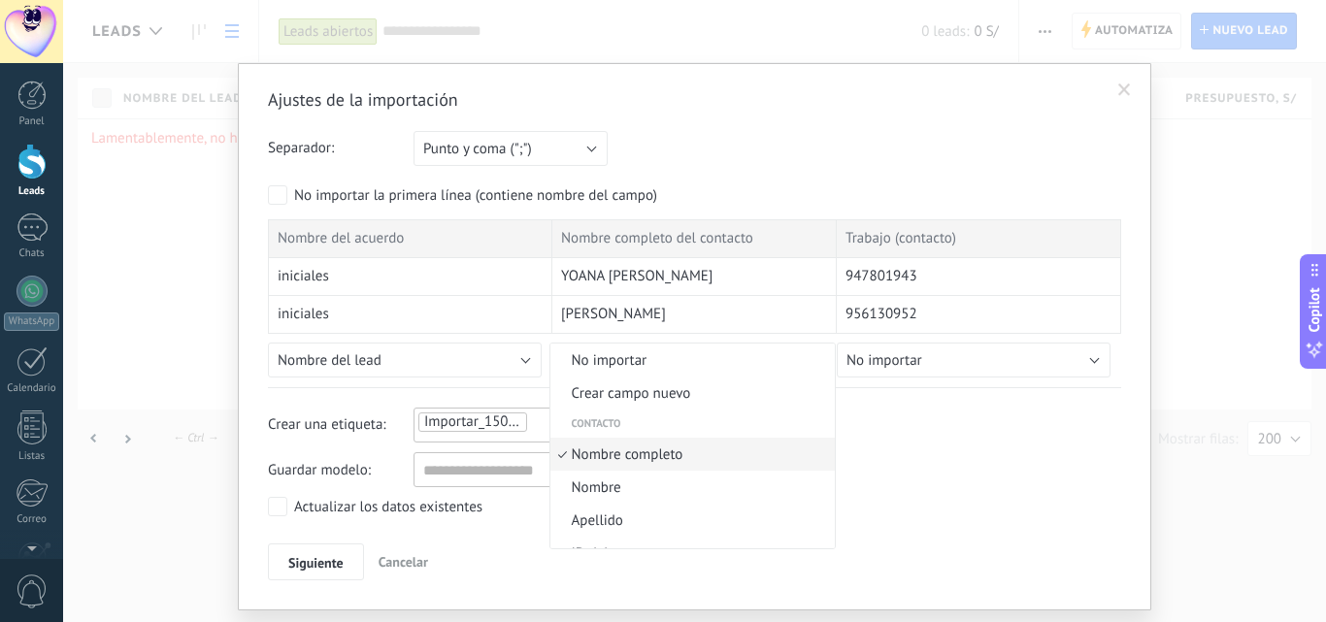
scroll to position [11, 0]
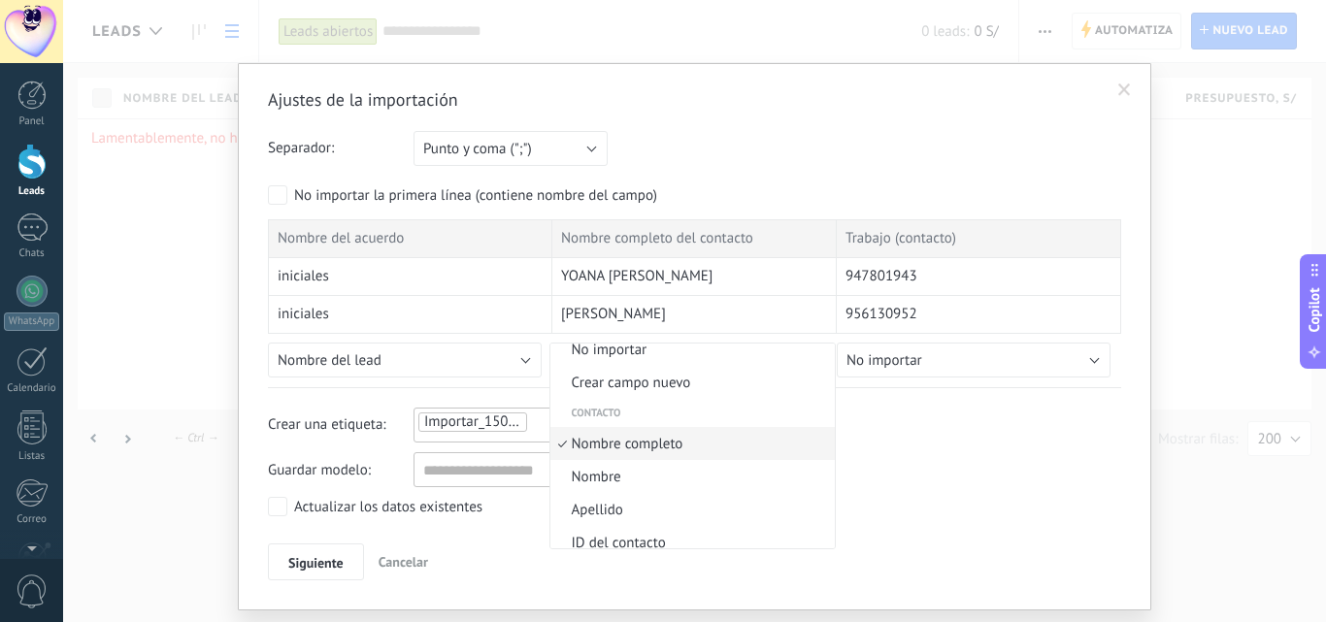
click at [644, 438] on span "Nombre completo" at bounding box center [689, 444] width 279 height 18
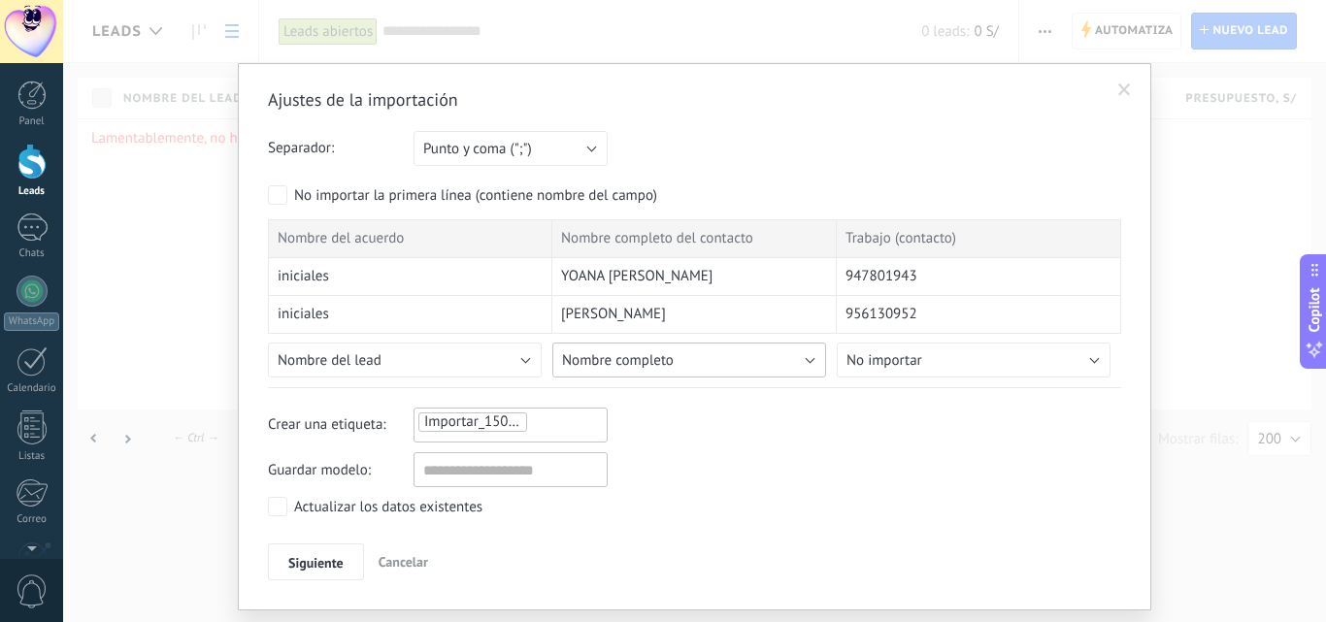
click at [647, 372] on button "Nombre completo" at bounding box center [689, 360] width 274 height 35
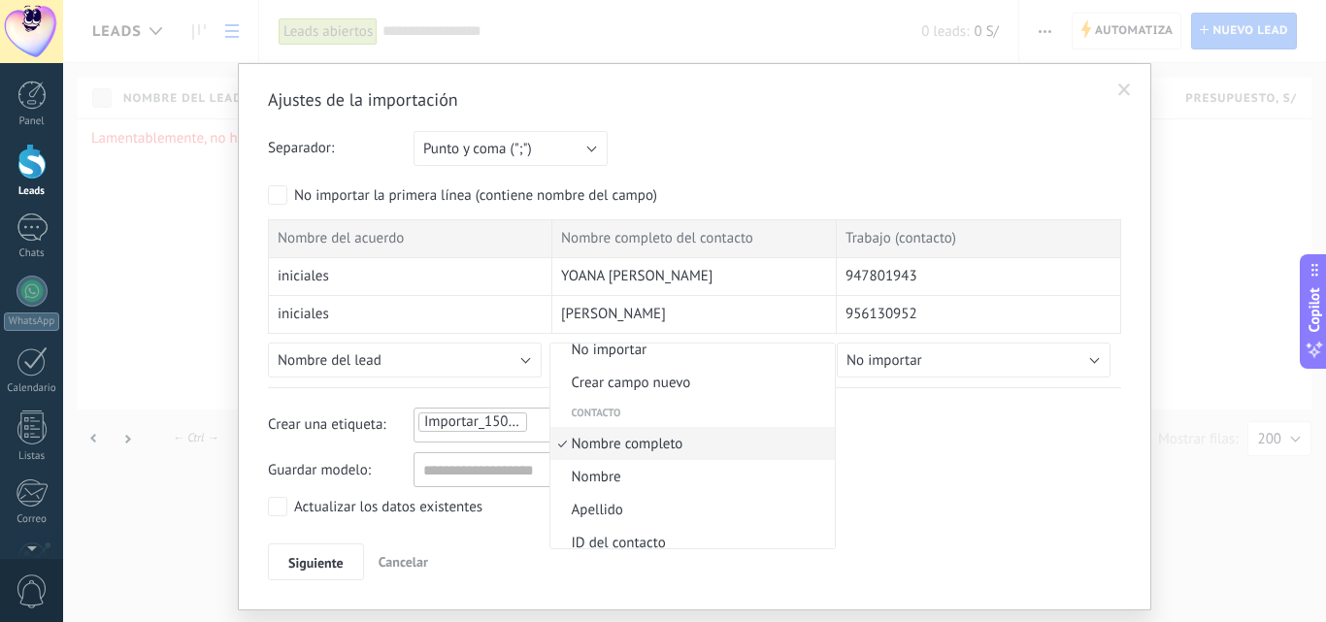
click at [653, 434] on li "Nombre completo" at bounding box center [692, 443] width 284 height 33
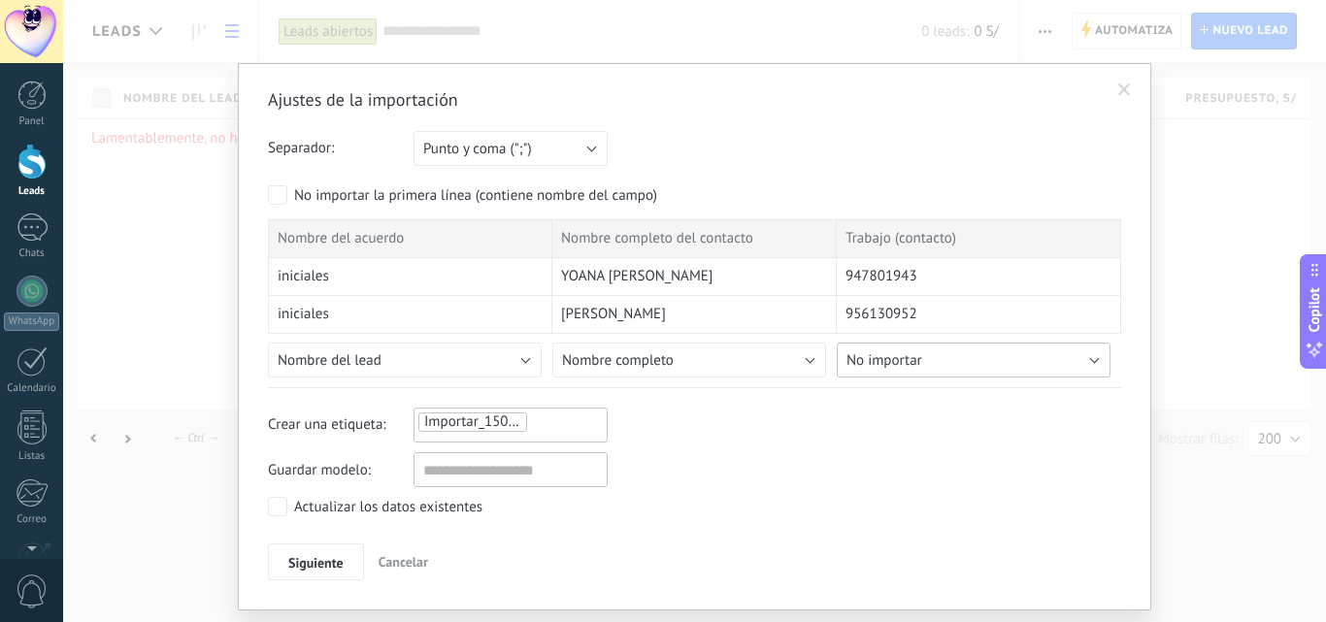
click at [902, 360] on span "No importar" at bounding box center [884, 360] width 76 height 18
click at [924, 369] on span "Teléfono celular" at bounding box center [974, 365] width 279 height 18
click at [924, 369] on span "Teléfono celular" at bounding box center [895, 360] width 99 height 18
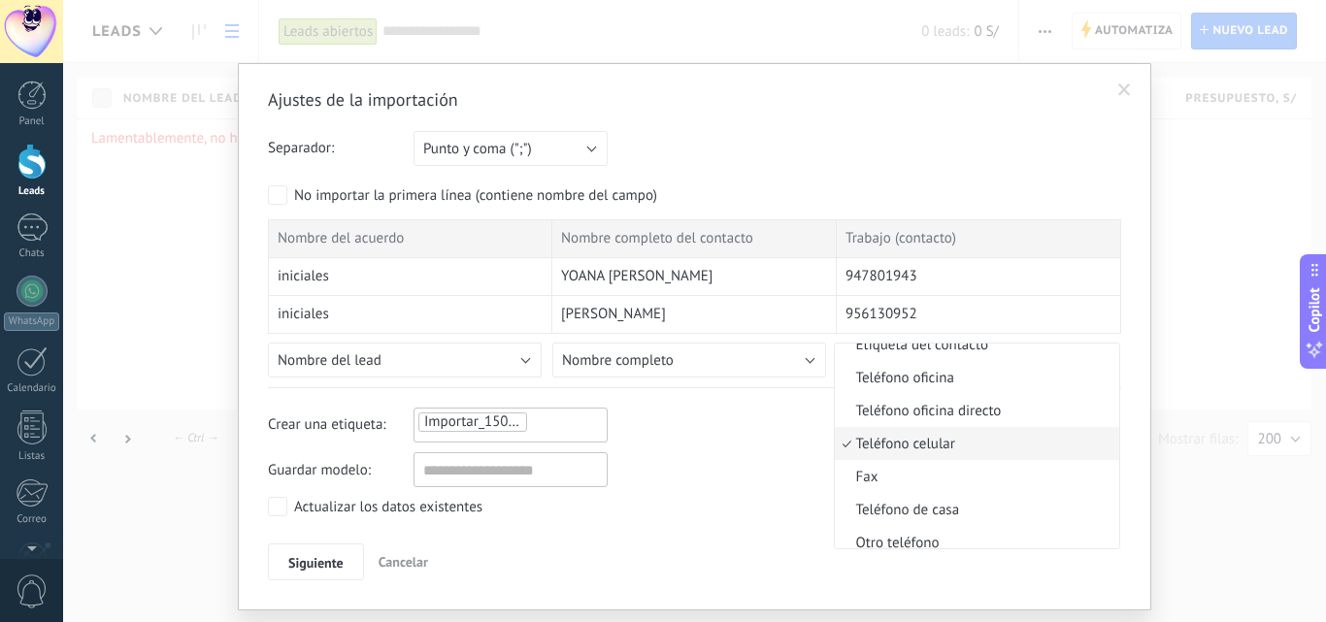
click at [917, 438] on span "Teléfono celular" at bounding box center [974, 444] width 279 height 18
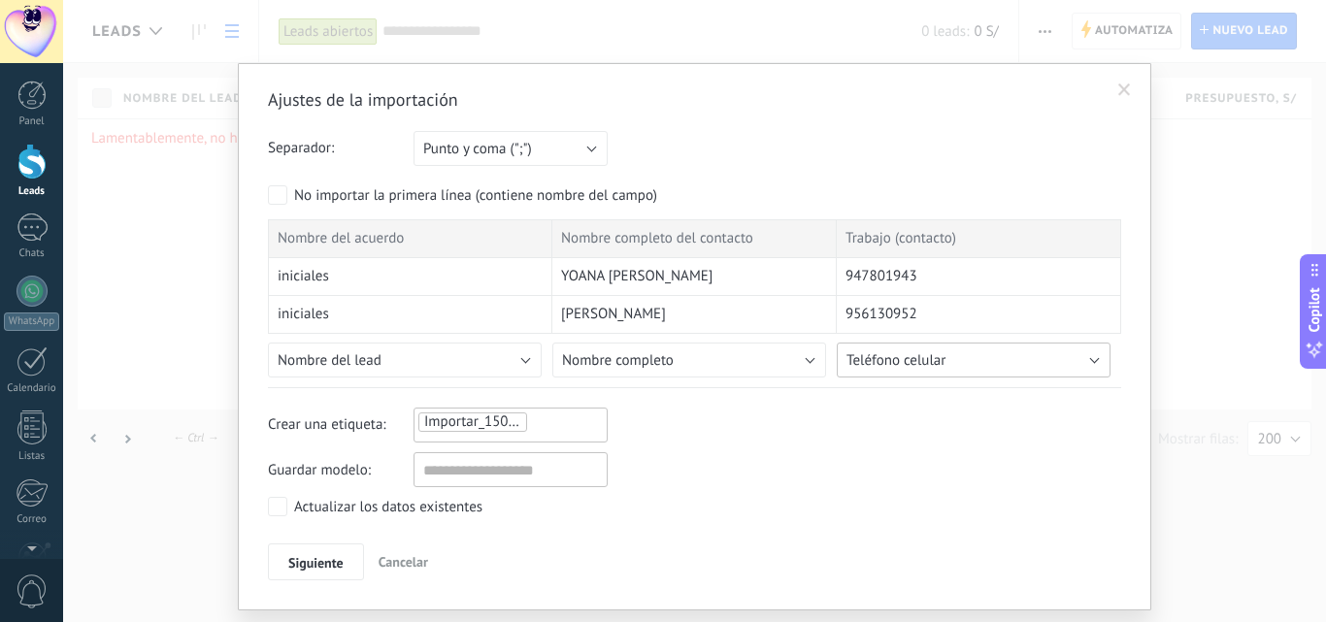
click at [913, 368] on span "Teléfono celular" at bounding box center [895, 360] width 99 height 18
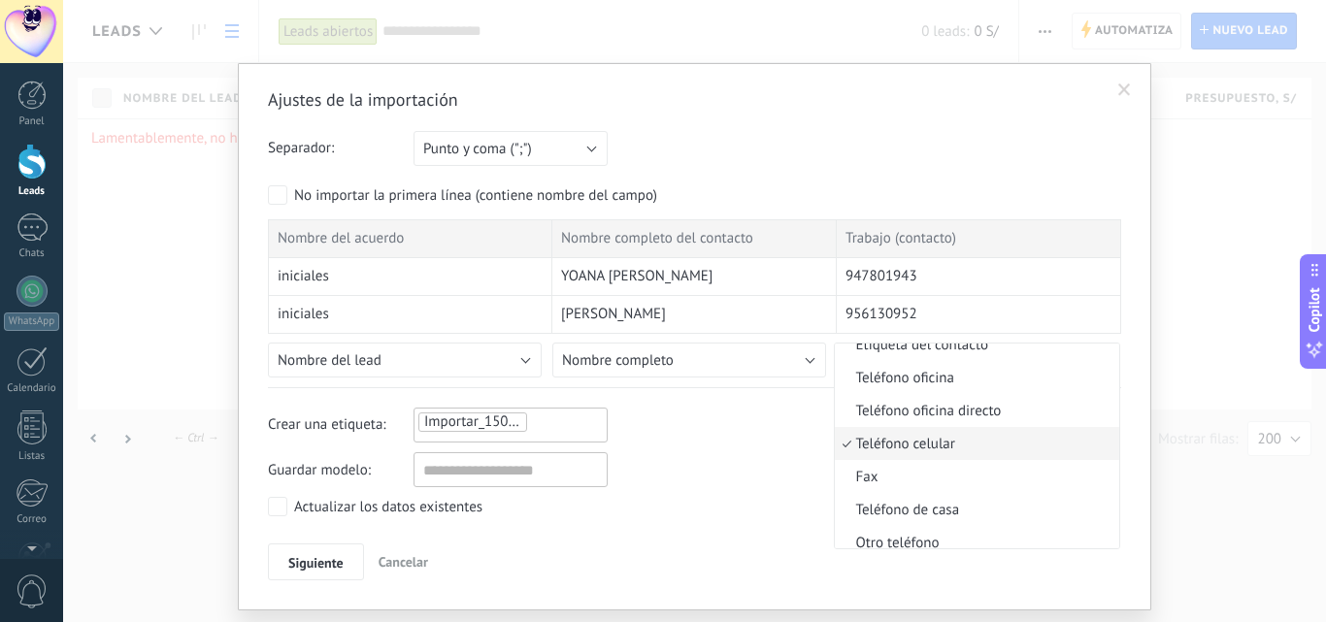
drag, startPoint x: 910, startPoint y: 440, endPoint x: 842, endPoint y: 416, distance: 71.8
click at [910, 441] on span "Teléfono celular" at bounding box center [974, 444] width 279 height 18
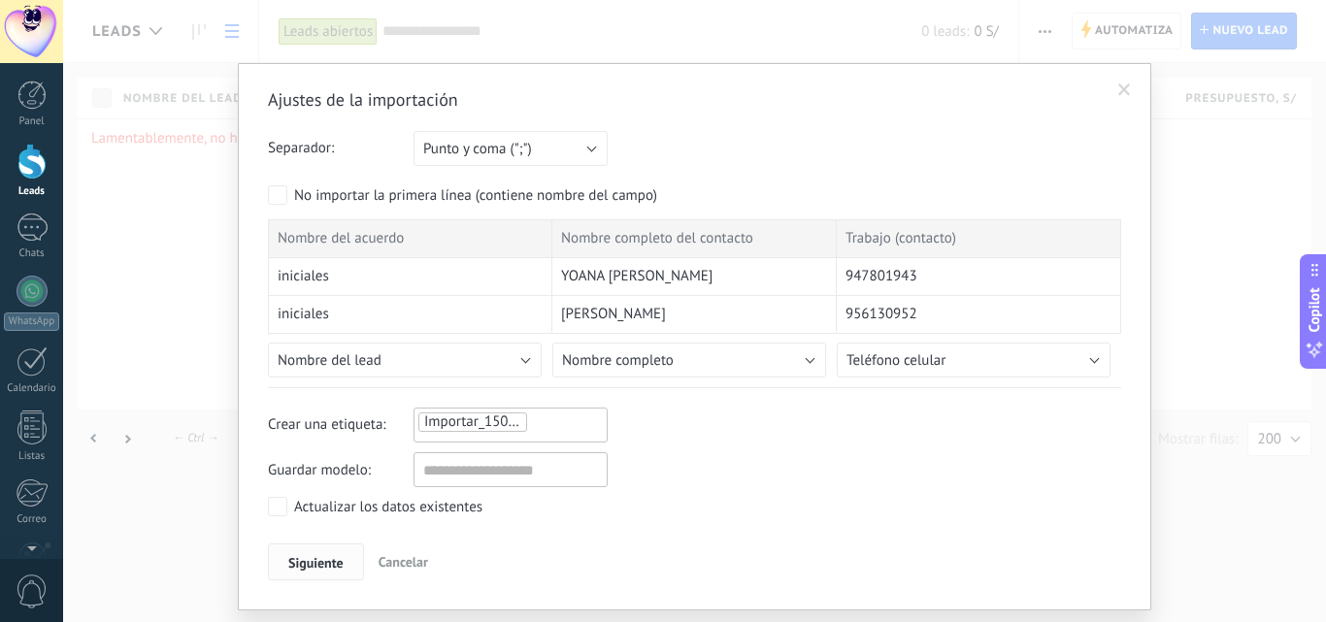
click at [337, 557] on span "Siguiente" at bounding box center [315, 563] width 55 height 14
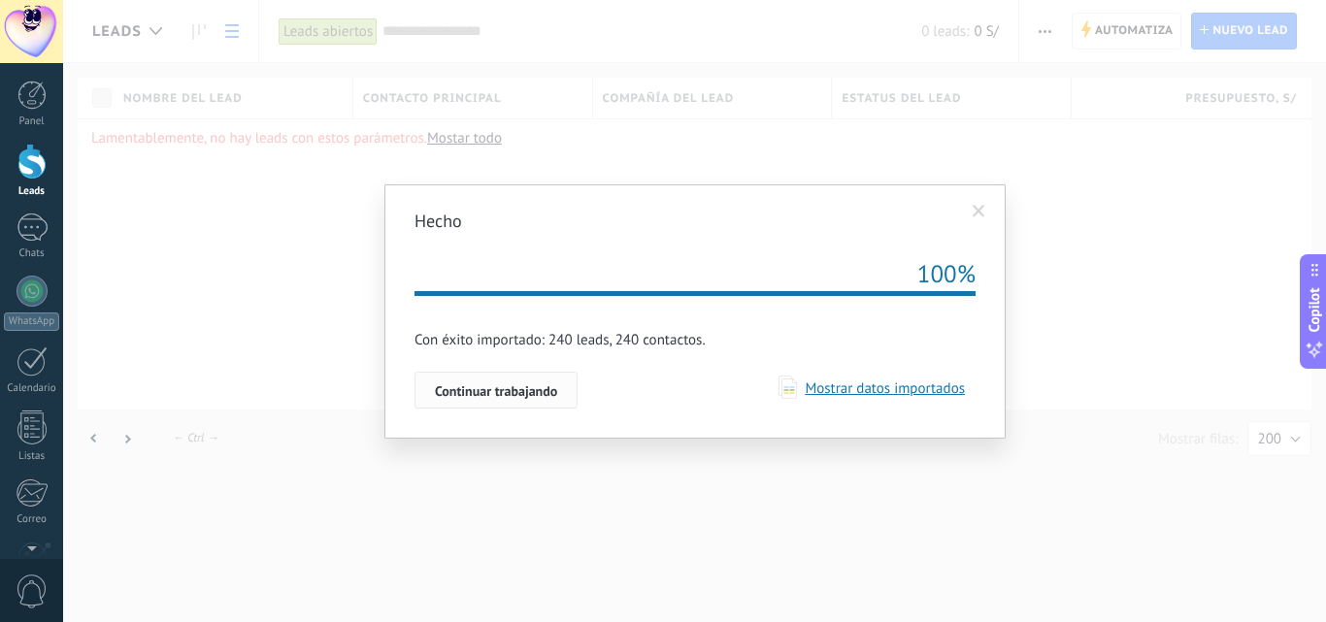
click at [539, 392] on span "Continuar trabajando" at bounding box center [496, 391] width 122 height 14
